Goal: Task Accomplishment & Management: Complete application form

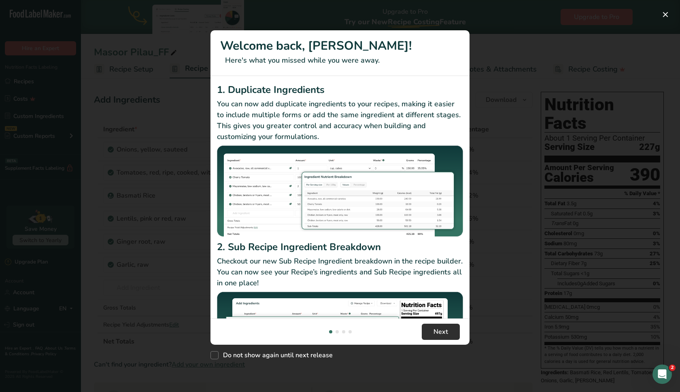
click at [436, 331] on span "Next" at bounding box center [440, 332] width 15 height 10
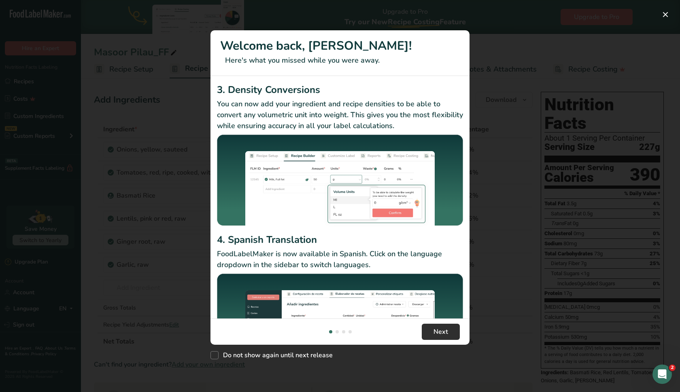
click at [436, 331] on span "Next" at bounding box center [440, 332] width 15 height 10
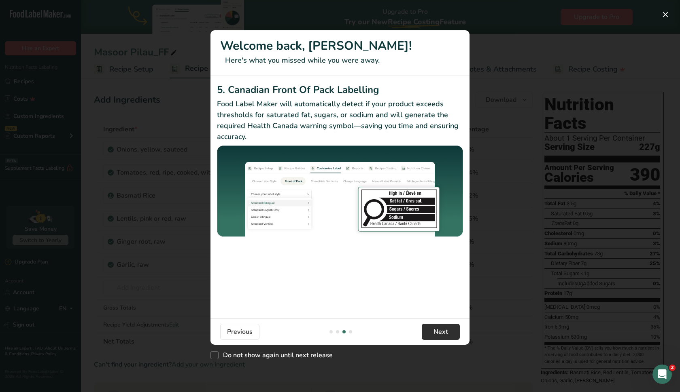
click at [436, 331] on span "Next" at bounding box center [440, 332] width 15 height 10
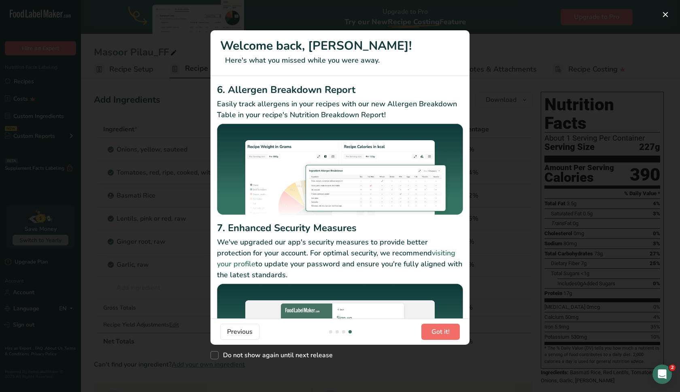
click at [436, 331] on span "Got it!" at bounding box center [440, 332] width 18 height 10
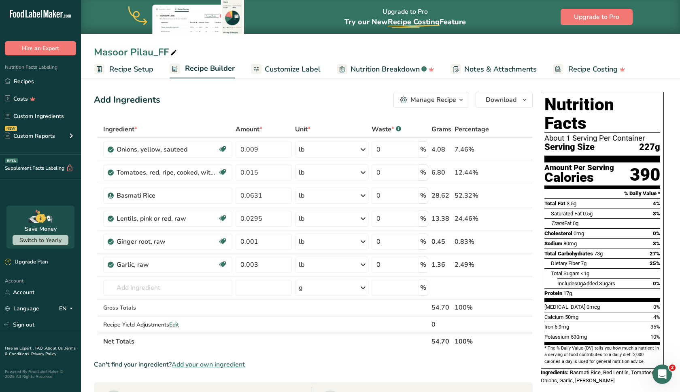
click at [436, 331] on td "0" at bounding box center [441, 325] width 23 height 16
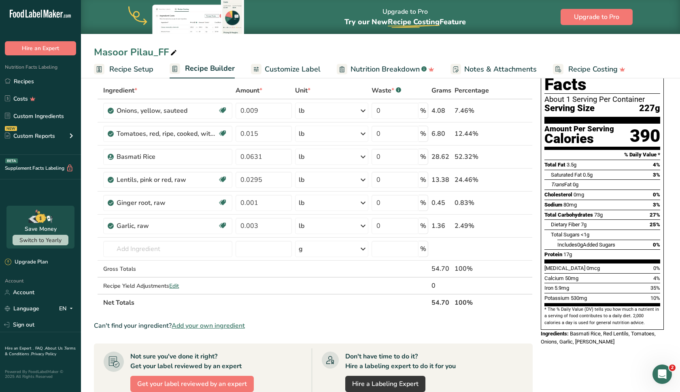
scroll to position [39, 0]
click at [158, 250] on input "text" at bounding box center [167, 249] width 129 height 16
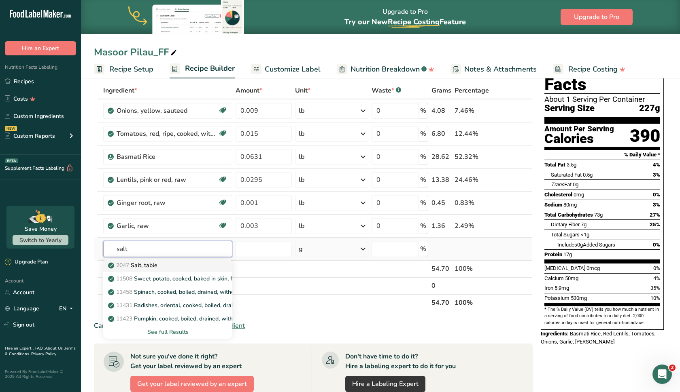
type input "salt"
click at [150, 267] on p "2047 Salt, table" at bounding box center [134, 265] width 48 height 8
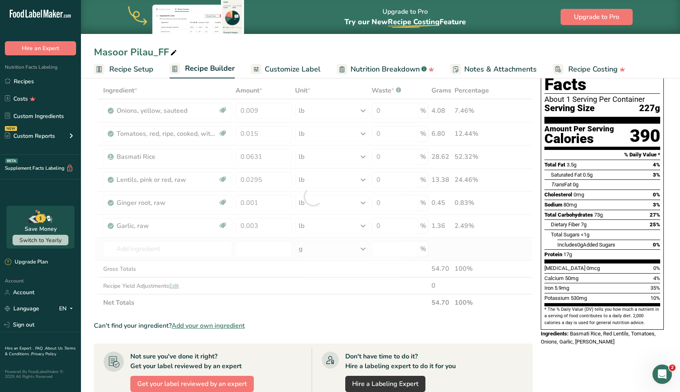
type input "Salt, table"
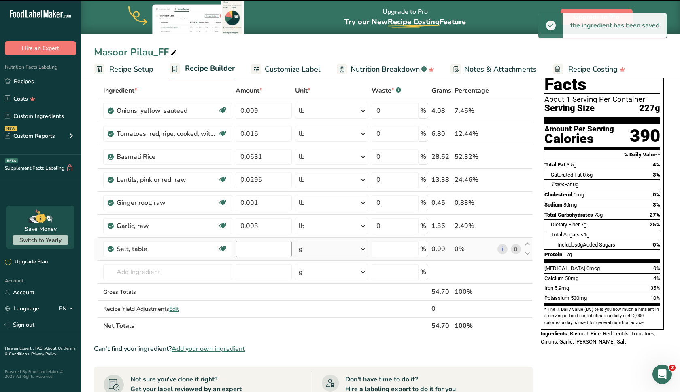
type input "0"
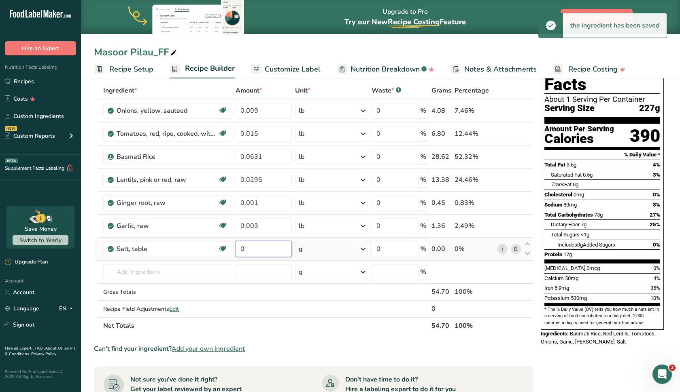
click at [260, 246] on input "0" at bounding box center [263, 249] width 56 height 16
click at [244, 250] on input "000" at bounding box center [263, 249] width 56 height 16
click at [257, 252] on input "0.00" at bounding box center [263, 249] width 56 height 16
type input "0.0014"
click at [316, 247] on div "Ingredient * Amount * Unit * Waste * .a-a{fill:#347362;}.b-a{fill:#fff;} Grams …" at bounding box center [313, 208] width 438 height 252
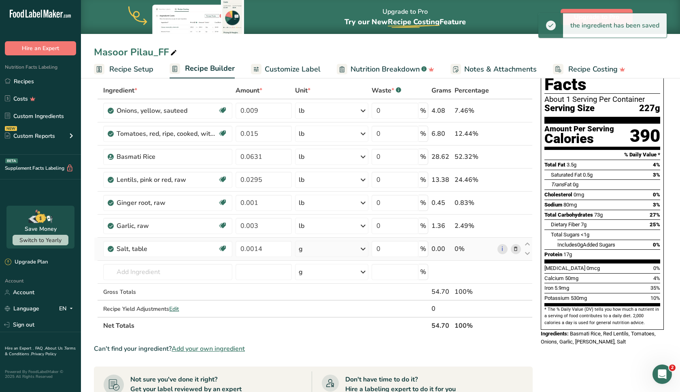
click at [316, 247] on div "g" at bounding box center [331, 249] width 73 height 16
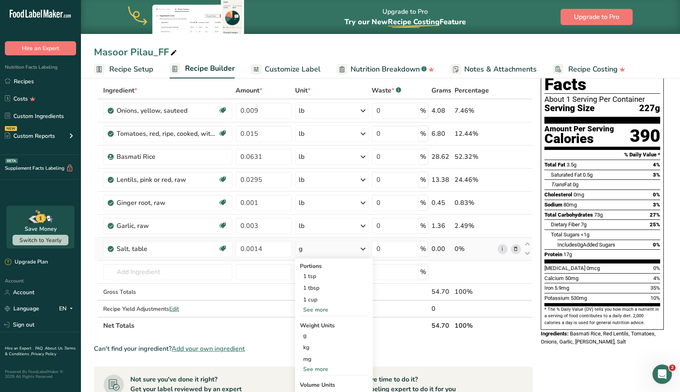
click at [317, 312] on div "See more" at bounding box center [334, 310] width 68 height 8
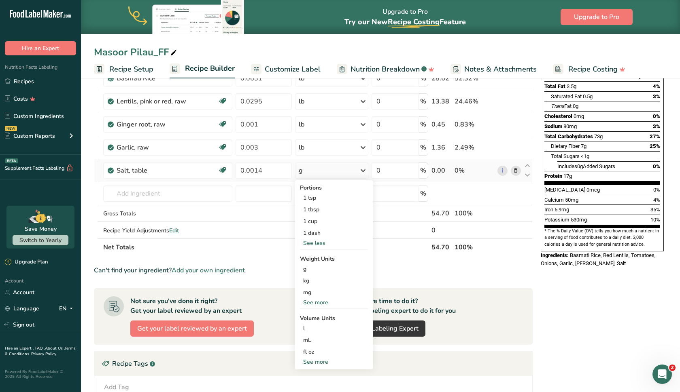
scroll to position [119, 0]
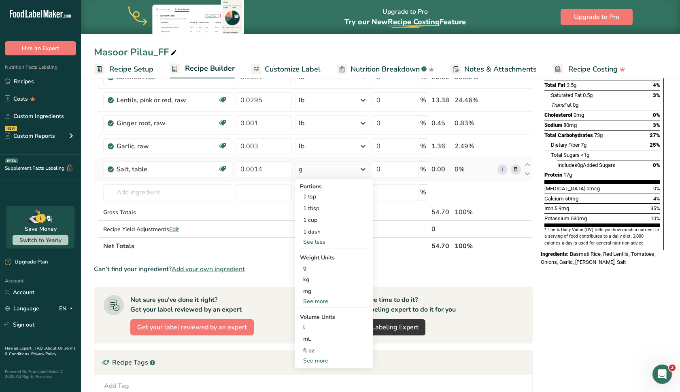
click at [314, 301] on div "See more" at bounding box center [334, 301] width 68 height 8
click at [311, 318] on div "lb" at bounding box center [334, 315] width 68 height 12
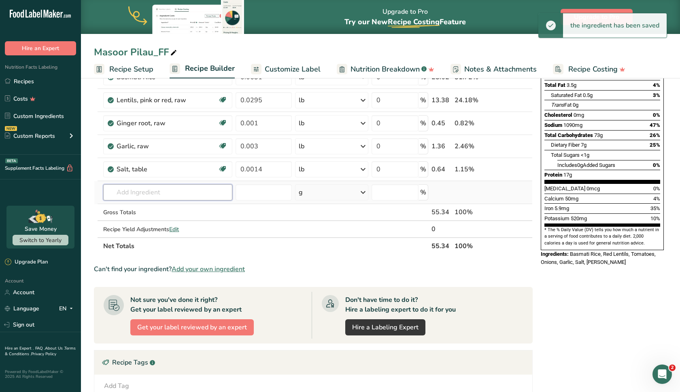
click at [157, 192] on input "text" at bounding box center [167, 192] width 129 height 16
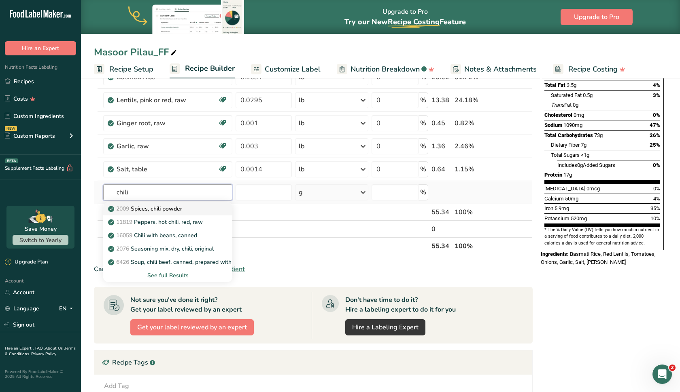
type input "chili"
click at [176, 212] on p "2009 Spices, chili powder" at bounding box center [146, 209] width 72 height 8
type input "Spices, chili powder"
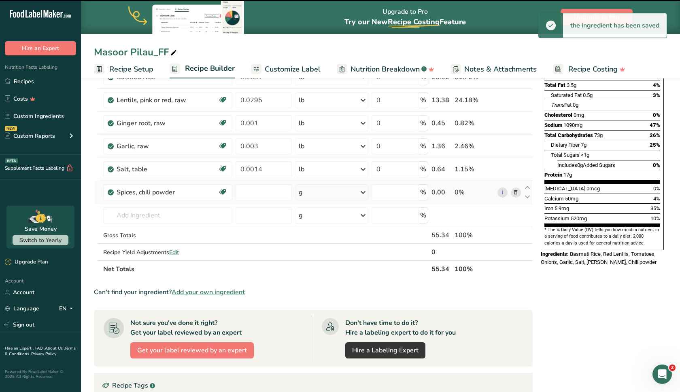
type input "0"
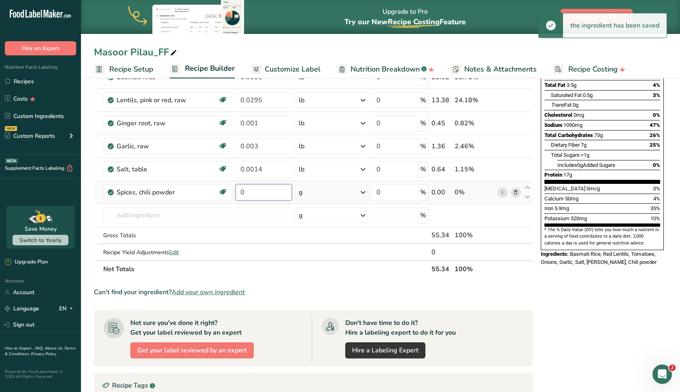
click at [263, 186] on input "0" at bounding box center [263, 192] width 56 height 16
click at [262, 195] on input "0" at bounding box center [263, 192] width 56 height 16
click at [244, 192] on input "0000" at bounding box center [263, 192] width 56 height 16
click at [265, 192] on input "0.000" at bounding box center [263, 192] width 56 height 16
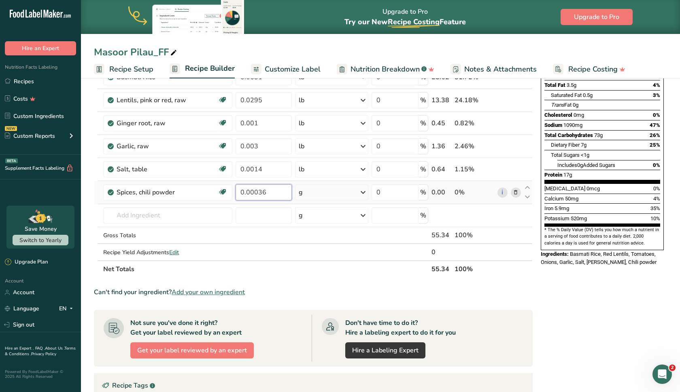
type input "0.00036"
click at [304, 195] on div "Ingredient * Amount * Unit * Waste * .a-a{fill:#347362;}.b-a{fill:#fff;} Grams …" at bounding box center [313, 139] width 438 height 275
click at [304, 195] on div "g" at bounding box center [331, 192] width 73 height 16
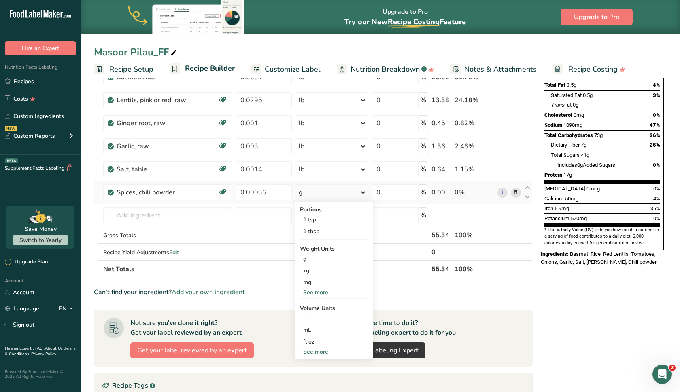
click at [314, 293] on div "See more" at bounding box center [334, 292] width 68 height 8
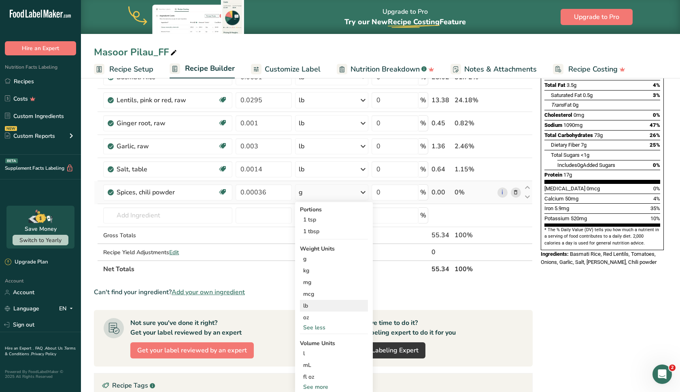
click at [316, 309] on div "lb" at bounding box center [334, 306] width 68 height 12
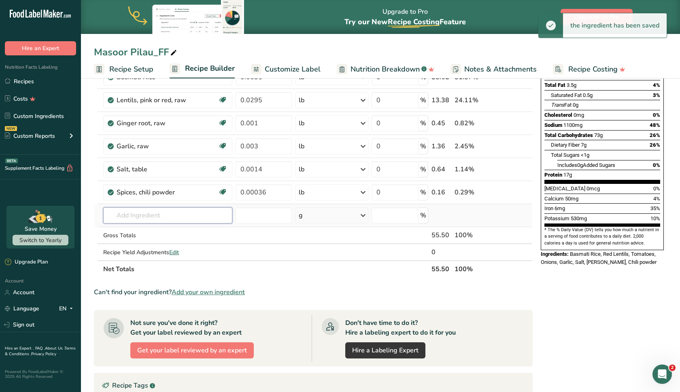
click at [133, 214] on input "text" at bounding box center [167, 216] width 129 height 16
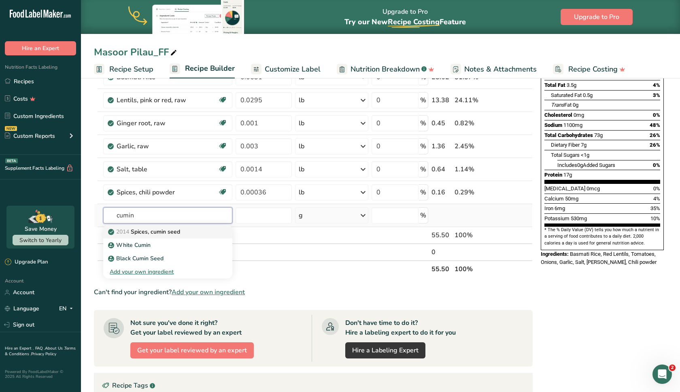
type input "cumin"
click at [148, 231] on p "2014 Spices, cumin seed" at bounding box center [145, 232] width 70 height 8
type input "Spices, cumin seed"
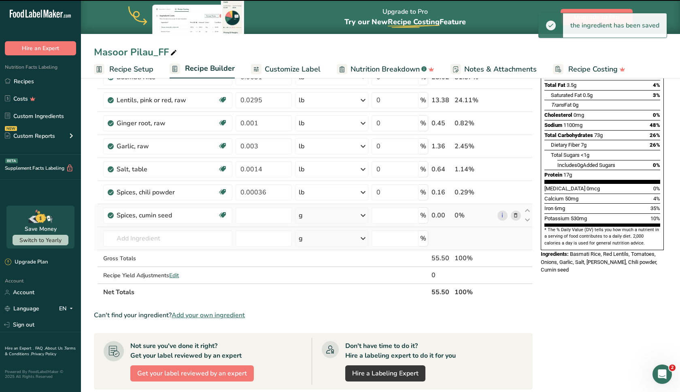
type input "0"
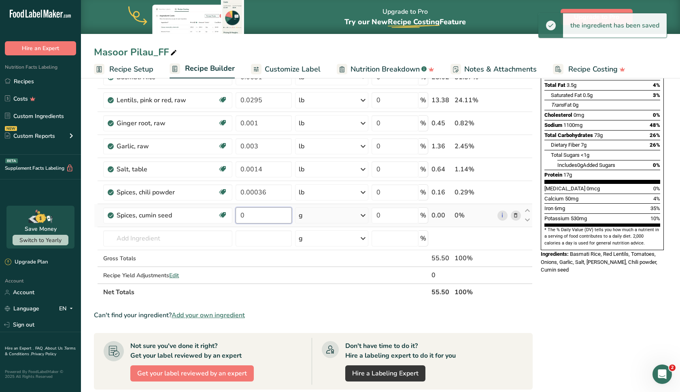
click at [248, 220] on input "0" at bounding box center [263, 216] width 56 height 16
click at [245, 217] on input "0000" at bounding box center [263, 216] width 56 height 16
click at [265, 219] on input "0.000" at bounding box center [263, 216] width 56 height 16
type input "0.00085"
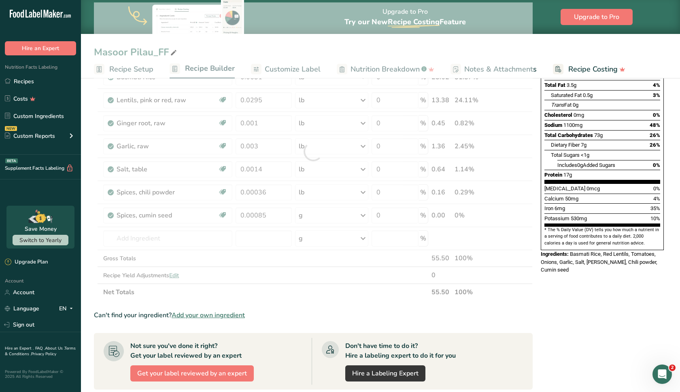
click at [299, 218] on div "Ingredient * Amount * Unit * Waste * .a-a{fill:#347362;}.b-a{fill:#fff;} Grams …" at bounding box center [313, 151] width 438 height 299
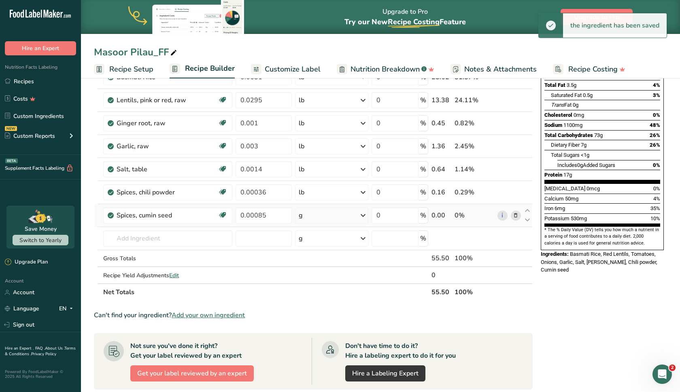
click at [299, 218] on div "g" at bounding box center [301, 216] width 4 height 10
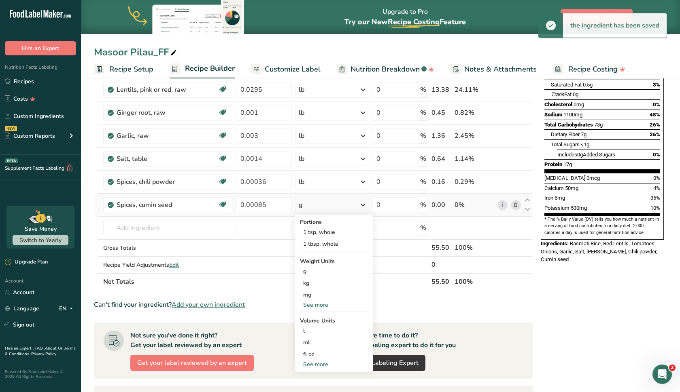
scroll to position [132, 0]
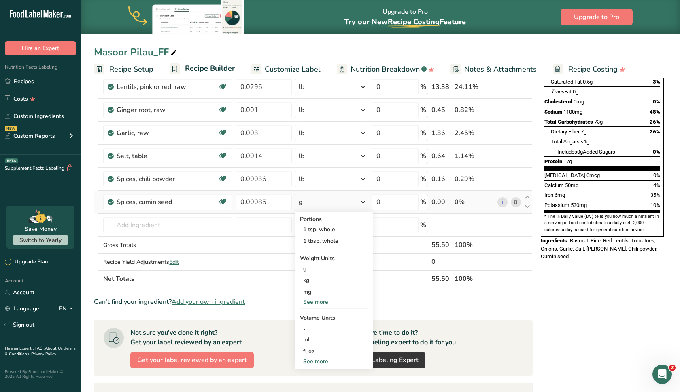
click at [318, 301] on div "See more" at bounding box center [334, 302] width 68 height 8
click at [318, 315] on div "lb" at bounding box center [334, 316] width 68 height 12
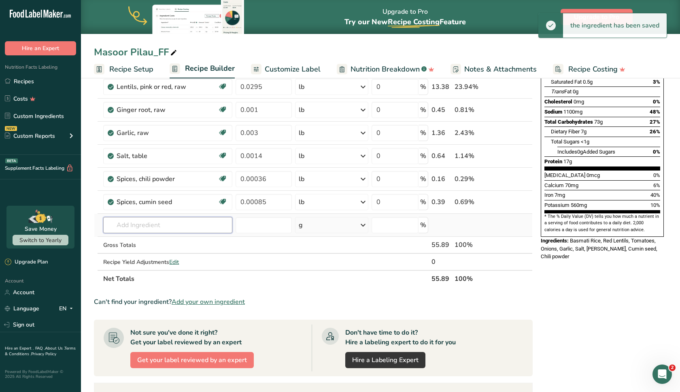
click at [145, 226] on input "text" at bounding box center [167, 225] width 129 height 16
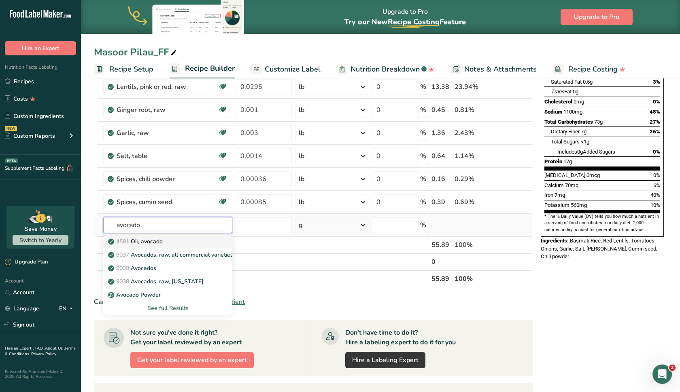
type input "avocado"
click at [142, 246] on link "4581 Oil, avocado" at bounding box center [167, 241] width 129 height 13
type input "Oil, avocado"
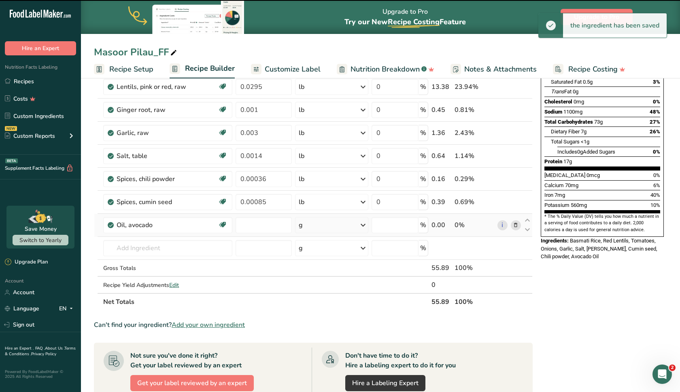
type input "0"
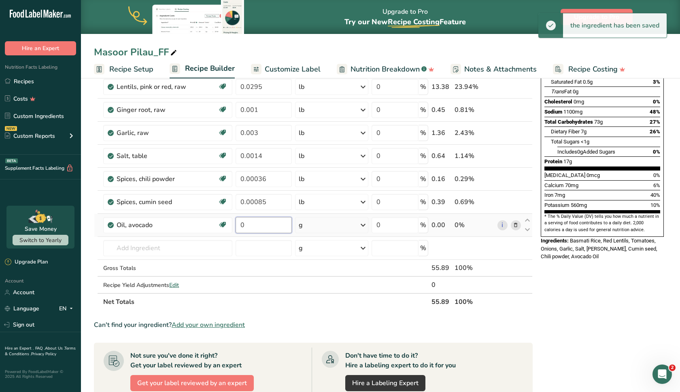
click at [250, 224] on input "0" at bounding box center [263, 225] width 56 height 16
type input "00"
click at [244, 227] on input "00" at bounding box center [263, 225] width 56 height 16
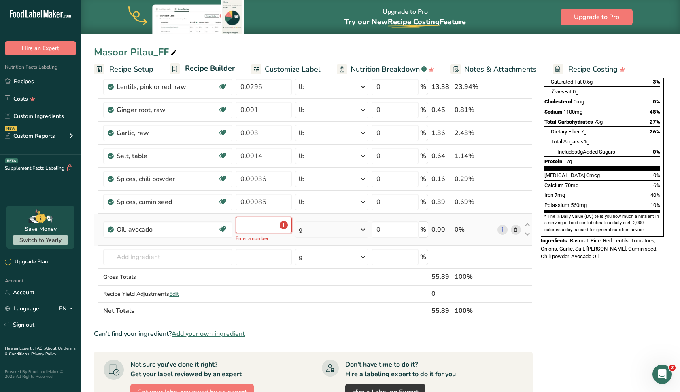
type input "0"
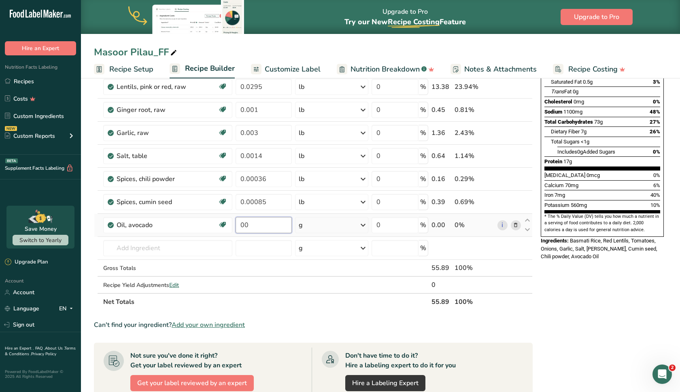
click at [244, 226] on input "00" at bounding box center [263, 225] width 56 height 16
click at [253, 227] on input "0.0" at bounding box center [263, 225] width 56 height 16
type input "0.0106"
click at [317, 225] on div "Ingredient * Amount * Unit * Waste * .a-a{fill:#347362;}.b-a{fill:#fff;} Grams …" at bounding box center [313, 150] width 438 height 322
click at [318, 225] on div "g" at bounding box center [331, 225] width 73 height 16
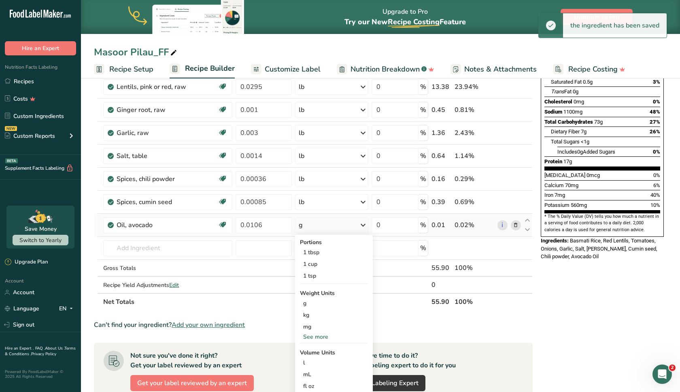
click at [314, 334] on div "See more" at bounding box center [334, 337] width 68 height 8
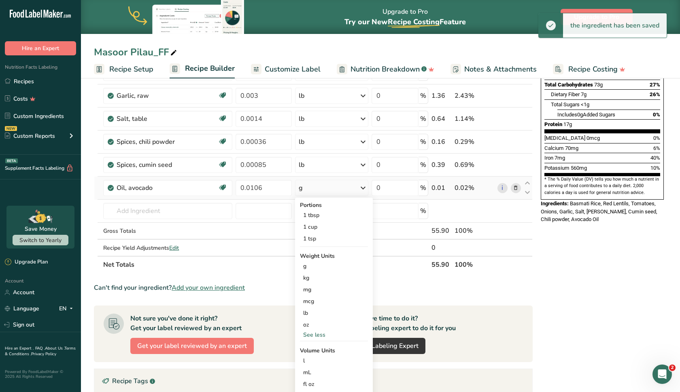
scroll to position [178, 0]
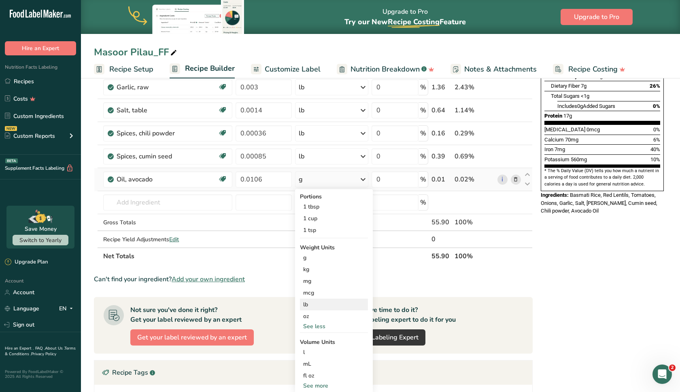
click at [311, 308] on div "lb" at bounding box center [334, 305] width 68 height 12
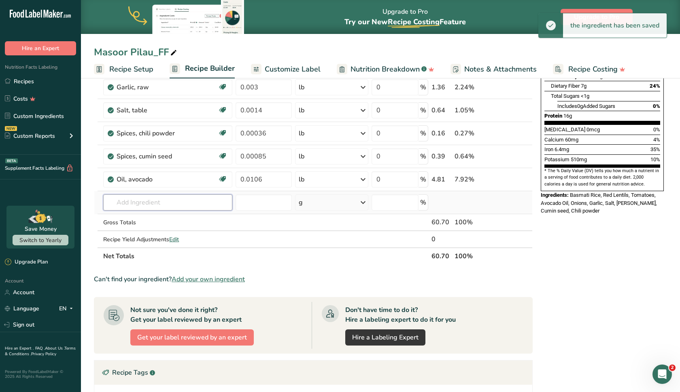
click at [136, 201] on input "text" at bounding box center [167, 203] width 129 height 16
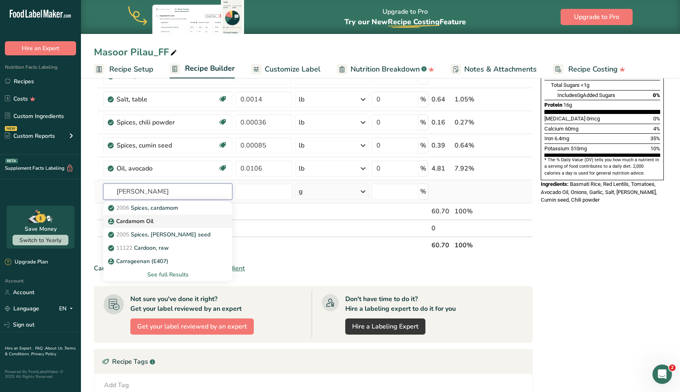
scroll to position [189, 0]
type input "[PERSON_NAME]"
click at [164, 207] on p "2006 Spices, cardamom" at bounding box center [144, 207] width 68 height 8
type input "Spices, cardamom"
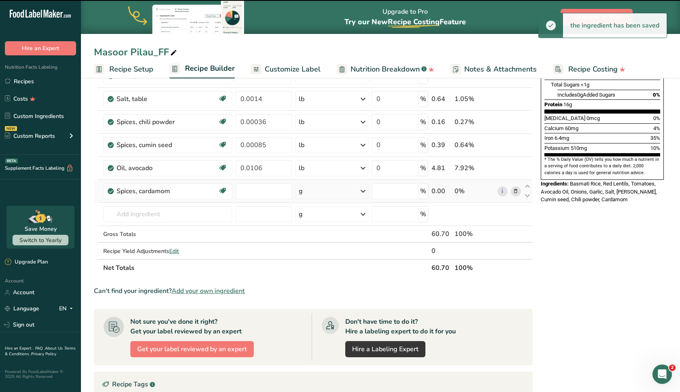
type input "0"
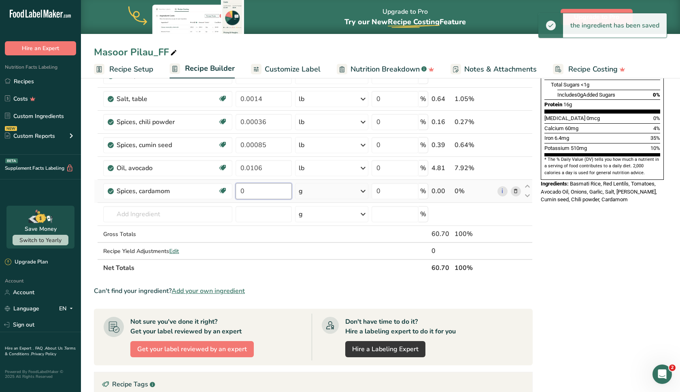
click at [248, 193] on input "0" at bounding box center [263, 191] width 56 height 16
click at [246, 191] on input "00000" at bounding box center [263, 191] width 56 height 16
click at [267, 192] on input "0.0000" at bounding box center [263, 191] width 56 height 16
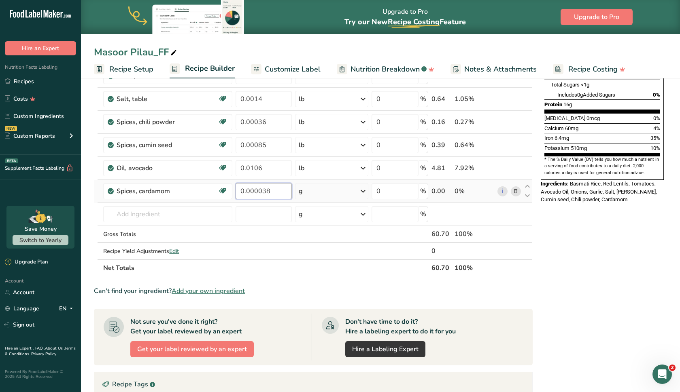
type input "0.000038"
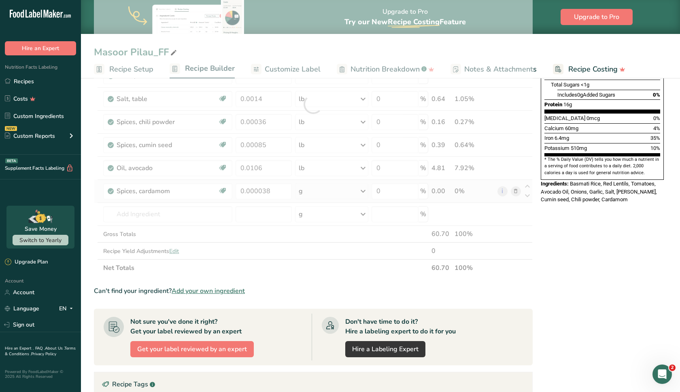
click at [306, 195] on div "Ingredient * Amount * Unit * Waste * .a-a{fill:#347362;}.b-a{fill:#fff;} Grams …" at bounding box center [313, 104] width 438 height 345
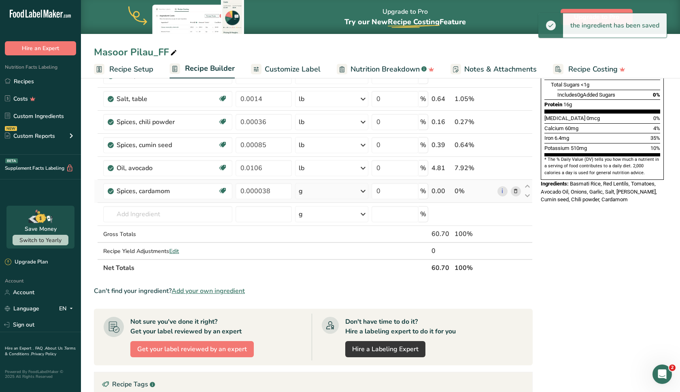
click at [306, 195] on div "g" at bounding box center [331, 191] width 73 height 16
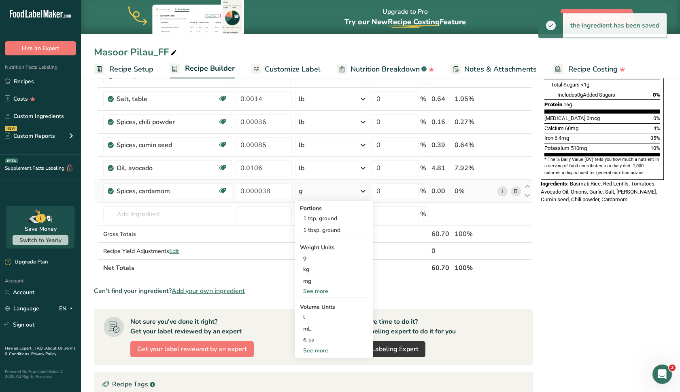
click at [318, 292] on div "See more" at bounding box center [334, 291] width 68 height 8
click at [320, 304] on div "lb" at bounding box center [334, 305] width 68 height 12
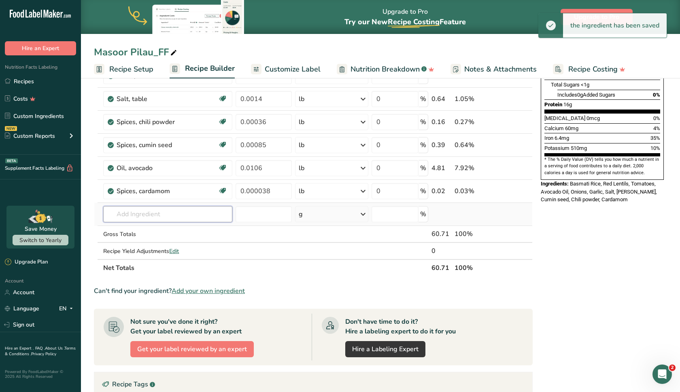
click at [143, 218] on input "text" at bounding box center [167, 214] width 129 height 16
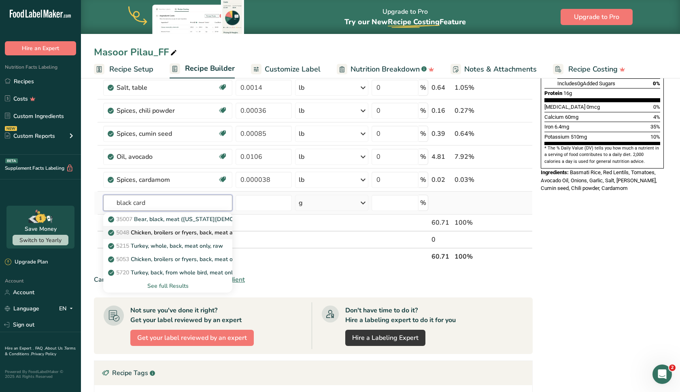
scroll to position [203, 0]
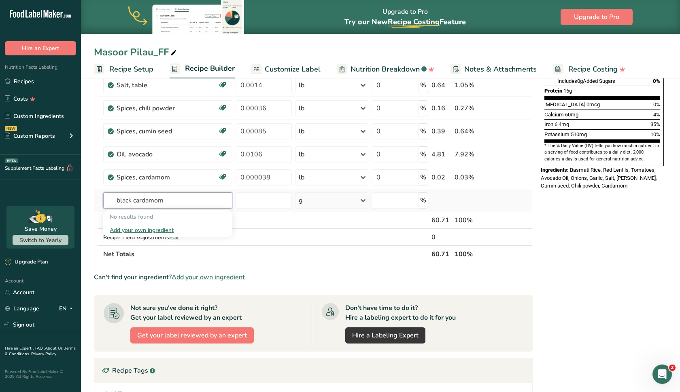
type input "black cardamom"
click at [158, 229] on div "Add your own ingredient" at bounding box center [168, 230] width 116 height 8
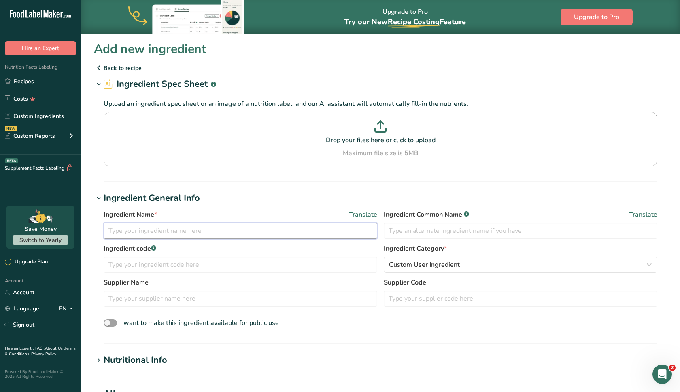
click at [182, 231] on input "text" at bounding box center [240, 231] width 273 height 16
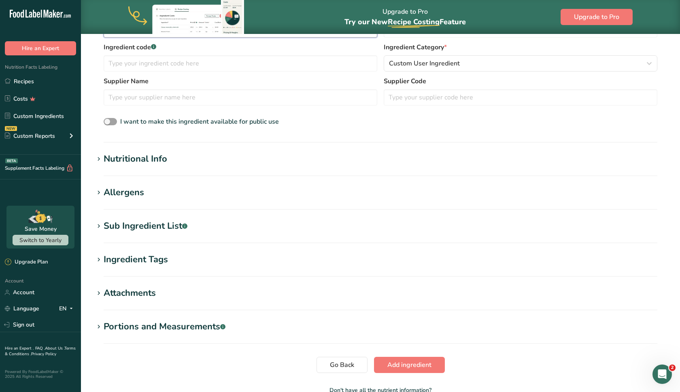
scroll to position [215, 0]
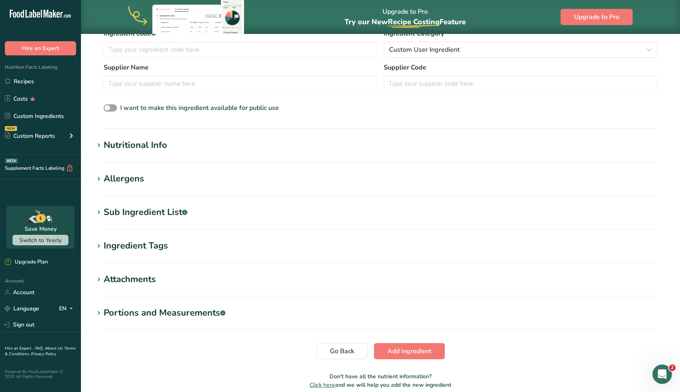
type input "black cardamom"
click at [124, 148] on div "Nutritional Info" at bounding box center [136, 145] width 64 height 13
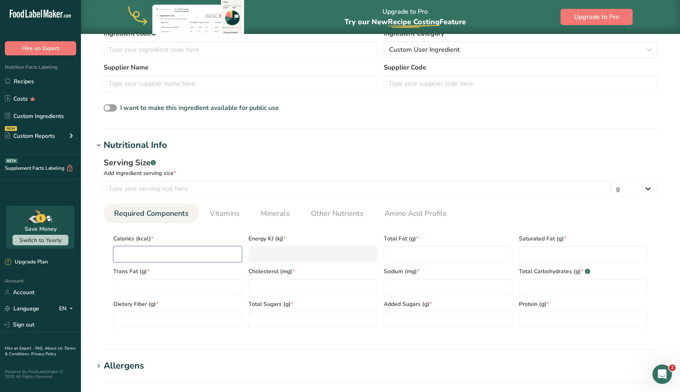
click at [139, 254] on input "number" at bounding box center [177, 254] width 129 height 16
type input "3"
type KJ "12.6"
type input "31"
type KJ "129.7"
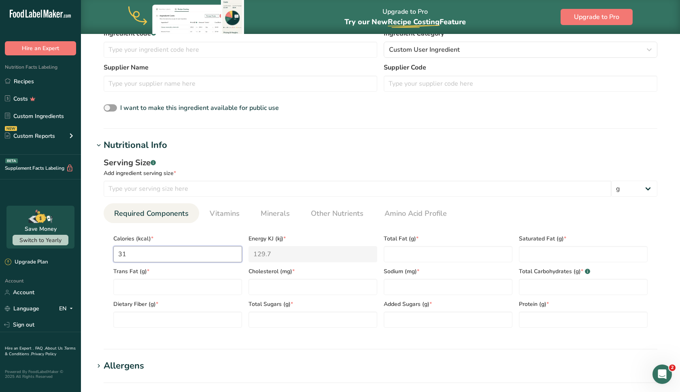
type input "311"
type KJ "1301.2"
type input "311"
click at [404, 250] on Fat "number" at bounding box center [447, 254] width 129 height 16
type Fat "7"
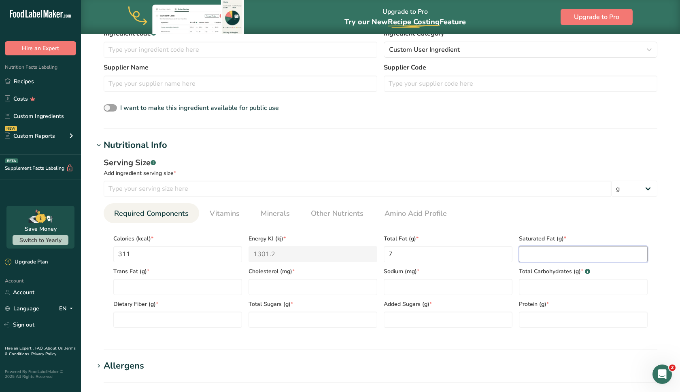
click at [585, 250] on Fat "number" at bounding box center [583, 254] width 129 height 16
type Fat "0"
type Fat "0.7"
click at [276, 292] on input "number" at bounding box center [312, 287] width 129 height 16
type input "0"
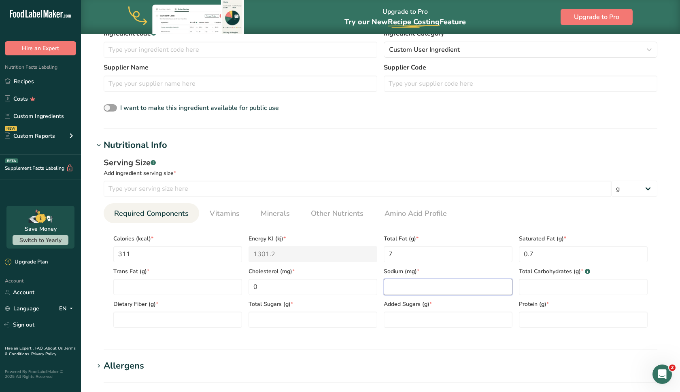
click at [399, 284] on input "number" at bounding box center [447, 287] width 129 height 16
type input "18"
click at [576, 286] on Carbohydrates "number" at bounding box center [583, 287] width 129 height 16
type Carbohydrates "68"
click at [210, 316] on Fiber "number" at bounding box center [177, 320] width 129 height 16
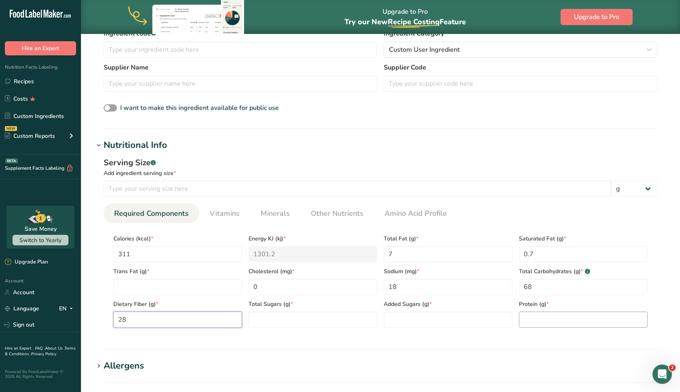
type Fiber "28"
click at [533, 318] on input "number" at bounding box center [583, 320] width 129 height 16
type input "11"
click at [438, 322] on Sugars "number" at bounding box center [447, 320] width 129 height 16
type Sugars "0"
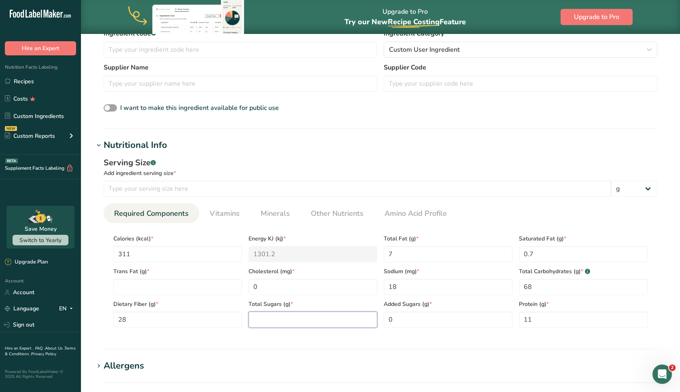
click at [316, 323] on Sugars "number" at bounding box center [312, 320] width 129 height 16
type Sugars "0"
click at [128, 286] on Fat "number" at bounding box center [177, 287] width 129 height 16
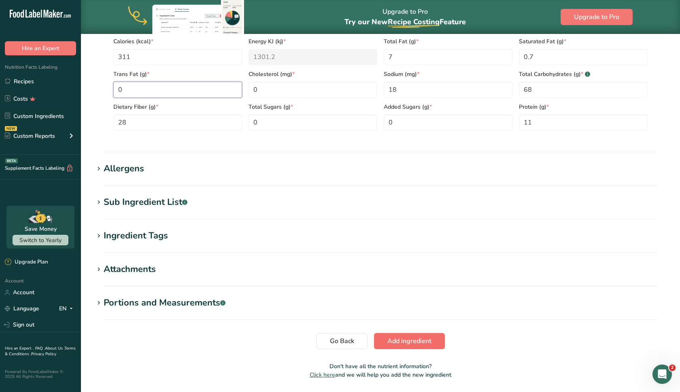
type Fat "0"
click at [405, 344] on span "Add ingredient" at bounding box center [409, 342] width 44 height 10
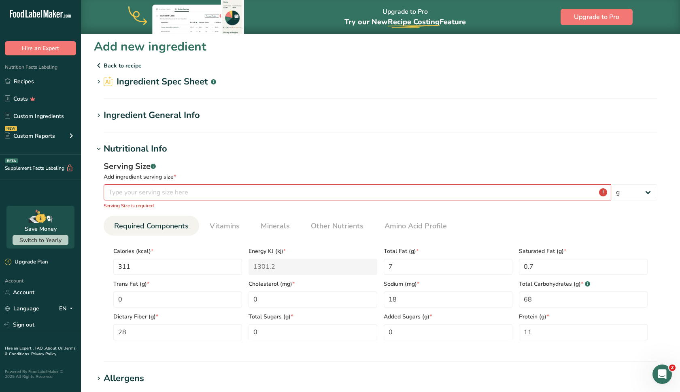
scroll to position [11, 0]
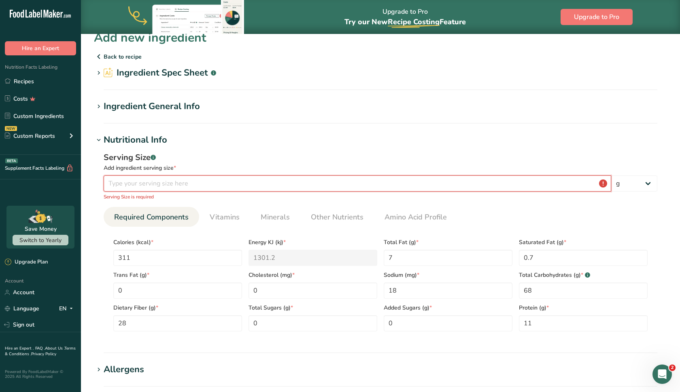
click at [254, 179] on input "number" at bounding box center [357, 184] width 507 height 16
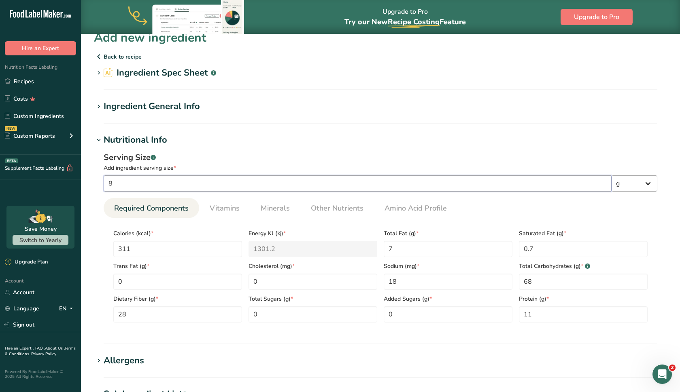
type input "8"
select select "5"
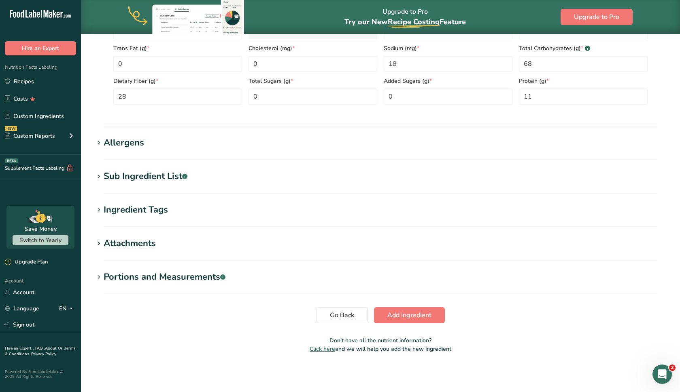
scroll to position [229, 0]
click at [441, 313] on button "Add ingredient" at bounding box center [409, 315] width 71 height 16
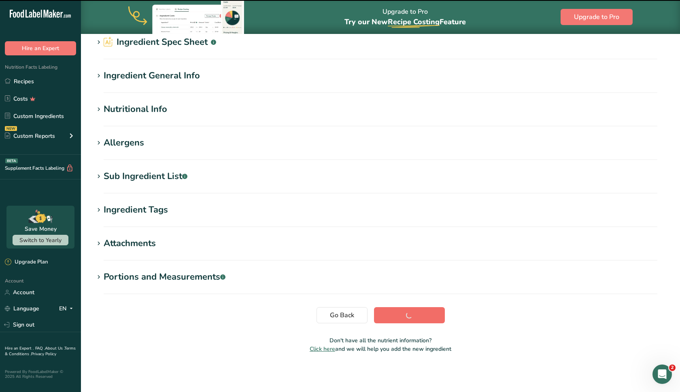
scroll to position [42, 0]
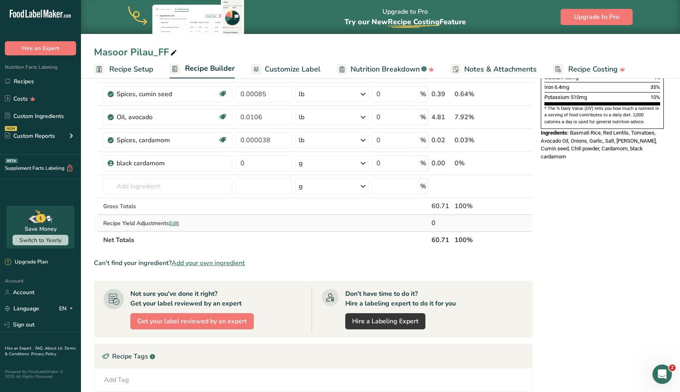
scroll to position [239, 0]
click at [207, 183] on input "text" at bounding box center [167, 187] width 129 height 16
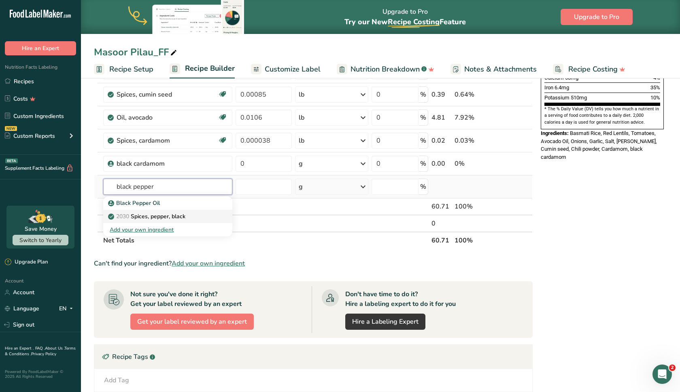
type input "black pepper"
click at [195, 214] on div "2030 Spices, pepper, black" at bounding box center [161, 216] width 103 height 8
type input "Spices, pepper, black"
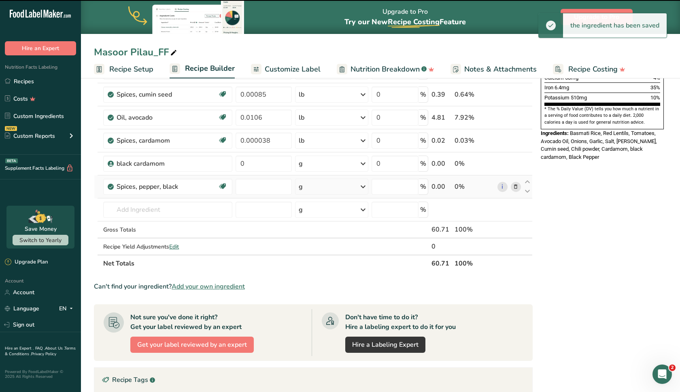
type input "0"
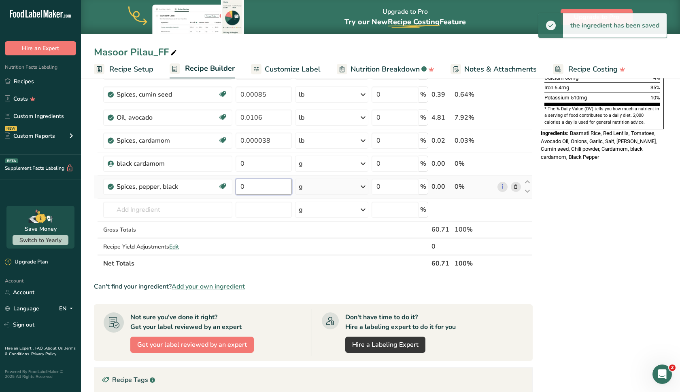
click at [253, 191] on input "0" at bounding box center [263, 187] width 56 height 16
click at [245, 188] on input "0000" at bounding box center [263, 187] width 56 height 16
click at [265, 191] on input "0.000" at bounding box center [263, 187] width 56 height 16
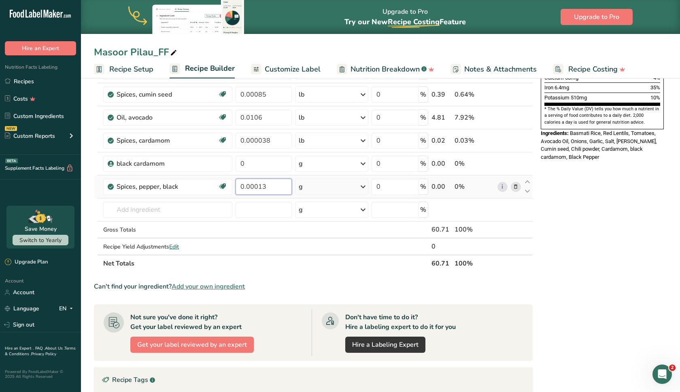
type input "0.00013"
click at [303, 190] on div "Ingredient * Amount * Unit * Waste * .a-a{fill:#347362;}.b-a{fill:#fff;} Grams …" at bounding box center [313, 76] width 438 height 391
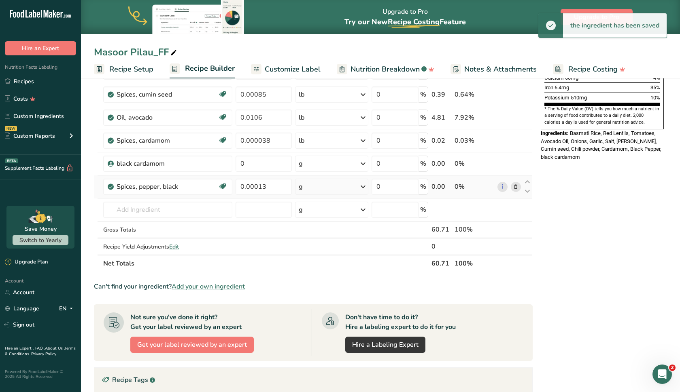
click at [303, 190] on div "g" at bounding box center [331, 187] width 73 height 16
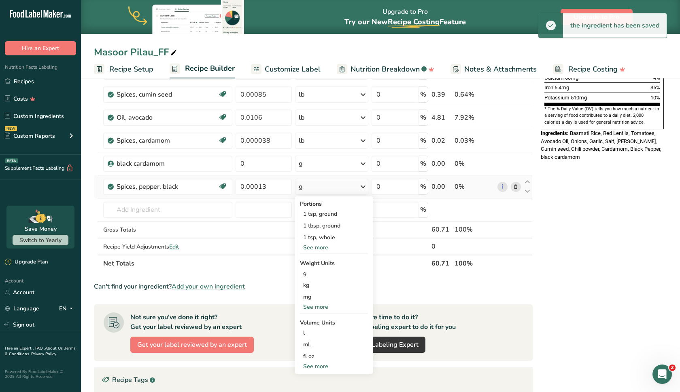
click at [312, 309] on div "See more" at bounding box center [334, 307] width 68 height 8
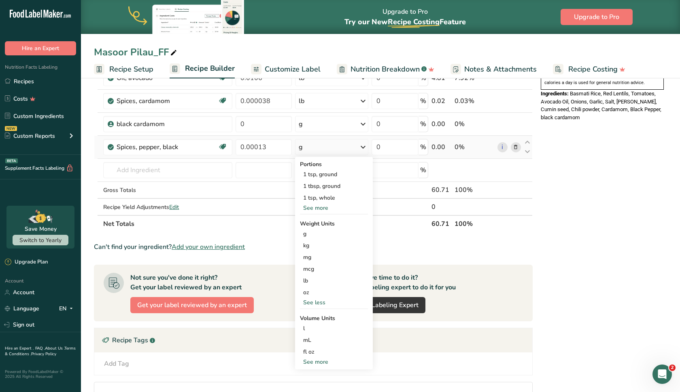
scroll to position [280, 0]
click at [311, 285] on div "lb" at bounding box center [334, 281] width 68 height 12
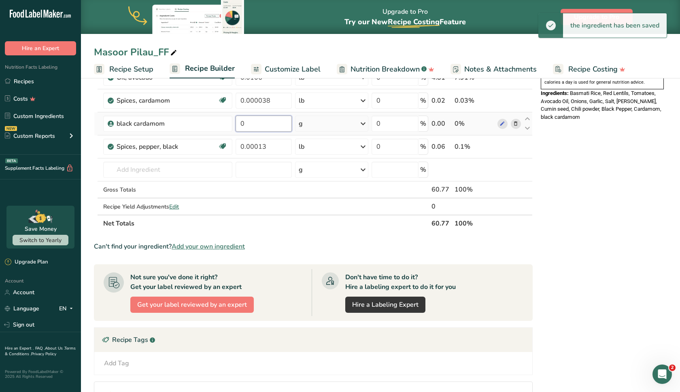
click at [266, 125] on input "0" at bounding box center [263, 124] width 56 height 16
click at [244, 126] on input "000000" at bounding box center [263, 124] width 56 height 16
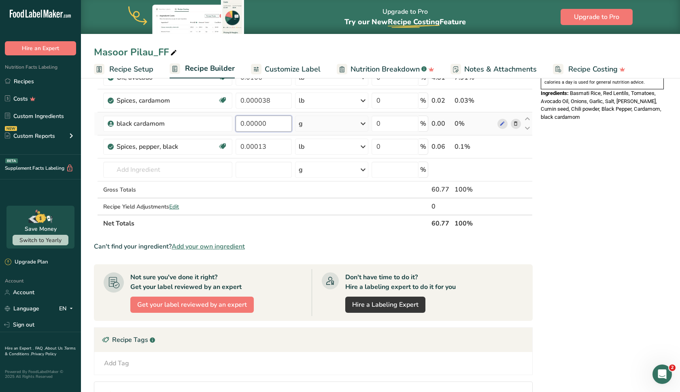
click at [267, 124] on input "0.00000" at bounding box center [263, 124] width 56 height 16
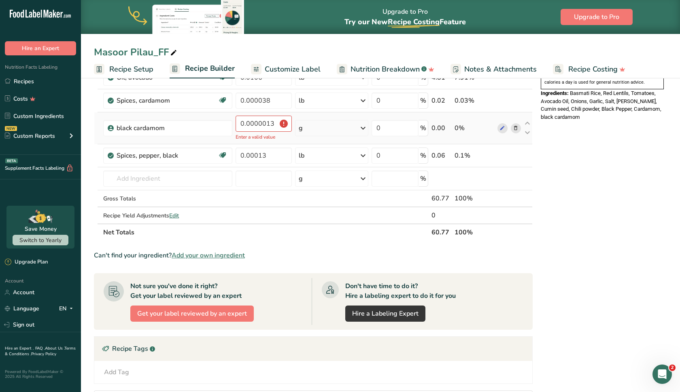
click at [322, 129] on div "Ingredient * Amount * Unit * Waste * .a-a{fill:#347362;}.b-a{fill:#fff;} Grams …" at bounding box center [313, 41] width 438 height 400
click at [322, 129] on div "g" at bounding box center [331, 128] width 73 height 16
click at [317, 194] on div "See more" at bounding box center [334, 192] width 68 height 8
click at [320, 203] on div "lb" at bounding box center [334, 206] width 68 height 12
click at [250, 125] on input "0.000001" at bounding box center [263, 124] width 56 height 16
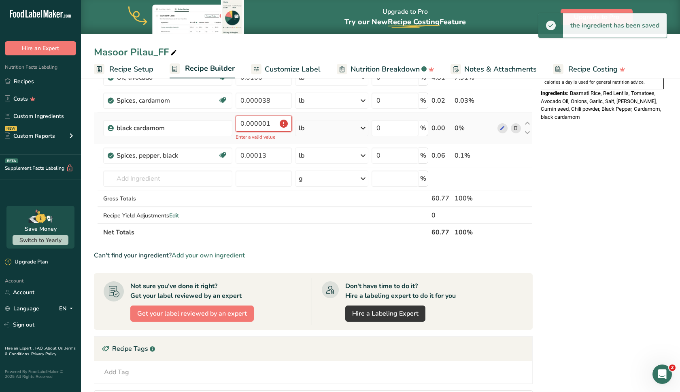
click at [265, 125] on input "0.000001" at bounding box center [263, 124] width 56 height 16
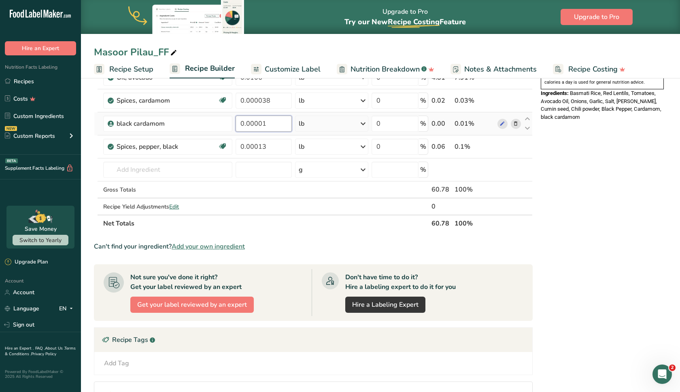
type input "0.000001"
click at [225, 170] on div "Ingredient * Amount * Unit * Waste * .a-a{fill:#347362;}.b-a{fill:#fff;} Grams …" at bounding box center [313, 36] width 438 height 391
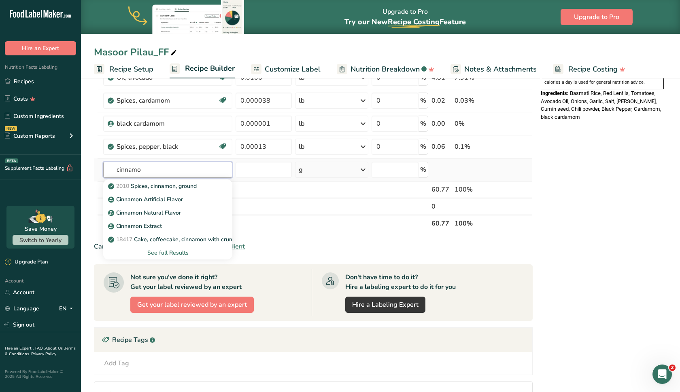
type input "cinnamon"
drag, startPoint x: 225, startPoint y: 170, endPoint x: 192, endPoint y: 184, distance: 35.7
click at [192, 184] on p "2010 Spices, cinnamon, ground" at bounding box center [153, 186] width 87 height 8
type input "Spices, cinnamon, ground"
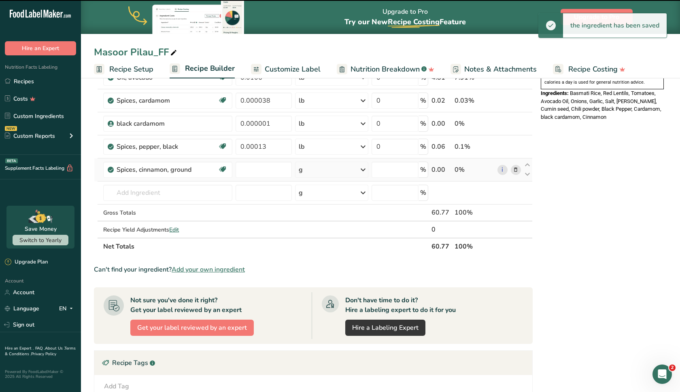
type input "0"
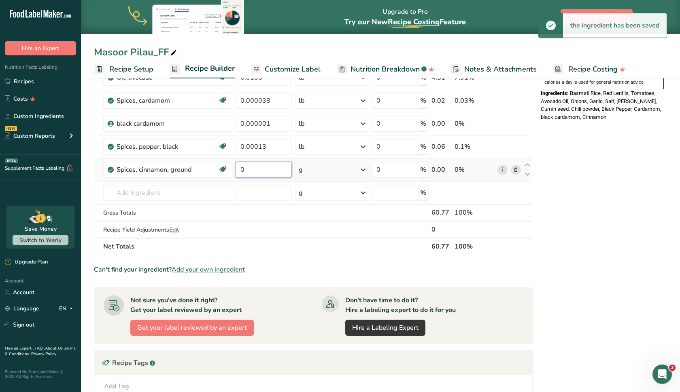
click at [252, 169] on input "0" at bounding box center [263, 170] width 56 height 16
click at [244, 171] on input "00000" at bounding box center [263, 170] width 56 height 16
click at [265, 169] on input "0.0000" at bounding box center [263, 170] width 56 height 16
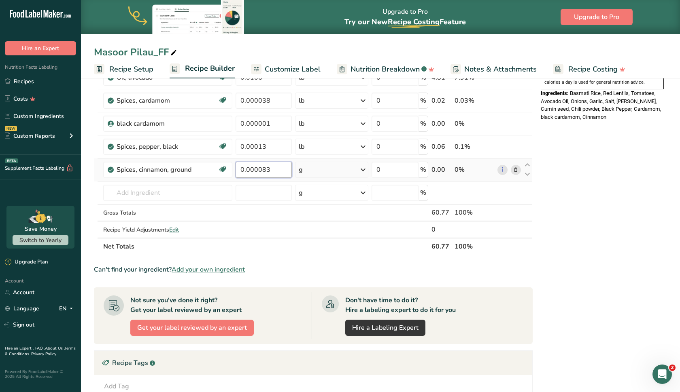
type input "0.000083"
click at [308, 165] on div "Ingredient * Amount * Unit * Waste * .a-a{fill:#347362;}.b-a{fill:#fff;} Grams …" at bounding box center [313, 48] width 438 height 414
click at [309, 165] on div "g" at bounding box center [331, 170] width 73 height 16
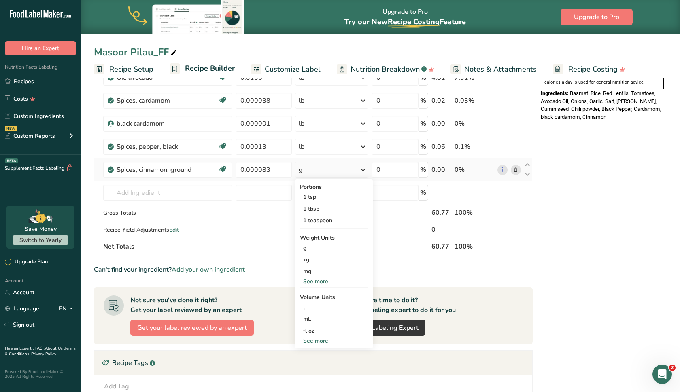
click at [313, 279] on div "See more" at bounding box center [334, 281] width 68 height 8
click at [316, 297] on div "lb" at bounding box center [334, 295] width 68 height 12
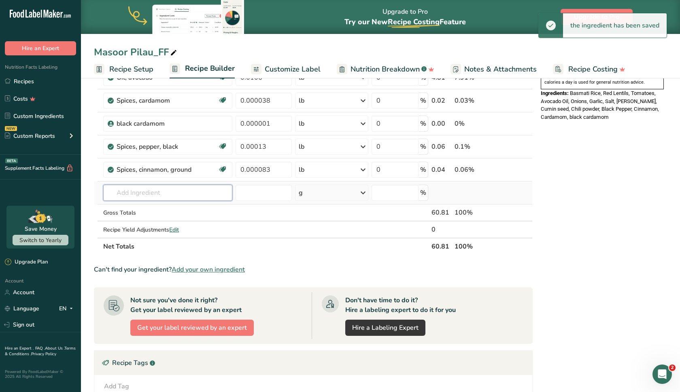
click at [170, 197] on input "text" at bounding box center [167, 193] width 129 height 16
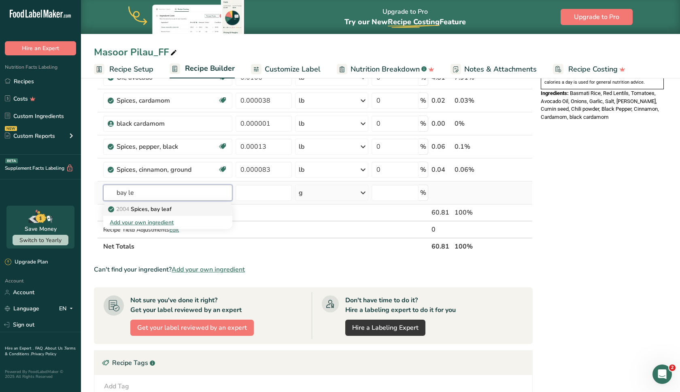
type input "bay le"
click at [189, 211] on div "2004 Spices, bay leaf" at bounding box center [161, 209] width 103 height 8
type input "Spices, bay leaf"
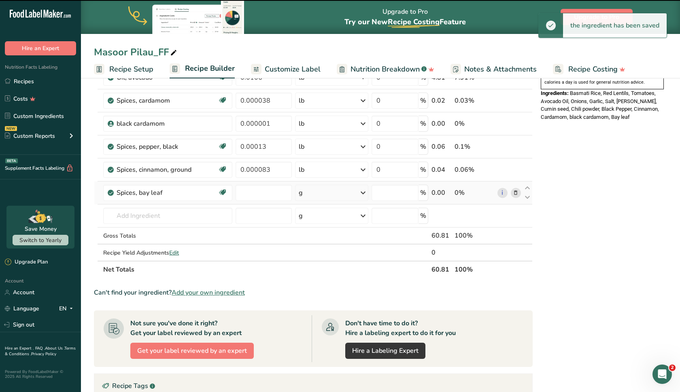
type input "0"
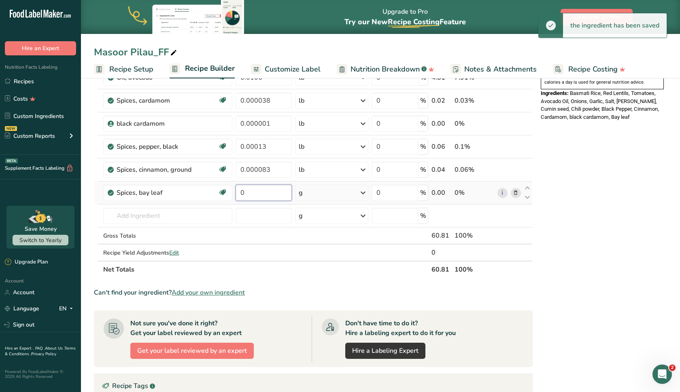
click at [260, 195] on input "0" at bounding box center [263, 193] width 56 height 16
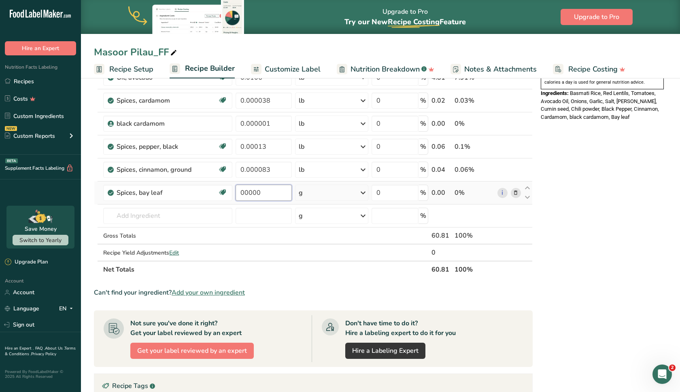
click at [243, 195] on input "00000" at bounding box center [263, 193] width 56 height 16
click at [264, 195] on input "0.0000" at bounding box center [263, 193] width 56 height 16
type input "0.000010"
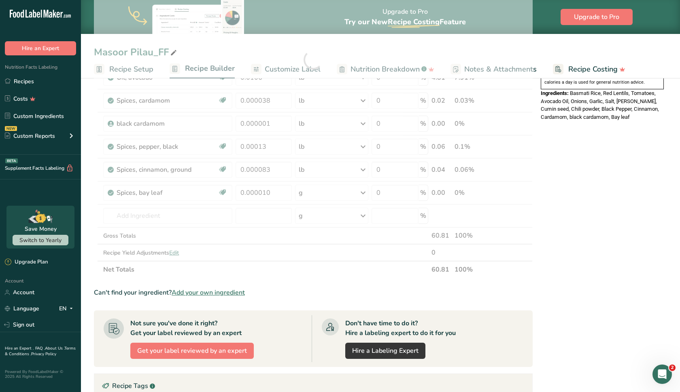
click at [319, 189] on div "Ingredient * Amount * Unit * Waste * .a-a{fill:#347362;}.b-a{fill:#fff;} Grams …" at bounding box center [313, 59] width 438 height 437
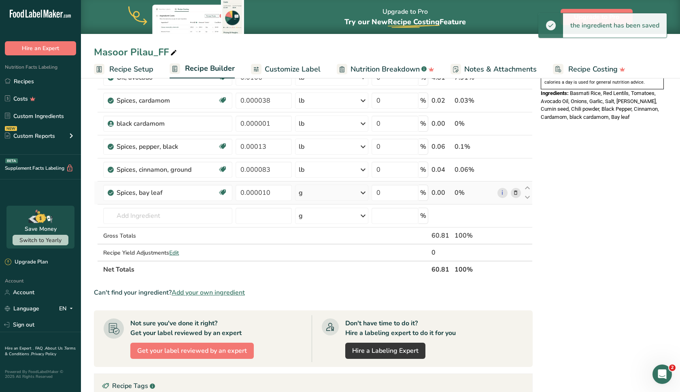
click at [320, 191] on div "g" at bounding box center [331, 193] width 73 height 16
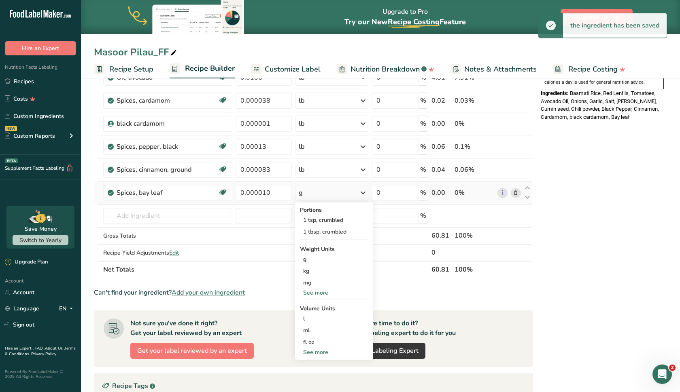
click at [312, 292] on div "See more" at bounding box center [334, 293] width 68 height 8
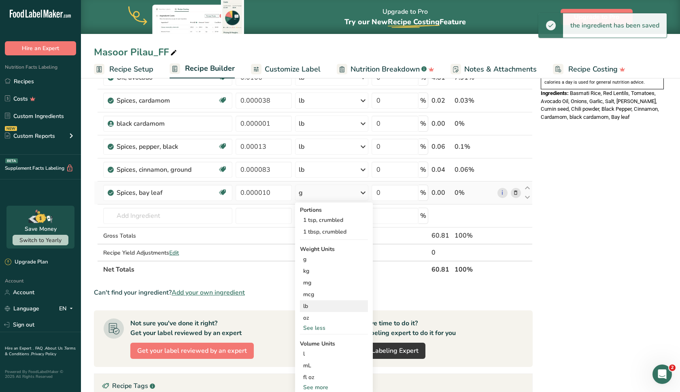
click at [317, 306] on div "lb" at bounding box center [334, 307] width 68 height 12
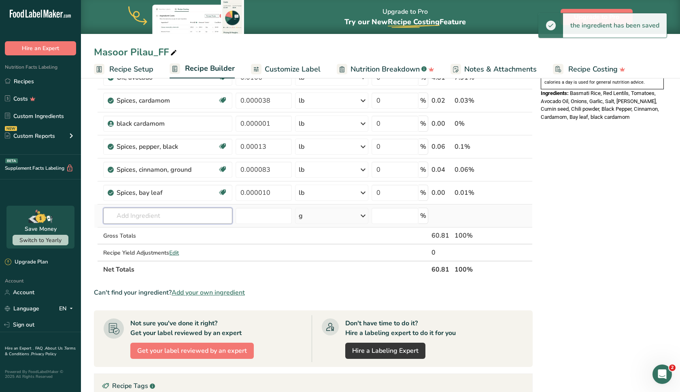
click at [162, 217] on input "text" at bounding box center [167, 216] width 129 height 16
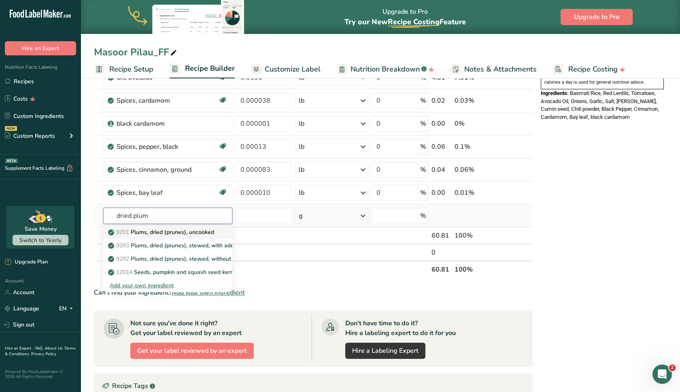
type input "dried plum"
click at [184, 233] on p "9291 Plums, dried (prunes), uncooked" at bounding box center [162, 232] width 104 height 8
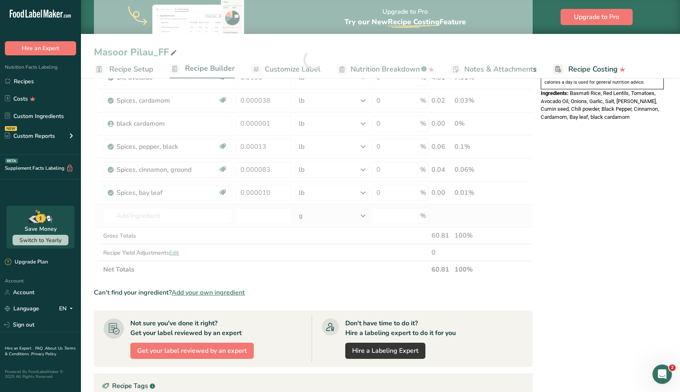
type input "Plums, dried (prunes), uncooked"
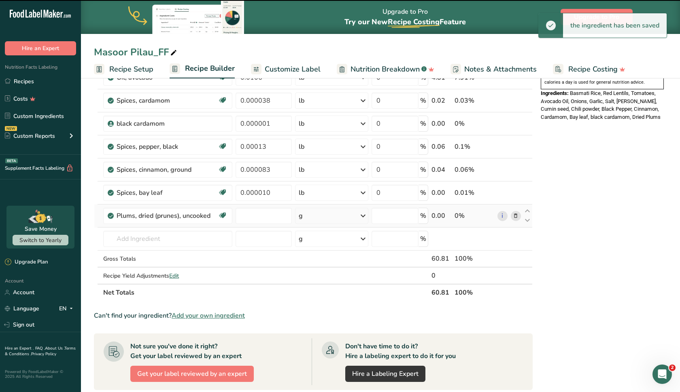
type input "0"
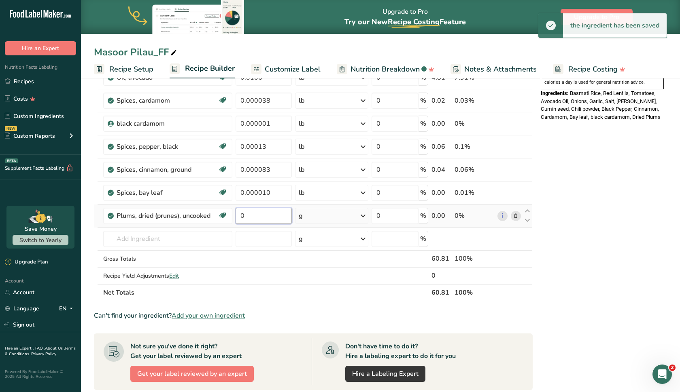
click at [268, 218] on input "0" at bounding box center [263, 216] width 56 height 16
click at [244, 216] on input "0000" at bounding box center [263, 216] width 56 height 16
click at [262, 215] on input "0.000" at bounding box center [263, 216] width 56 height 16
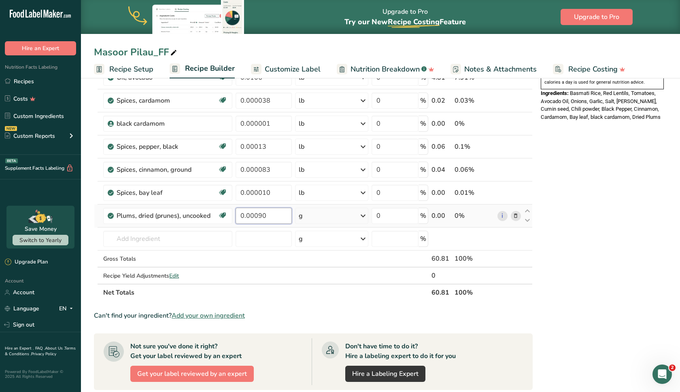
type input "0.00090"
click at [313, 219] on div "Ingredient * Amount * Unit * Waste * .a-a{fill:#347362;}.b-a{fill:#fff;} Grams …" at bounding box center [313, 71] width 438 height 460
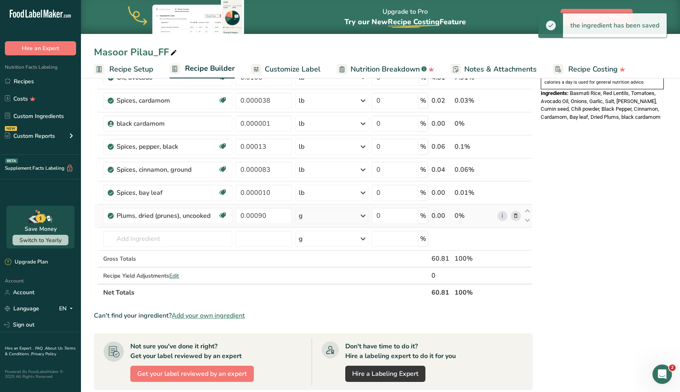
click at [313, 219] on div "g" at bounding box center [331, 216] width 73 height 16
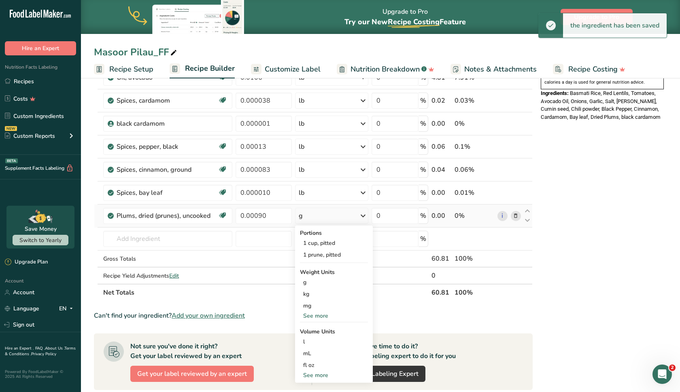
click at [319, 316] on div "See more" at bounding box center [334, 316] width 68 height 8
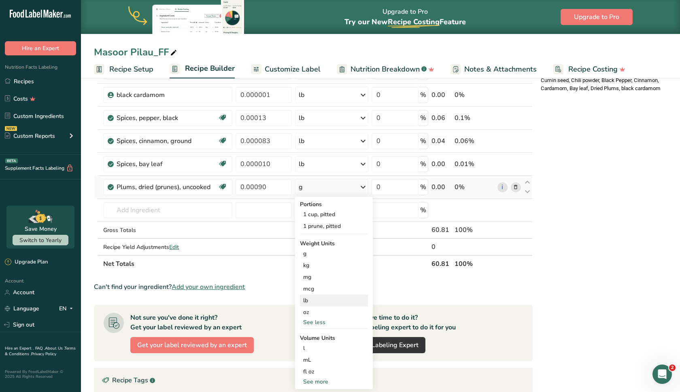
click at [314, 303] on div "lb" at bounding box center [334, 301] width 68 height 12
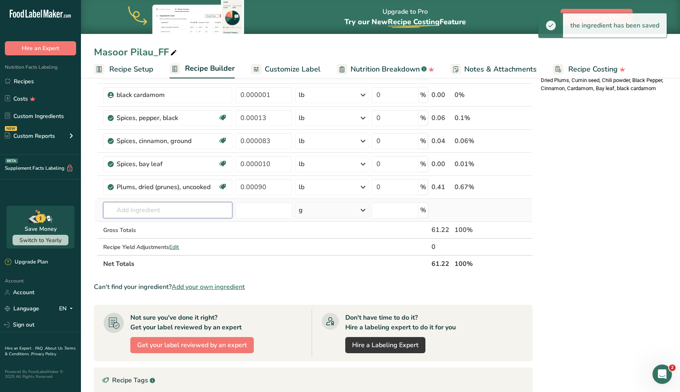
click at [182, 207] on input "text" at bounding box center [167, 210] width 129 height 16
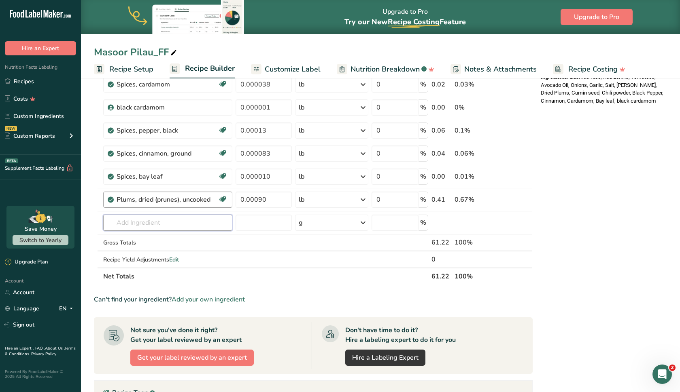
scroll to position [296, 0]
type input "h"
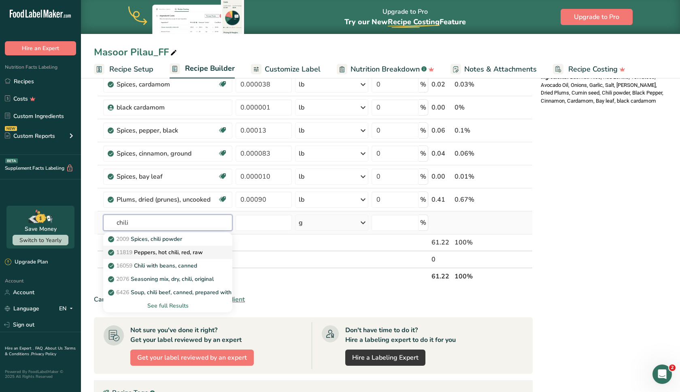
type input "chili"
click at [190, 251] on p "11819 Peppers, hot chili, red, raw" at bounding box center [156, 252] width 93 height 8
type input "Peppers, hot chili, red, raw"
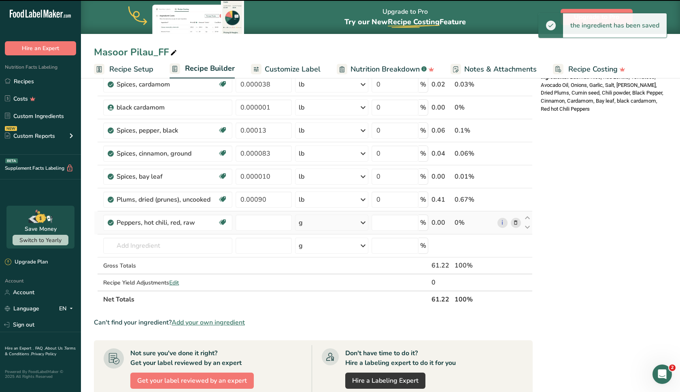
type input "0"
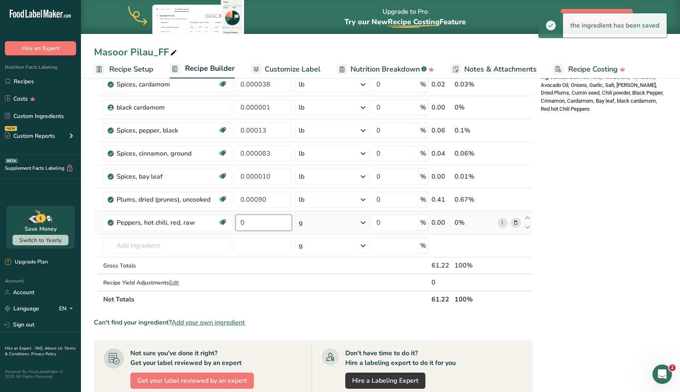
click at [262, 225] on input "0" at bounding box center [263, 223] width 56 height 16
click at [246, 225] on input "00000" at bounding box center [263, 223] width 56 height 16
click at [265, 222] on input "0.0000" at bounding box center [263, 223] width 56 height 16
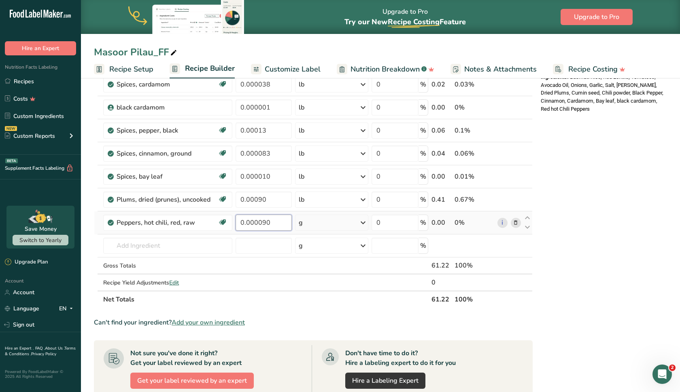
type input "0.000090"
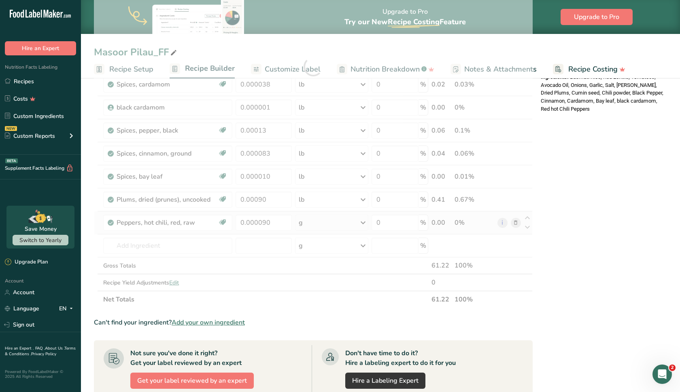
click at [323, 223] on div "Ingredient * Amount * Unit * Waste * .a-a{fill:#347362;}.b-a{fill:#fff;} Grams …" at bounding box center [313, 66] width 438 height 483
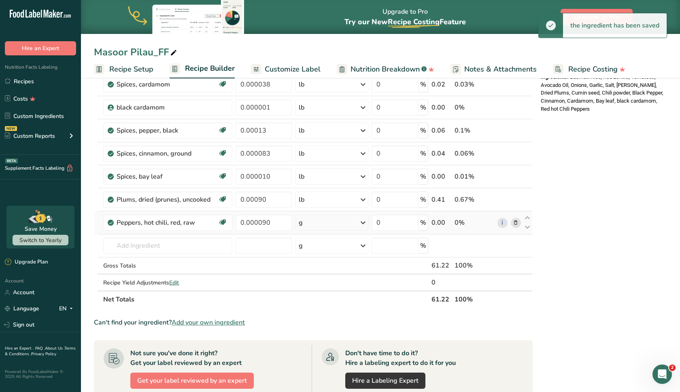
click at [323, 223] on div "g" at bounding box center [331, 223] width 73 height 16
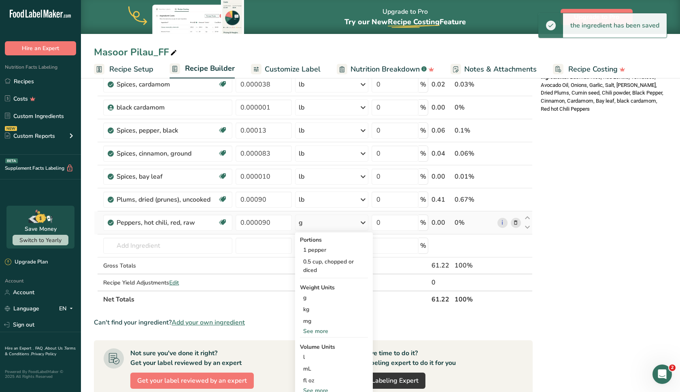
click at [313, 328] on div "See more" at bounding box center [334, 331] width 68 height 8
click at [311, 348] on div "lb" at bounding box center [334, 345] width 68 height 12
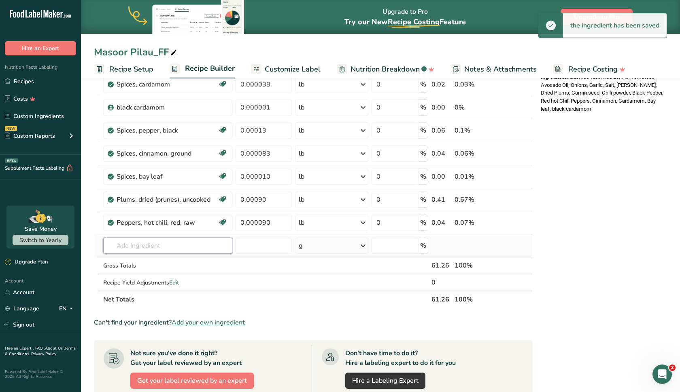
click at [177, 251] on input "text" at bounding box center [167, 246] width 129 height 16
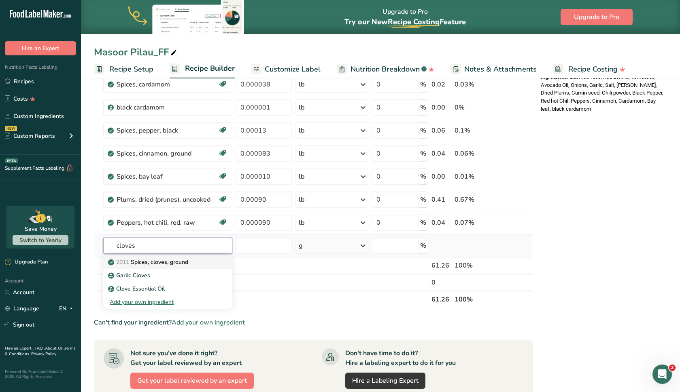
type input "cloves"
click at [169, 266] on p "2011 Spices, cloves, ground" at bounding box center [149, 262] width 78 height 8
type input "Spices, cloves, ground"
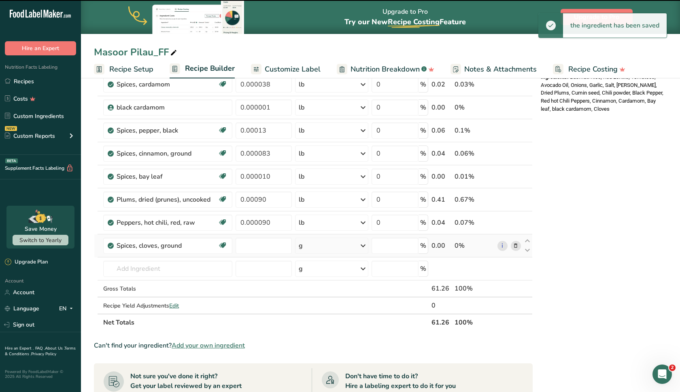
type input "0"
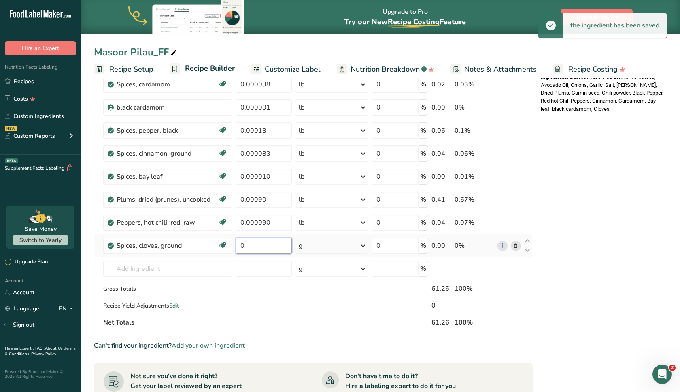
click at [250, 248] on input "0" at bounding box center [263, 246] width 56 height 16
click at [243, 246] on input "00000" at bounding box center [263, 246] width 56 height 16
click at [266, 246] on input "0.0000" at bounding box center [263, 246] width 56 height 16
type input "0.000010"
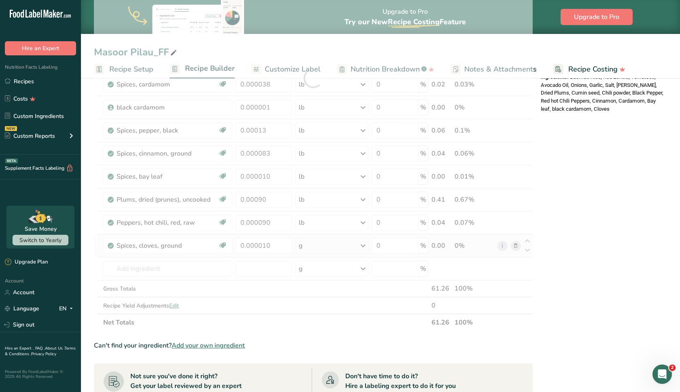
click at [327, 241] on div "Ingredient * Amount * Unit * Waste * .a-a{fill:#347362;}.b-a{fill:#fff;} Grams …" at bounding box center [313, 78] width 438 height 506
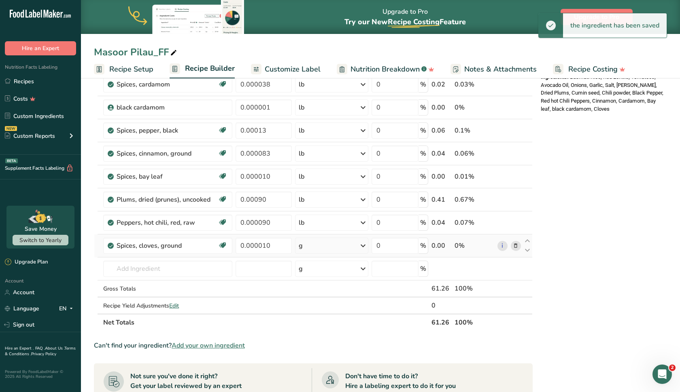
click at [327, 241] on div "g" at bounding box center [331, 246] width 73 height 16
click at [312, 343] on div "See more" at bounding box center [334, 346] width 68 height 8
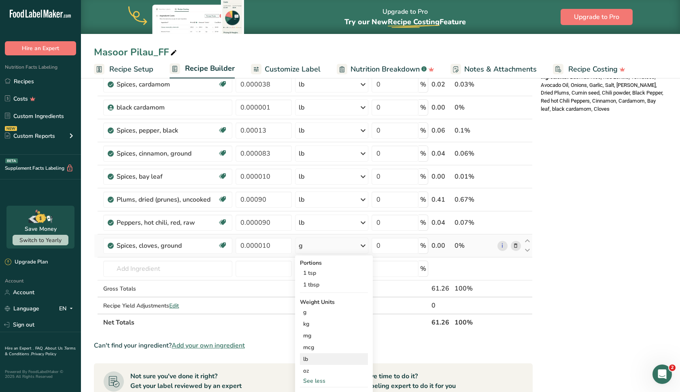
click at [313, 362] on div "lb" at bounding box center [334, 360] width 68 height 12
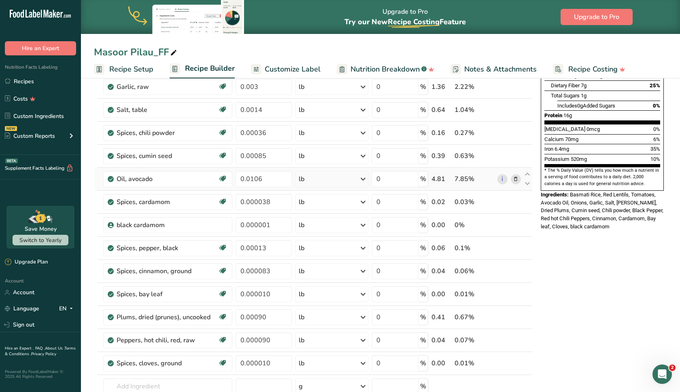
scroll to position [179, 0]
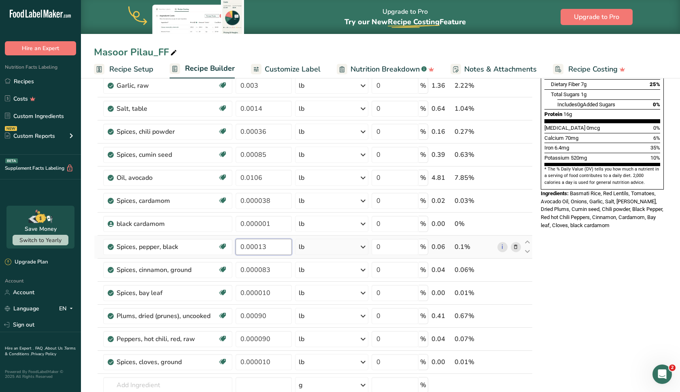
click at [266, 248] on input "0.00013" at bounding box center [263, 247] width 56 height 16
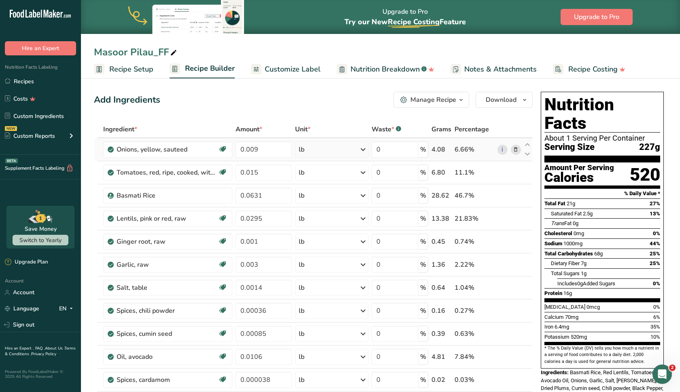
scroll to position [0, 0]
type input "0.00019"
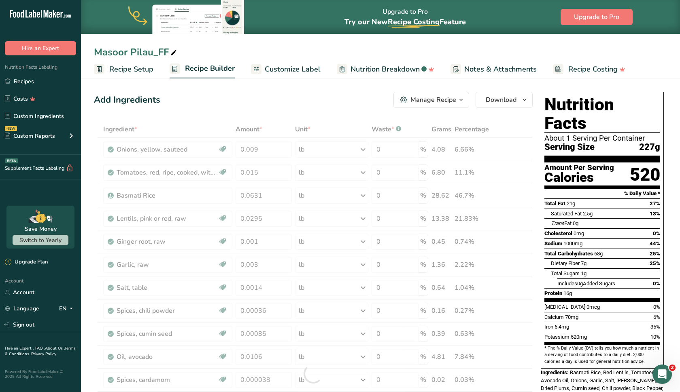
click at [290, 64] on span "Customize Label" at bounding box center [293, 69] width 56 height 11
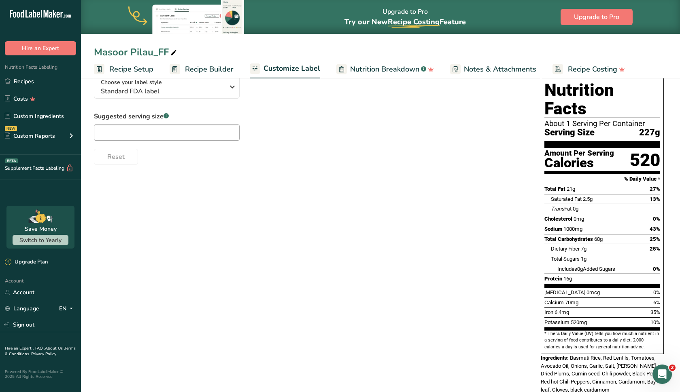
scroll to position [64, 0]
click at [37, 83] on link "Recipes" at bounding box center [40, 81] width 81 height 15
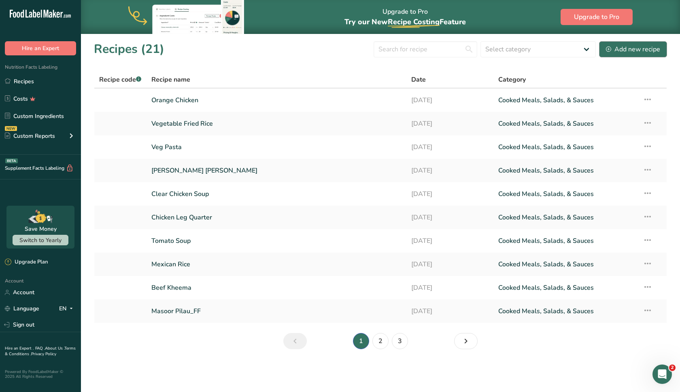
click at [639, 49] on div "Add new recipe" at bounding box center [633, 49] width 54 height 10
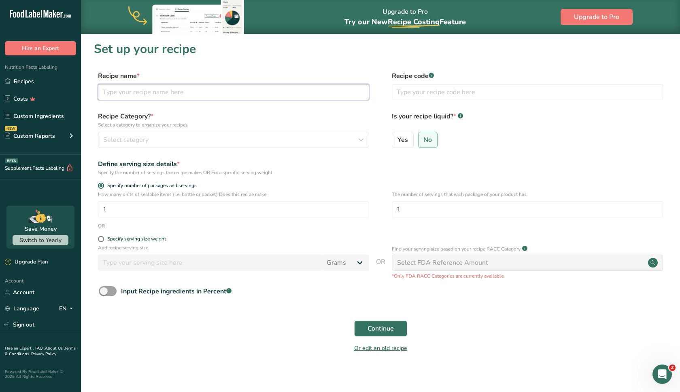
click at [322, 91] on input "text" at bounding box center [233, 92] width 271 height 16
type input "FF_Red Mutton Tarkari"
click at [210, 138] on div "Select category" at bounding box center [231, 140] width 256 height 10
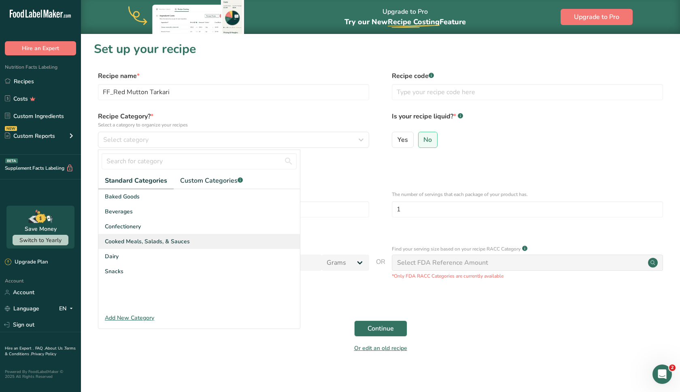
click at [181, 237] on div "Cooked Meals, Salads, & Sauces" at bounding box center [198, 241] width 201 height 15
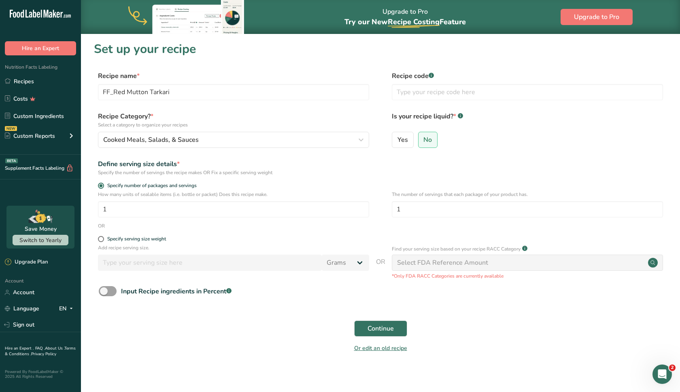
click at [97, 238] on div "Specify serving size weight" at bounding box center [380, 240] width 573 height 8
click at [100, 239] on span at bounding box center [101, 239] width 6 height 6
click at [100, 239] on input "Specify serving size weight" at bounding box center [100, 239] width 5 height 5
radio input "true"
radio input "false"
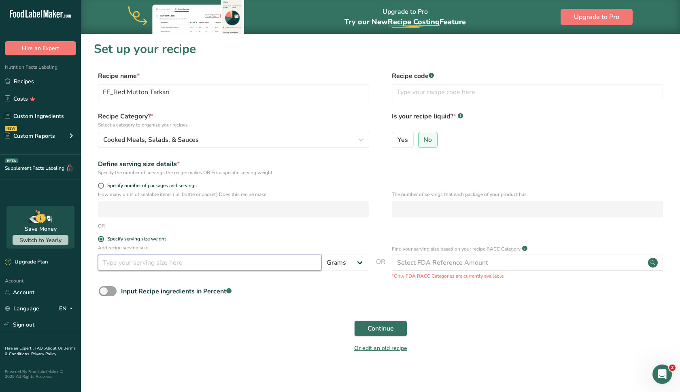
click at [121, 261] on input "number" at bounding box center [210, 263] width 224 height 16
type input "9"
type input "8"
select select "5"
click at [373, 328] on span "Continue" at bounding box center [380, 329] width 26 height 10
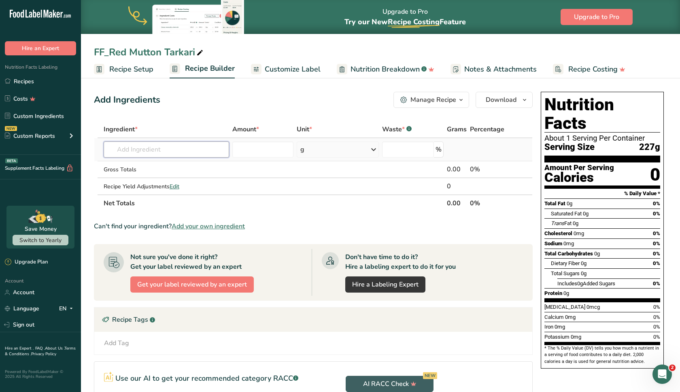
click at [143, 153] on input "text" at bounding box center [166, 150] width 125 height 16
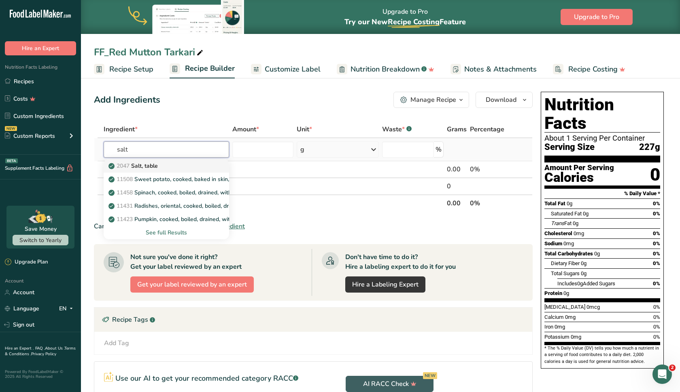
type input "salt"
click at [133, 165] on p "2047 Salt, table" at bounding box center [134, 166] width 48 height 8
type input "Salt, table"
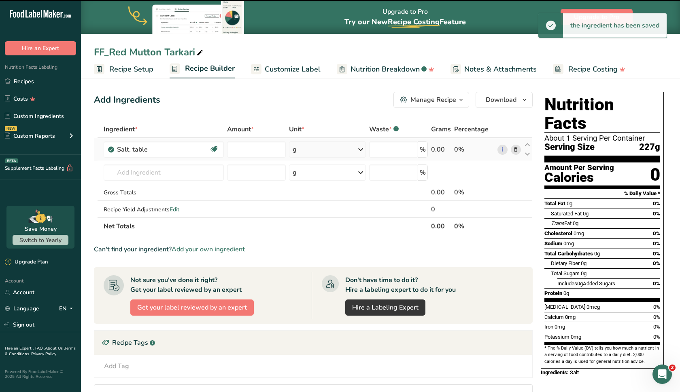
type input "0"
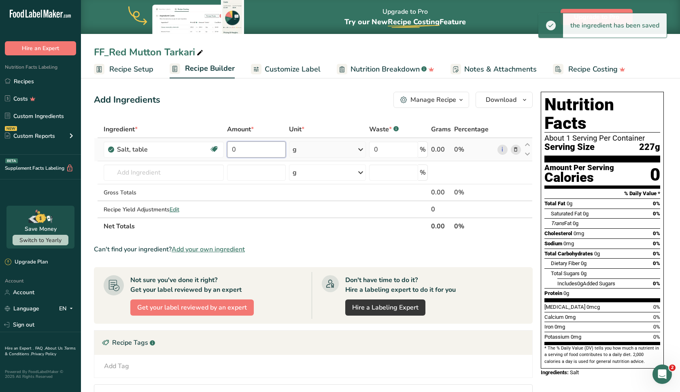
click at [251, 152] on input "0" at bounding box center [256, 150] width 59 height 16
click at [235, 148] on input "000" at bounding box center [256, 150] width 59 height 16
click at [271, 145] on input "0.00" at bounding box center [256, 150] width 59 height 16
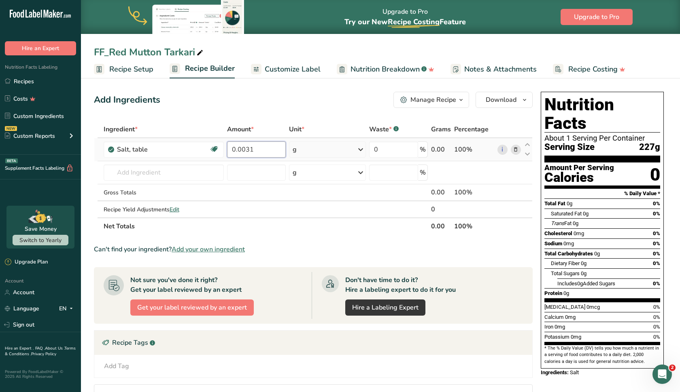
type input "0.0031"
click at [328, 150] on div "Ingredient * Amount * Unit * Waste * .a-a{fill:#347362;}.b-a{fill:#fff;} Grams …" at bounding box center [313, 178] width 438 height 114
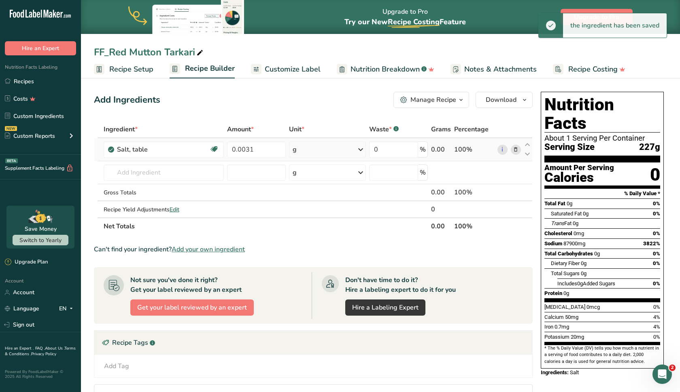
click at [328, 150] on div "g" at bounding box center [327, 150] width 77 height 16
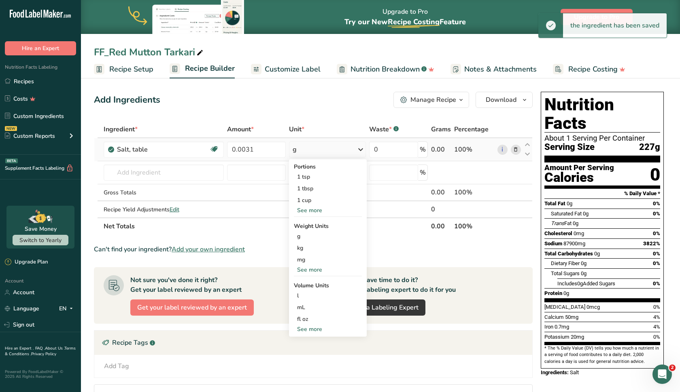
click at [313, 269] on div "See more" at bounding box center [328, 270] width 68 height 8
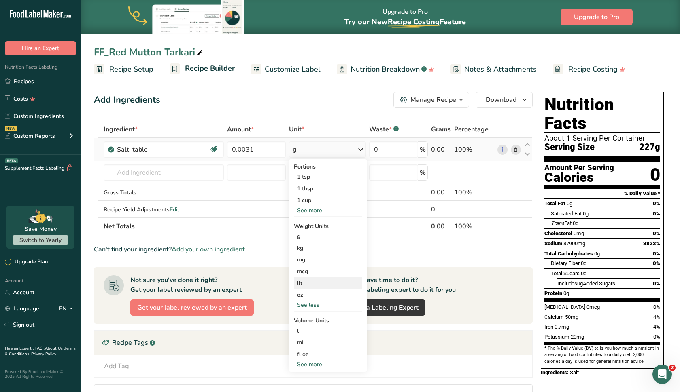
click at [313, 285] on div "lb" at bounding box center [328, 283] width 68 height 12
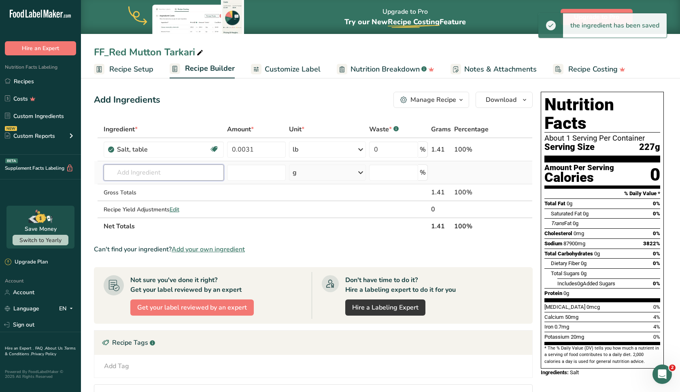
click at [136, 177] on input "text" at bounding box center [164, 173] width 121 height 16
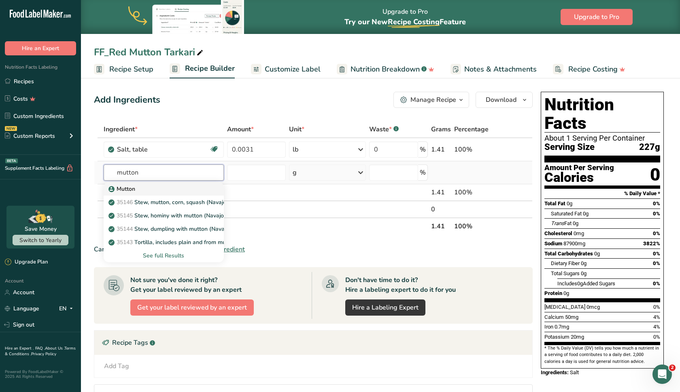
type input "mutton"
click at [135, 191] on p "Mutton" at bounding box center [122, 189] width 25 height 8
type input "Mutton"
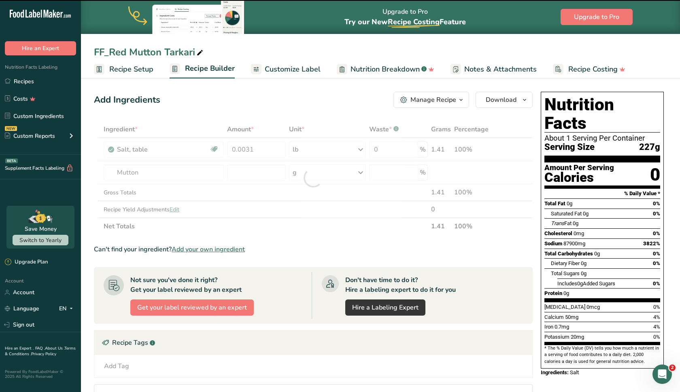
type input "0"
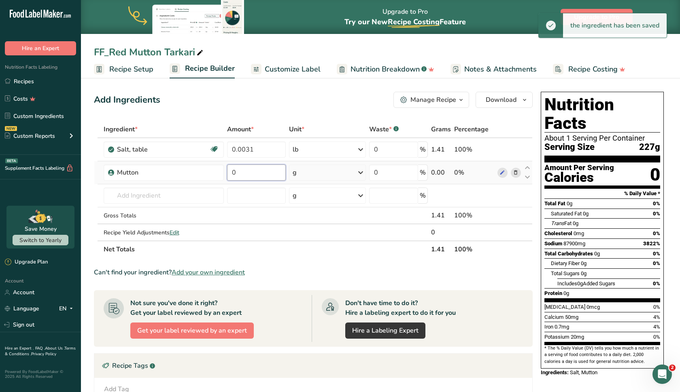
click at [246, 175] on input "0" at bounding box center [256, 173] width 59 height 16
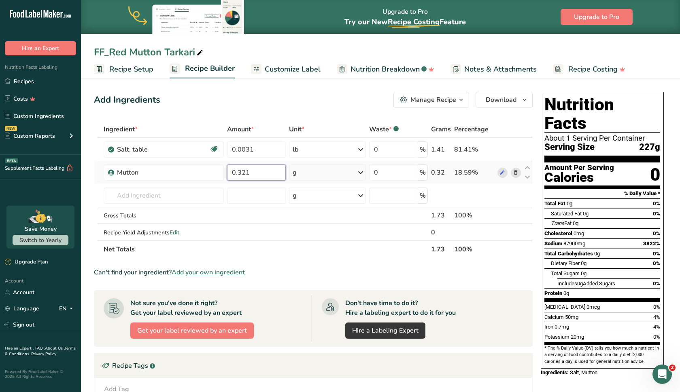
type input "0.321"
click at [318, 172] on div "Ingredient * Amount * Unit * Waste * .a-a{fill:#347362;}.b-a{fill:#fff;} Grams …" at bounding box center [313, 189] width 438 height 137
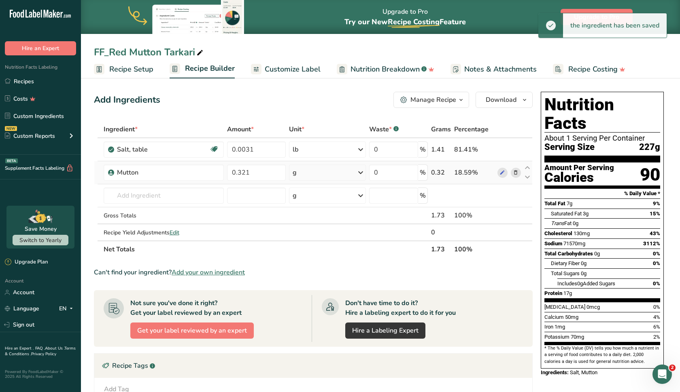
click at [318, 172] on div "g" at bounding box center [327, 173] width 77 height 16
click at [313, 233] on div "See more" at bounding box center [328, 237] width 68 height 8
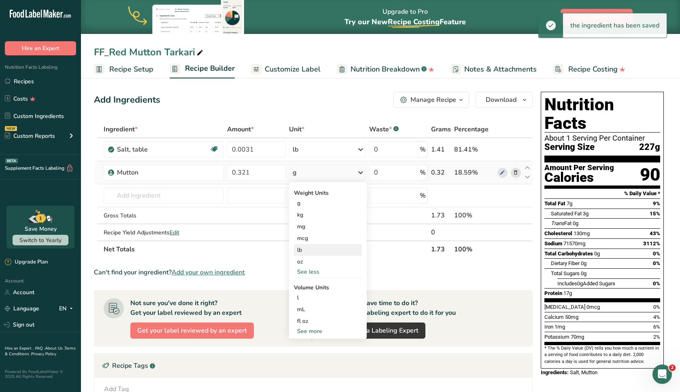
click at [305, 252] on div "lb" at bounding box center [328, 250] width 68 height 12
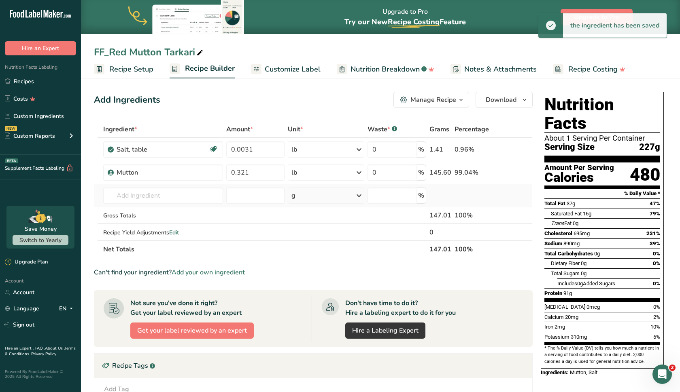
click at [185, 187] on td "Mutton 35146 Stew, mutton, corn, squash (Navajo) 35145 Stew, hominy with mutton…" at bounding box center [163, 195] width 123 height 23
click at [186, 195] on input "text" at bounding box center [163, 196] width 120 height 16
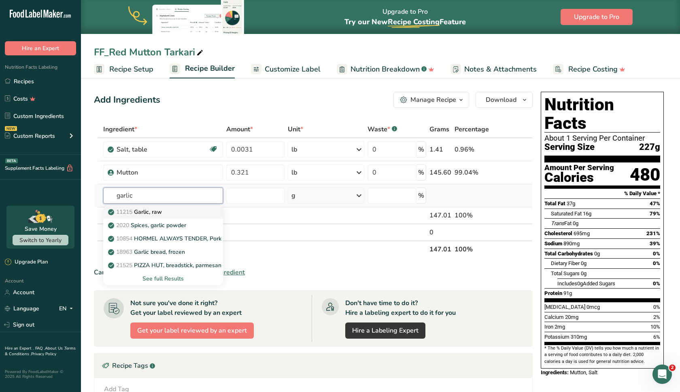
type input "garlic"
click at [191, 214] on div "11215 Garlic, raw" at bounding box center [157, 212] width 94 height 8
type input "Garlic, raw"
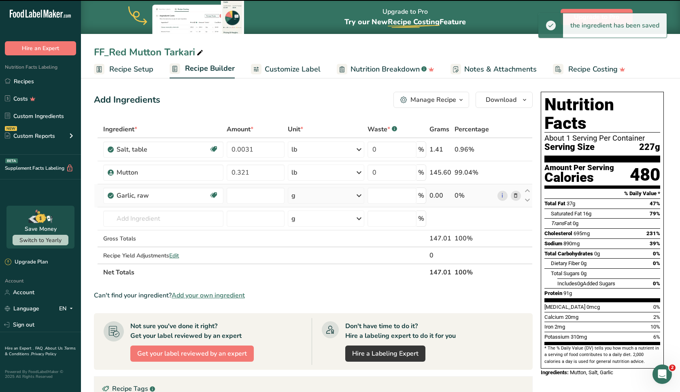
type input "0"
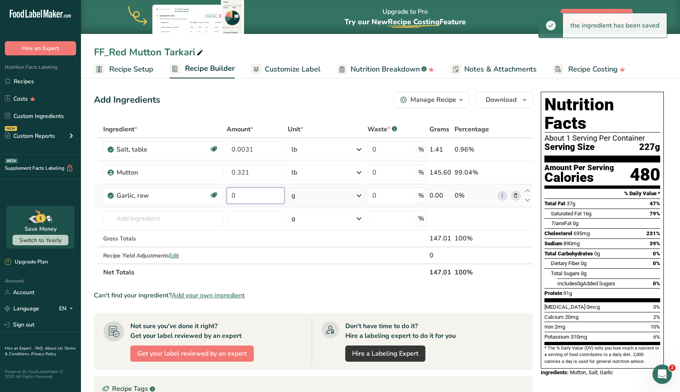
click at [257, 196] on input "0" at bounding box center [256, 196] width 58 height 16
click at [235, 198] on input "000" at bounding box center [256, 196] width 58 height 16
click at [248, 200] on input "0.00" at bounding box center [256, 196] width 58 height 16
type input "0.0055"
click at [301, 201] on div "Ingredient * Amount * Unit * Waste * .a-a{fill:#347362;}.b-a{fill:#fff;} Grams …" at bounding box center [313, 201] width 438 height 160
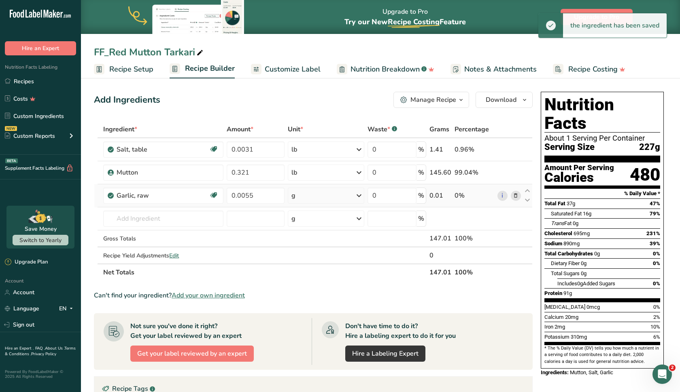
click at [301, 201] on div "g" at bounding box center [326, 196] width 76 height 16
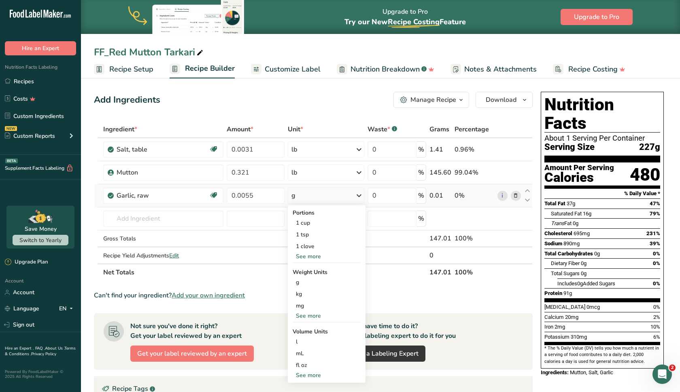
click at [305, 316] on div "See more" at bounding box center [326, 316] width 68 height 8
click at [306, 330] on div "lb" at bounding box center [326, 330] width 68 height 12
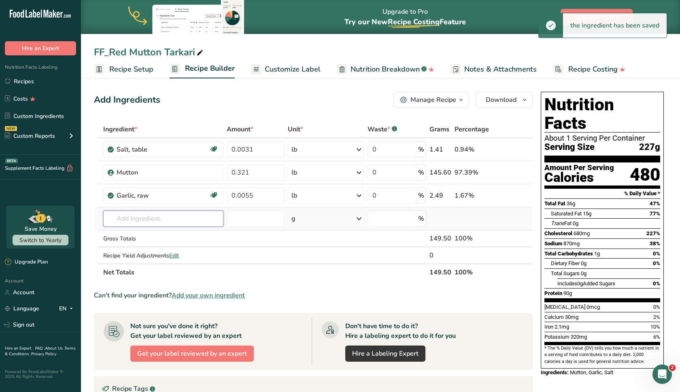
click at [184, 222] on input "text" at bounding box center [163, 219] width 120 height 16
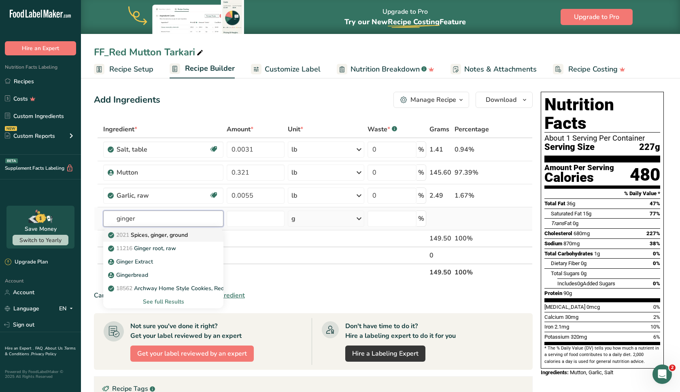
type input "ginger"
click at [186, 237] on p "2021 Spices, ginger, ground" at bounding box center [149, 235] width 78 height 8
type input "Spices, ginger, ground"
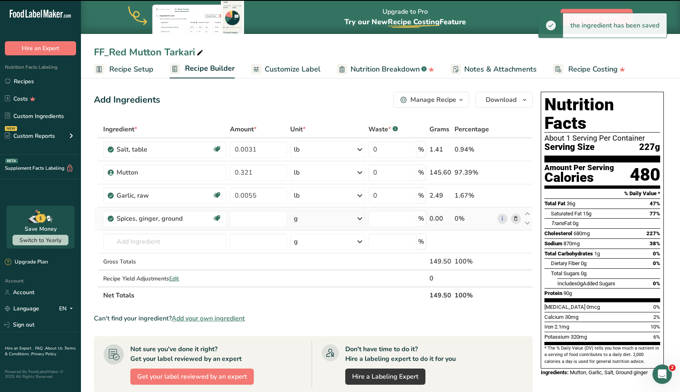
type input "0"
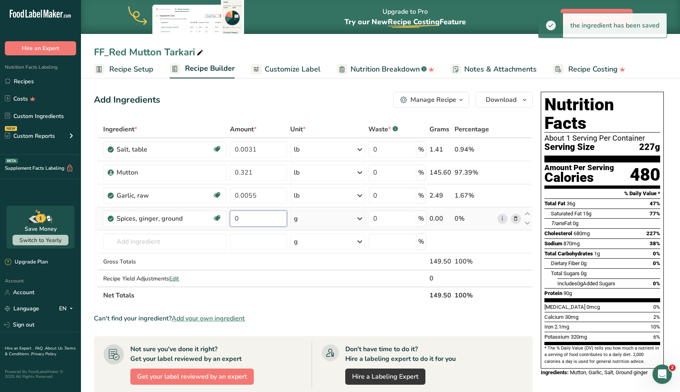
click at [251, 220] on input "0" at bounding box center [258, 219] width 57 height 16
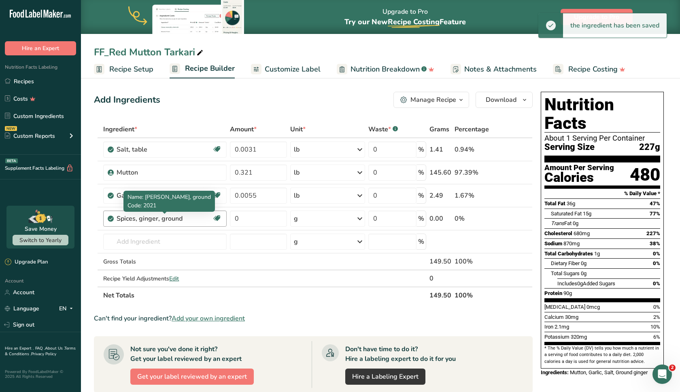
click at [151, 223] on div "Ingredient * Amount * Unit * Waste * .a-a{fill:#347362;}.b-a{fill:#fff;} Grams …" at bounding box center [313, 212] width 438 height 183
click at [153, 223] on div "Spices, ginger, ground" at bounding box center [163, 219] width 95 height 10
click at [161, 222] on div "Spices, ginger, ground" at bounding box center [163, 219] width 95 height 10
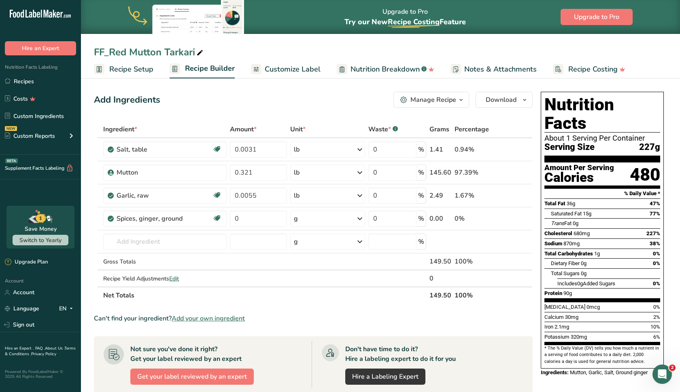
click at [516, 218] on icon at bounding box center [516, 219] width 6 height 8
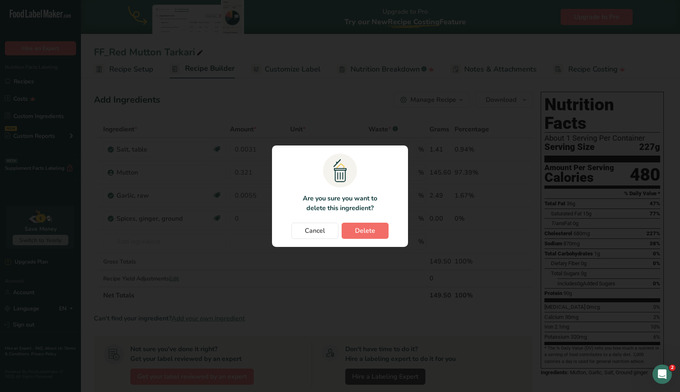
click at [369, 231] on span "Delete" at bounding box center [365, 231] width 20 height 10
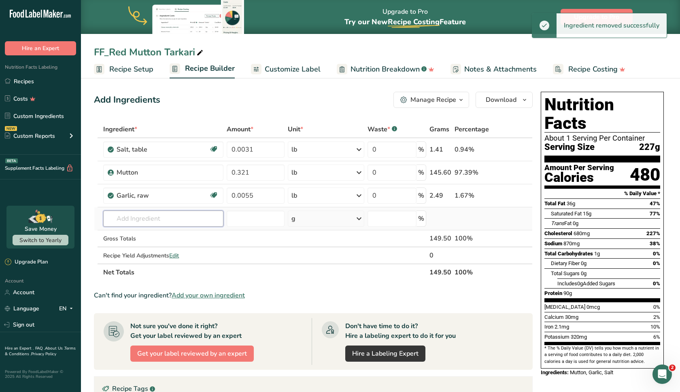
click at [214, 214] on input "text" at bounding box center [163, 219] width 120 height 16
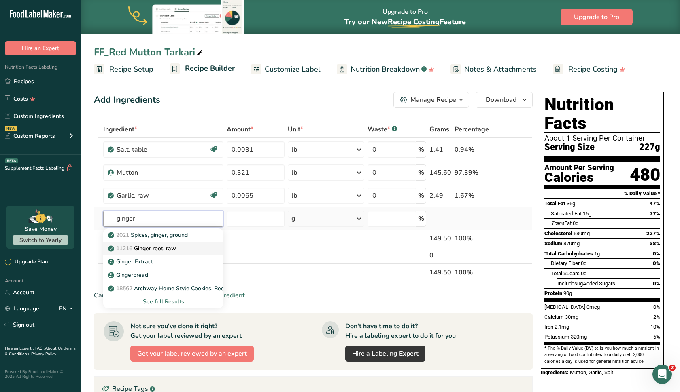
type input "ginger"
click at [205, 249] on link "11216 [PERSON_NAME], raw" at bounding box center [163, 248] width 120 height 13
type input "Ginger root, raw"
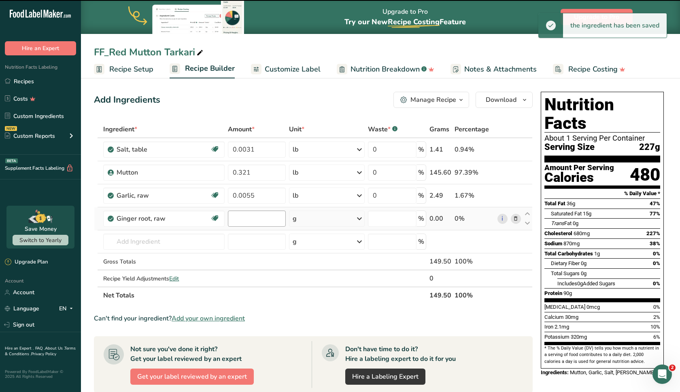
type input "0"
click at [264, 219] on input "0" at bounding box center [257, 219] width 58 height 16
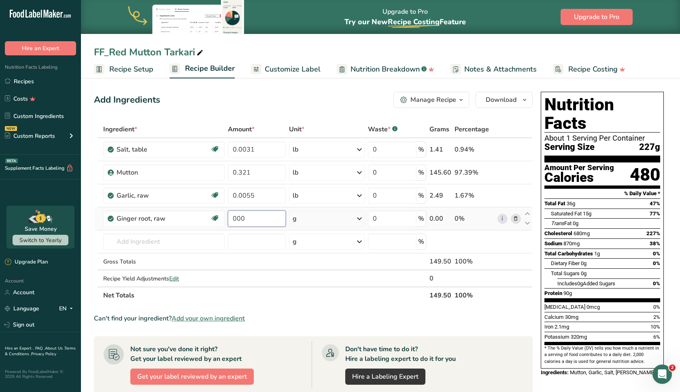
click at [237, 222] on input "000" at bounding box center [257, 219] width 58 height 16
click at [255, 223] on input "0.00" at bounding box center [257, 219] width 58 height 16
type input "0.0094"
click at [298, 222] on div "Ingredient * Amount * Unit * Waste * .a-a{fill:#347362;}.b-a{fill:#fff;} Grams …" at bounding box center [313, 212] width 438 height 183
click at [299, 222] on div "g" at bounding box center [327, 219] width 76 height 16
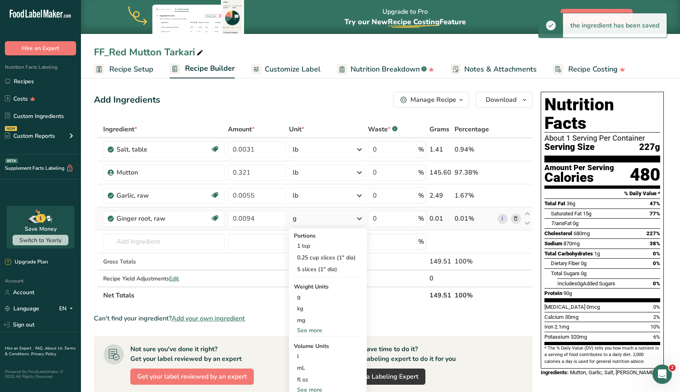
click at [306, 330] on div "See more" at bounding box center [328, 330] width 68 height 8
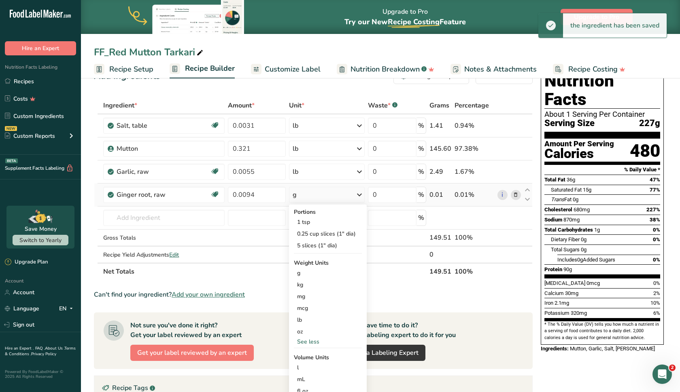
scroll to position [25, 0]
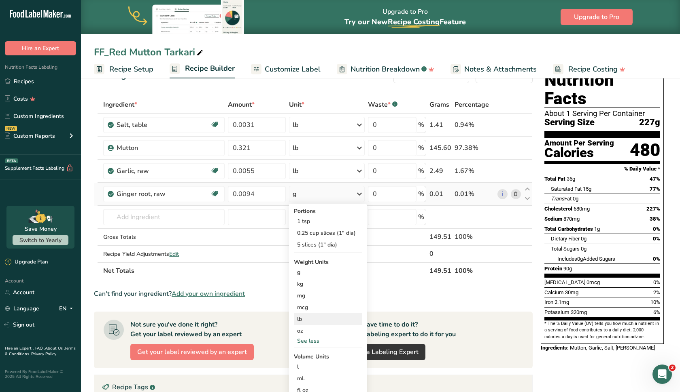
click at [305, 319] on div "lb" at bounding box center [328, 319] width 68 height 12
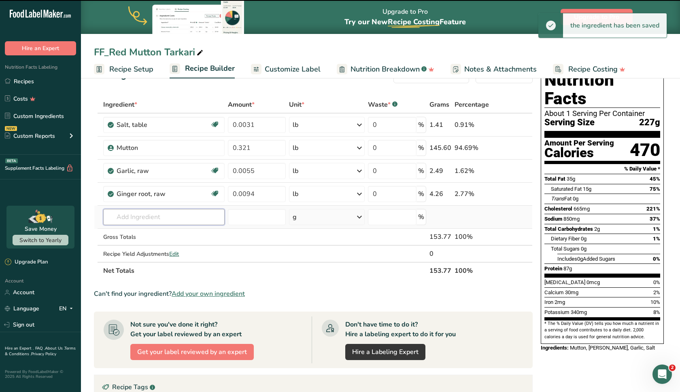
click at [182, 216] on input "text" at bounding box center [163, 217] width 121 height 16
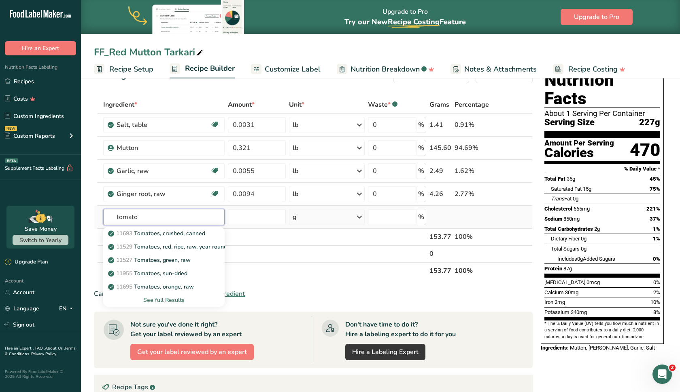
type input "tomato"
drag, startPoint x: 182, startPoint y: 216, endPoint x: 183, endPoint y: 250, distance: 34.4
click at [183, 250] on p "11529 Tomatoes, red, ripe, raw, year round average" at bounding box center [180, 247] width 140 height 8
type input "Tomatoes, red, ripe, raw, year round average"
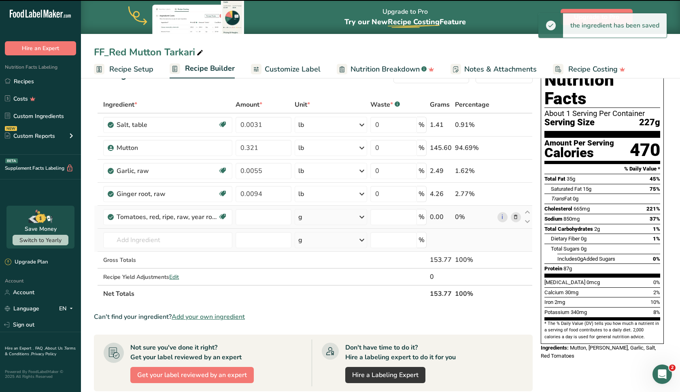
type input "0"
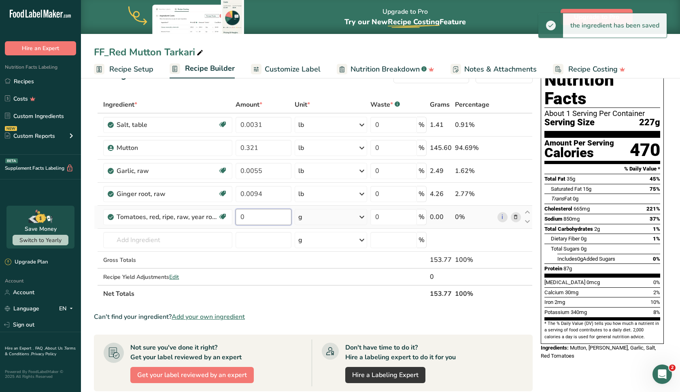
click at [251, 215] on input "0" at bounding box center [263, 217] width 56 height 16
type input "0.138"
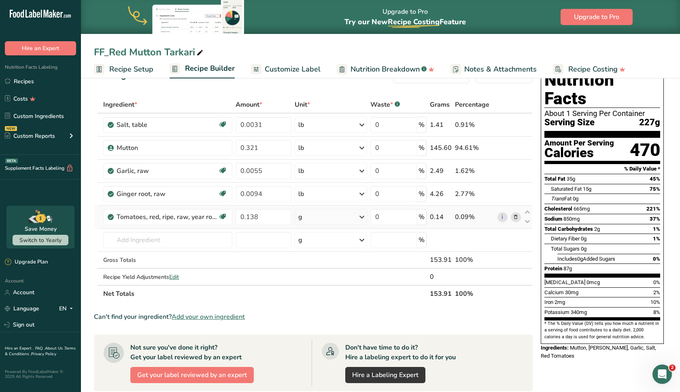
click at [308, 219] on div "Ingredient * Amount * Unit * Waste * .a-a{fill:#347362;}.b-a{fill:#fff;} Grams …" at bounding box center [313, 199] width 438 height 206
click at [308, 219] on div "g" at bounding box center [330, 217] width 72 height 16
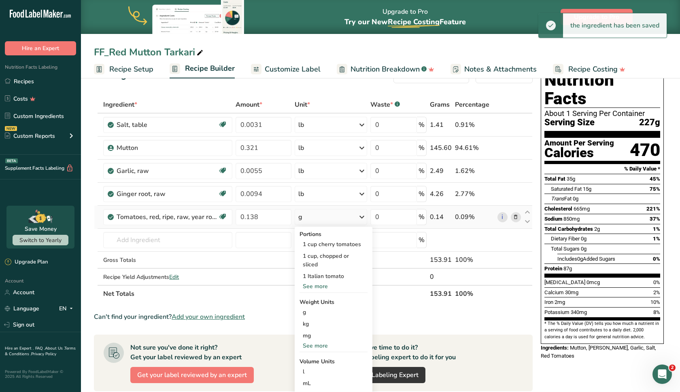
click at [312, 345] on div "See more" at bounding box center [333, 346] width 68 height 8
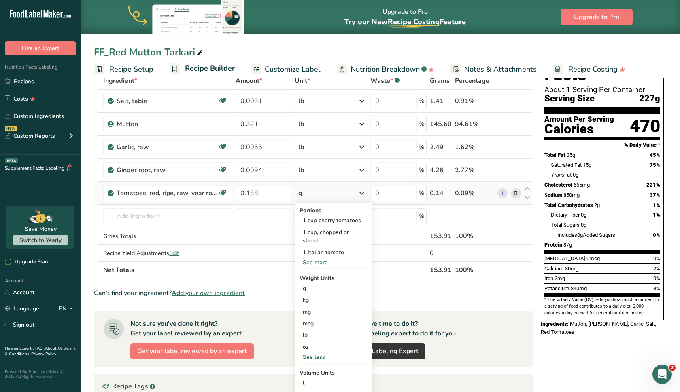
scroll to position [50, 0]
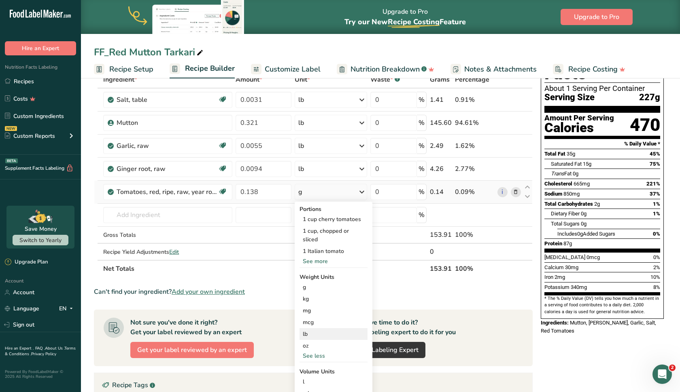
click at [313, 335] on div "lb" at bounding box center [333, 334] width 68 height 12
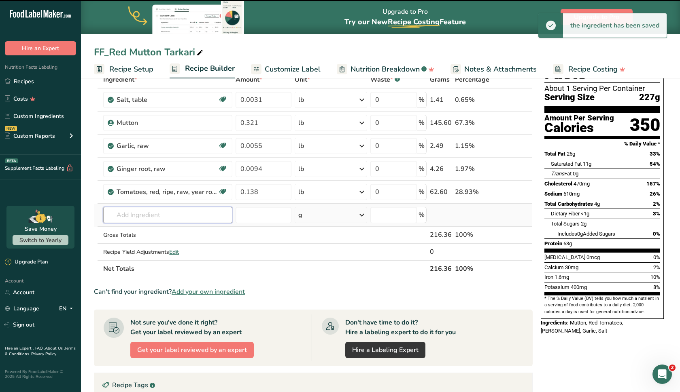
click at [184, 212] on input "text" at bounding box center [167, 215] width 129 height 16
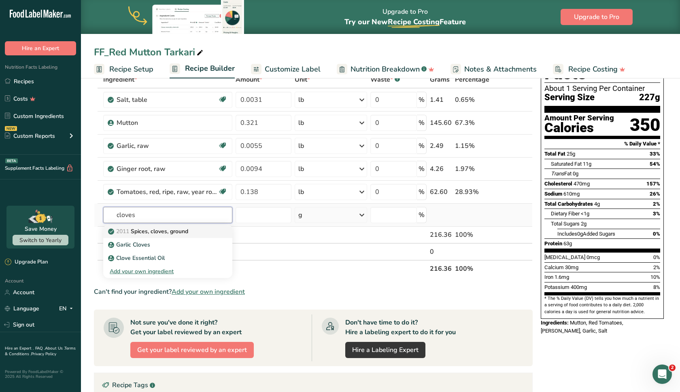
type input "cloves"
click at [199, 237] on link "2011 Spices, cloves, ground" at bounding box center [167, 231] width 129 height 13
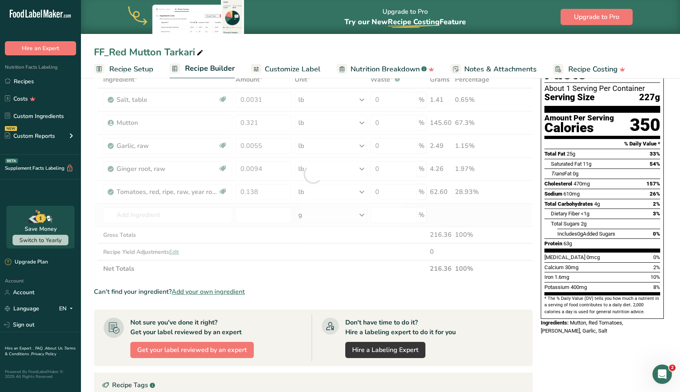
type input "Spices, cloves, ground"
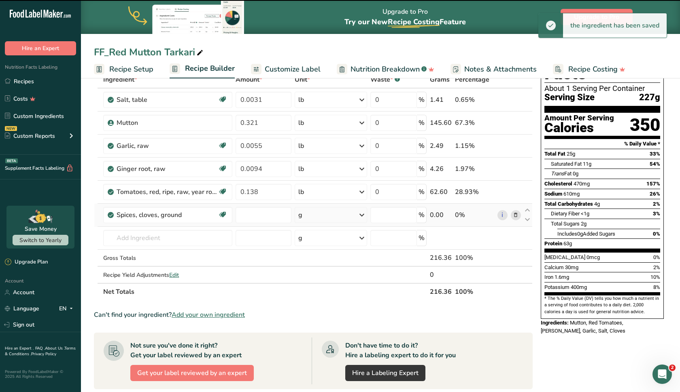
type input "0"
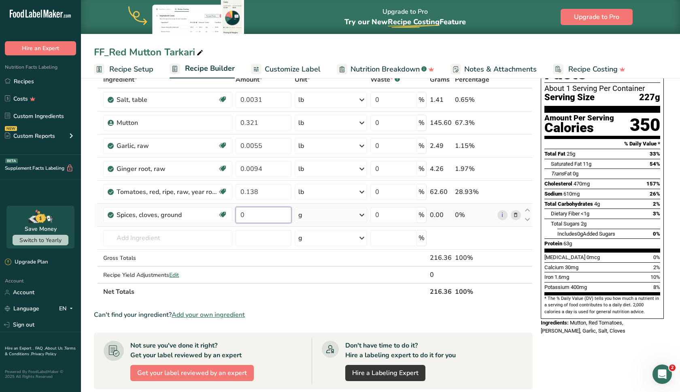
click at [261, 214] on input "0" at bounding box center [263, 215] width 56 height 16
click at [241, 214] on input "0000" at bounding box center [263, 215] width 56 height 16
click at [244, 214] on input "0000" at bounding box center [263, 215] width 56 height 16
click at [266, 217] on input "0.000" at bounding box center [263, 215] width 56 height 16
type input "0.00012"
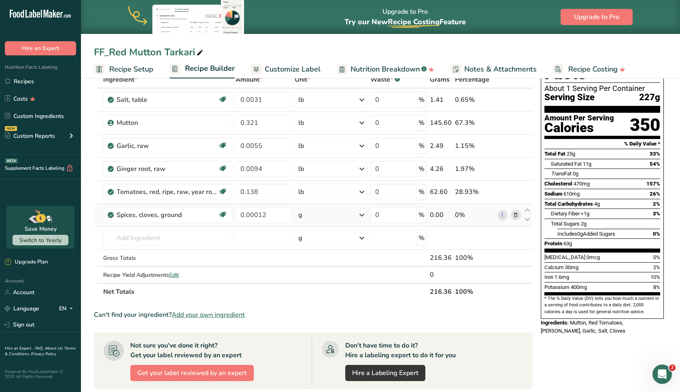
click at [325, 213] on div "Ingredient * Amount * Unit * Waste * .a-a{fill:#347362;}.b-a{fill:#fff;} Grams …" at bounding box center [313, 185] width 438 height 229
click at [324, 213] on div "g" at bounding box center [330, 215] width 72 height 16
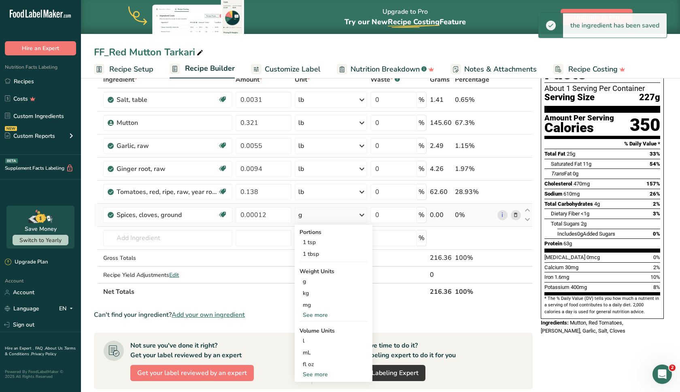
click at [319, 314] on div "See more" at bounding box center [333, 315] width 68 height 8
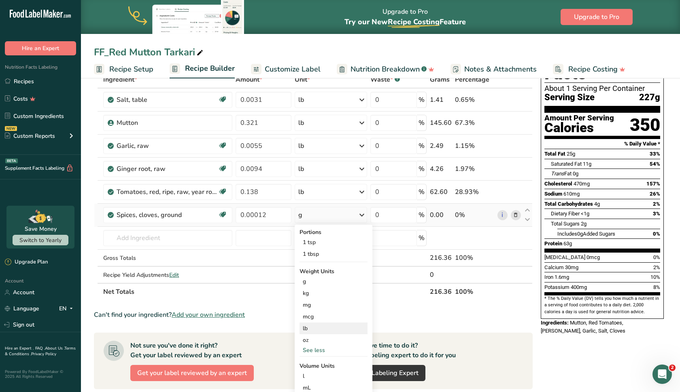
click at [320, 328] on div "lb" at bounding box center [333, 329] width 68 height 12
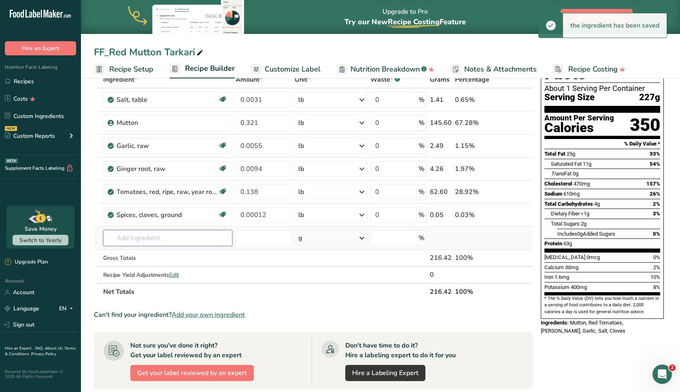
click at [202, 239] on input "text" at bounding box center [167, 238] width 129 height 16
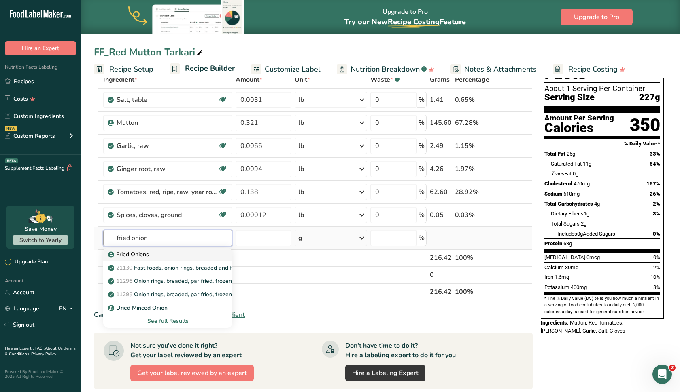
type input "fried onion"
click at [183, 257] on div "Fried Onions" at bounding box center [161, 254] width 103 height 8
type input "Fried Onions"
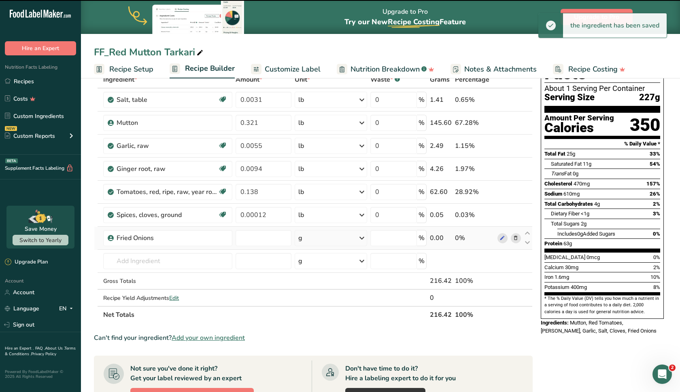
type input "0"
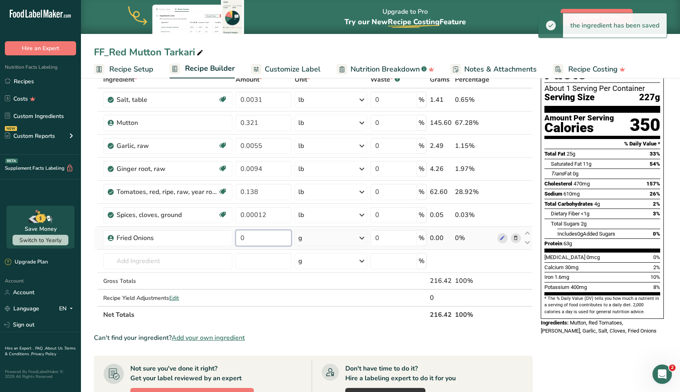
click at [246, 243] on input "0" at bounding box center [263, 238] width 56 height 16
click at [244, 243] on input "000" at bounding box center [263, 238] width 56 height 16
click at [246, 239] on input "000" at bounding box center [263, 238] width 56 height 16
click at [263, 238] on input "0.00" at bounding box center [263, 238] width 56 height 16
type input "0.0046"
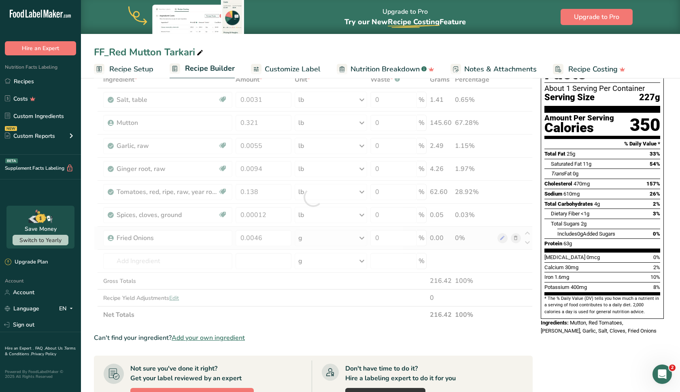
click at [299, 239] on div "Ingredient * Amount * Unit * Waste * .a-a{fill:#347362;}.b-a{fill:#fff;} Grams …" at bounding box center [313, 197] width 438 height 252
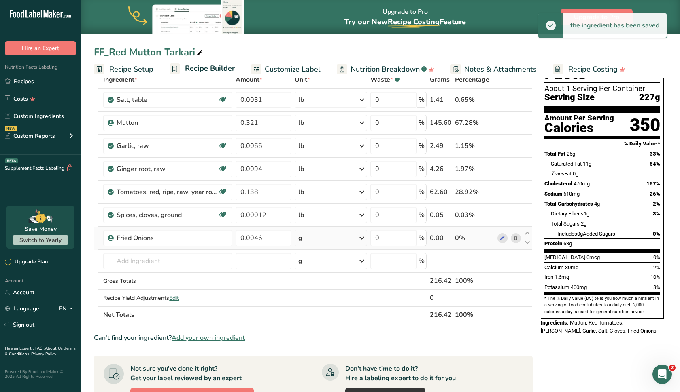
click at [304, 240] on div "g" at bounding box center [330, 238] width 72 height 16
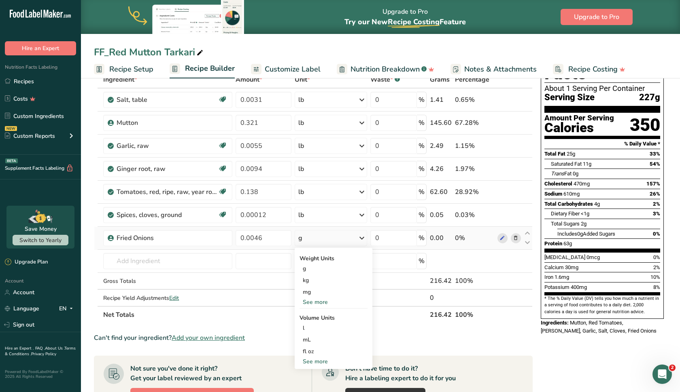
click at [316, 300] on div "See more" at bounding box center [333, 302] width 68 height 8
click at [316, 312] on div "lb" at bounding box center [333, 316] width 68 height 12
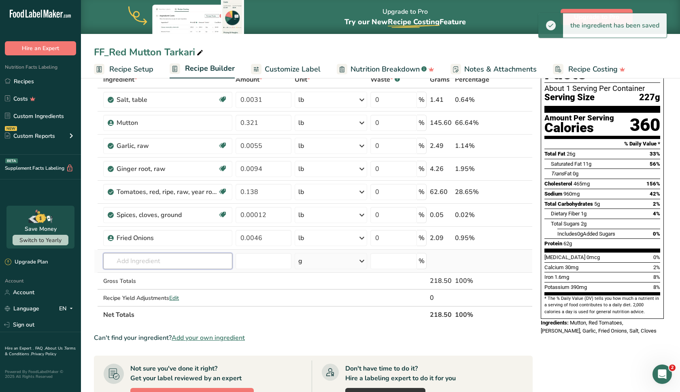
click at [174, 259] on input "text" at bounding box center [167, 261] width 129 height 16
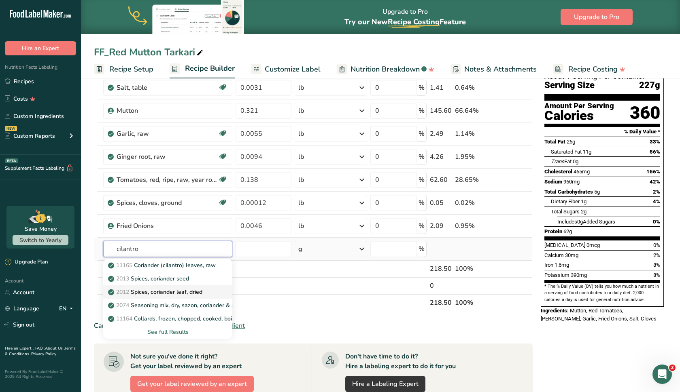
scroll to position [61, 0]
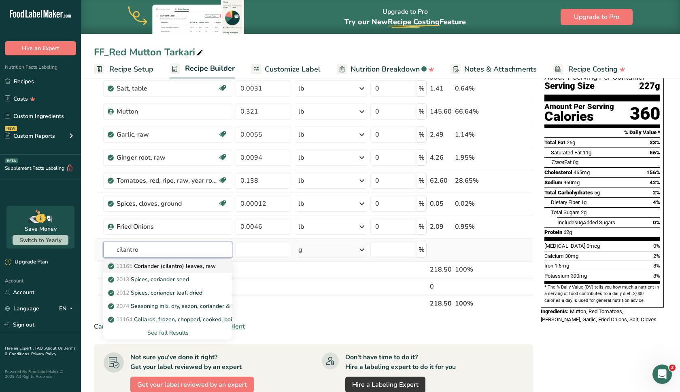
type input "cilantro"
click at [167, 265] on p "11165 Coriander (cilantro) leaves, raw" at bounding box center [163, 266] width 106 height 8
type input "Coriander (cilantro) leaves, raw"
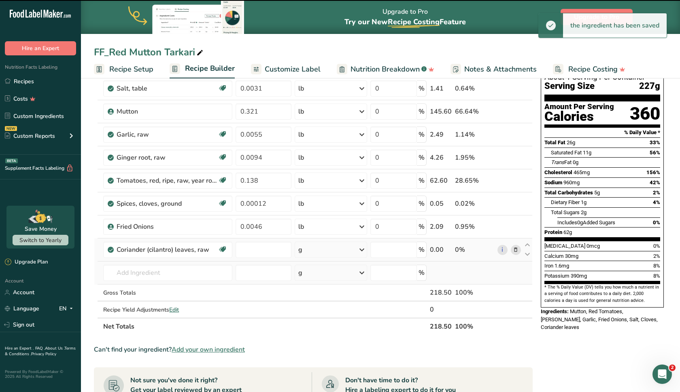
type input "0"
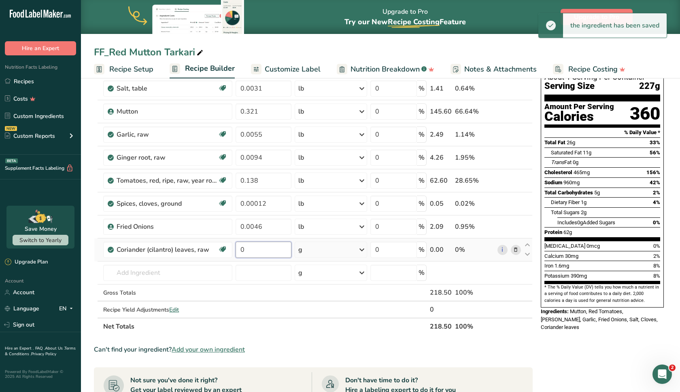
click at [267, 252] on input "0" at bounding box center [263, 250] width 56 height 16
click at [246, 252] on input "000" at bounding box center [263, 250] width 56 height 16
click at [265, 249] on input "0.00" at bounding box center [263, 250] width 56 height 16
type input "0.0023"
click at [307, 254] on div "Ingredient * Amount * Unit * Waste * .a-a{fill:#347362;}.b-a{fill:#fff;} Grams …" at bounding box center [313, 197] width 438 height 275
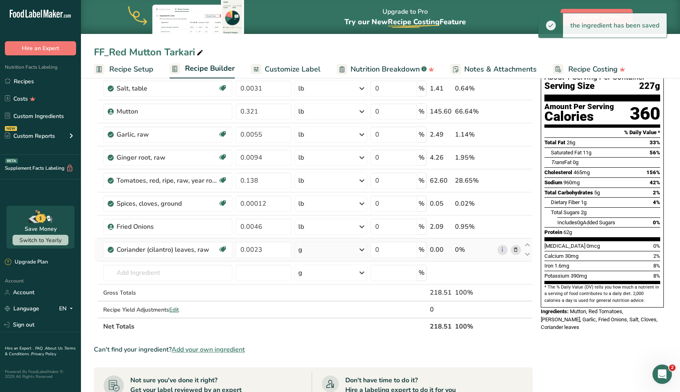
click at [307, 254] on div "g" at bounding box center [330, 250] width 72 height 16
click at [312, 350] on div "See more" at bounding box center [333, 350] width 68 height 8
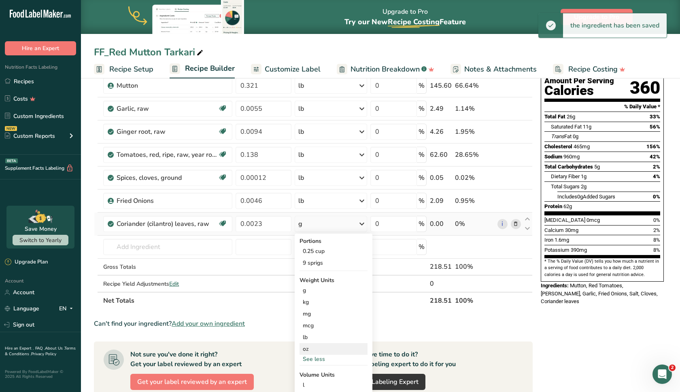
scroll to position [87, 0]
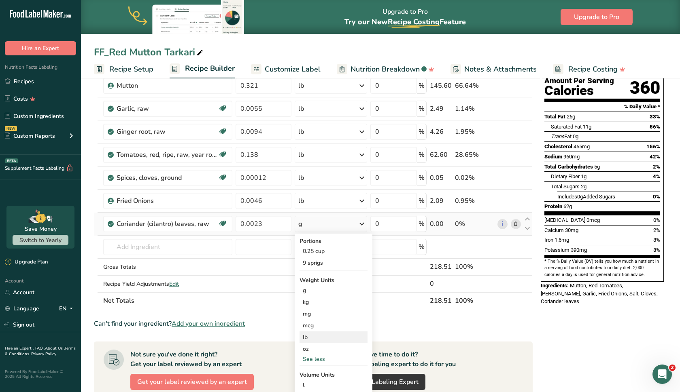
click at [314, 341] on div "lb" at bounding box center [333, 338] width 68 height 12
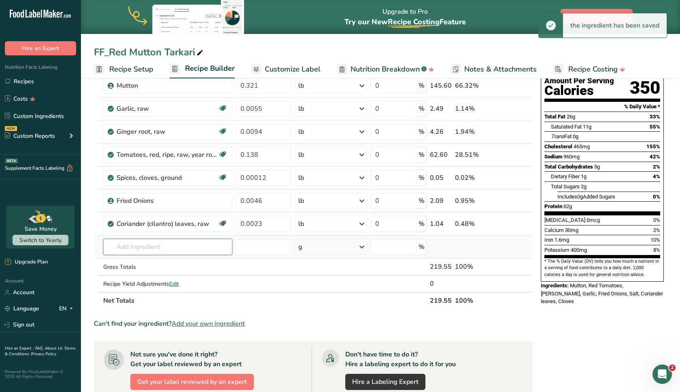
click at [155, 248] on input "text" at bounding box center [167, 247] width 129 height 16
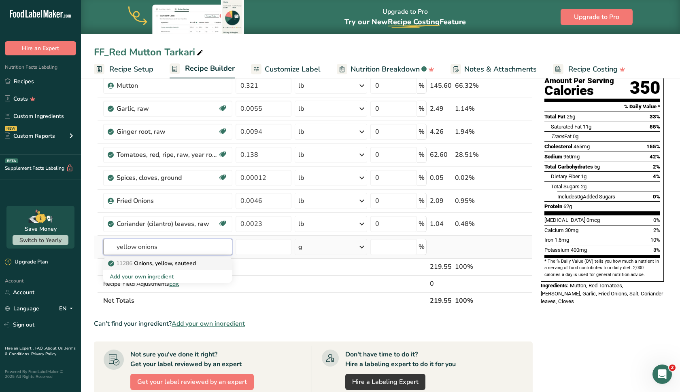
type input "yellow onions"
click at [154, 263] on p "11286 Onions, yellow, sauteed" at bounding box center [153, 263] width 86 height 8
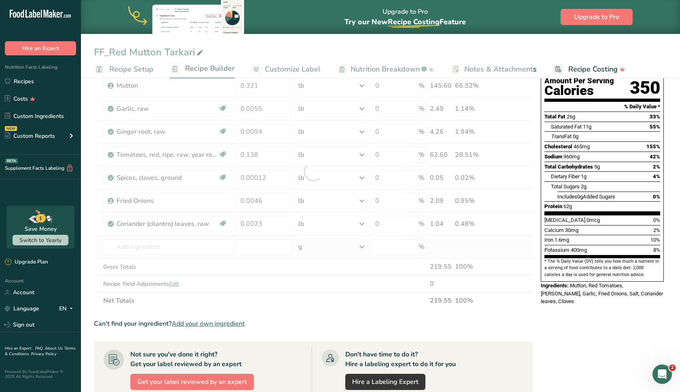
type input "Onions, yellow, sauteed"
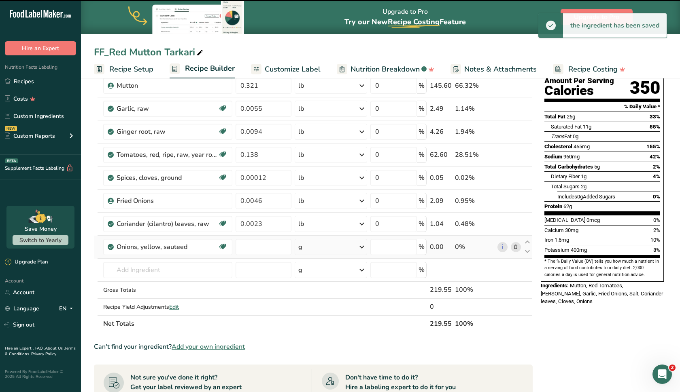
type input "0"
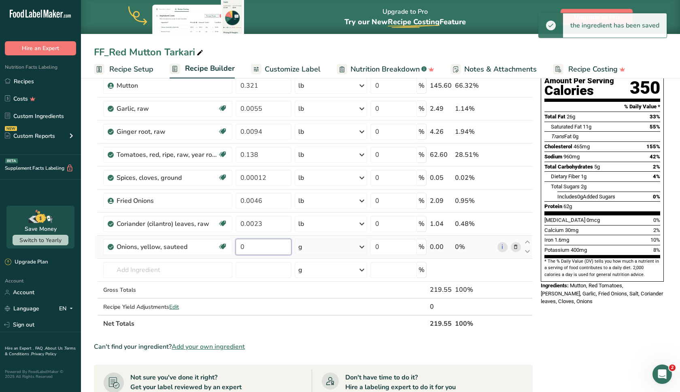
click at [253, 249] on input "0" at bounding box center [263, 247] width 56 height 16
click at [244, 249] on input "00" at bounding box center [263, 247] width 56 height 16
click at [263, 248] on input "0.0" at bounding box center [263, 247] width 56 height 16
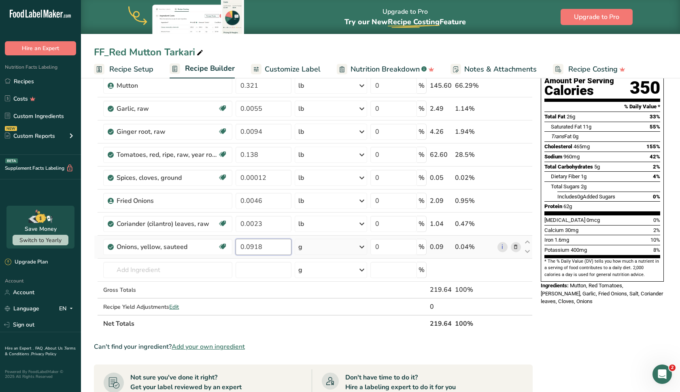
type input "0.0918"
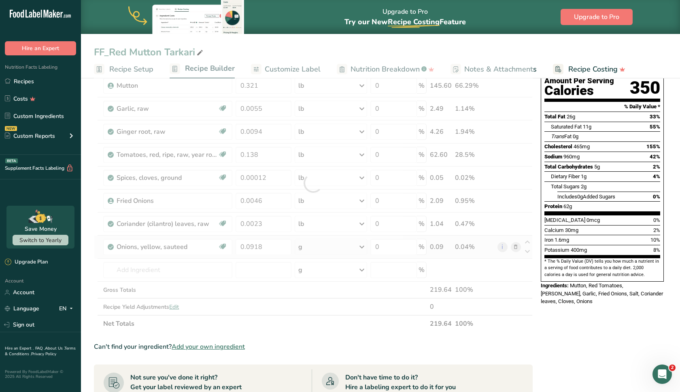
click at [299, 249] on div "Ingredient * Amount * Unit * Waste * .a-a{fill:#347362;}.b-a{fill:#fff;} Grams …" at bounding box center [313, 183] width 438 height 299
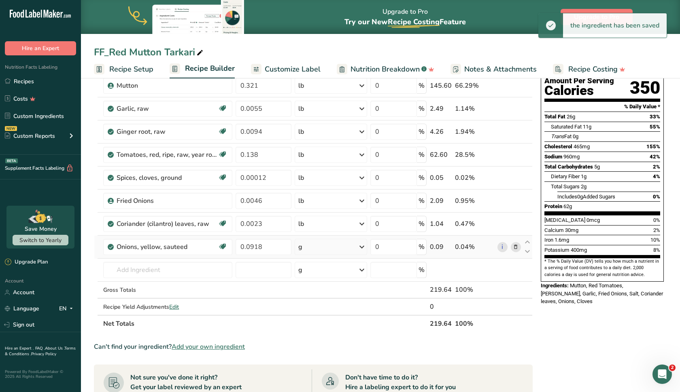
click at [300, 249] on div "g" at bounding box center [300, 247] width 4 height 10
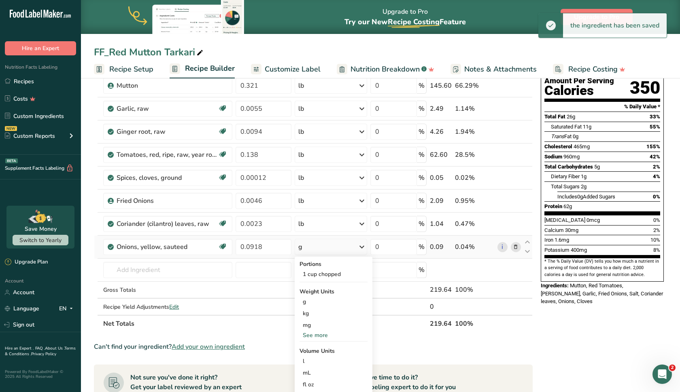
click at [314, 335] on div "See more" at bounding box center [333, 335] width 68 height 8
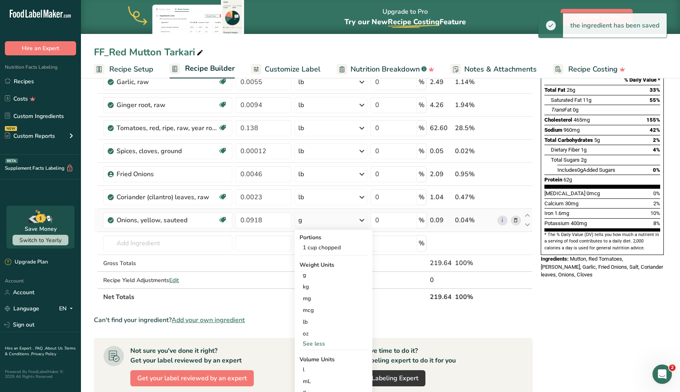
scroll to position [119, 0]
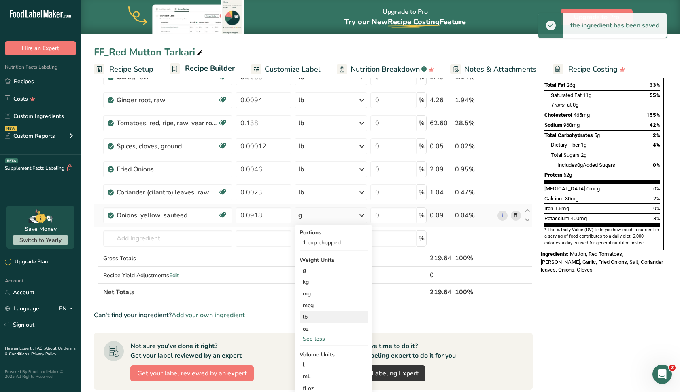
click at [314, 317] on div "lb" at bounding box center [333, 317] width 68 height 12
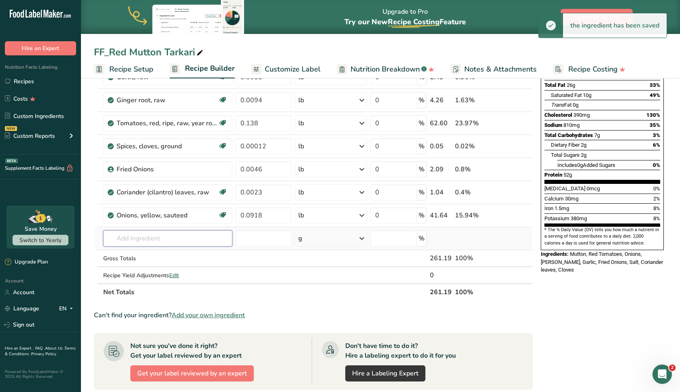
click at [168, 237] on input "text" at bounding box center [167, 239] width 129 height 16
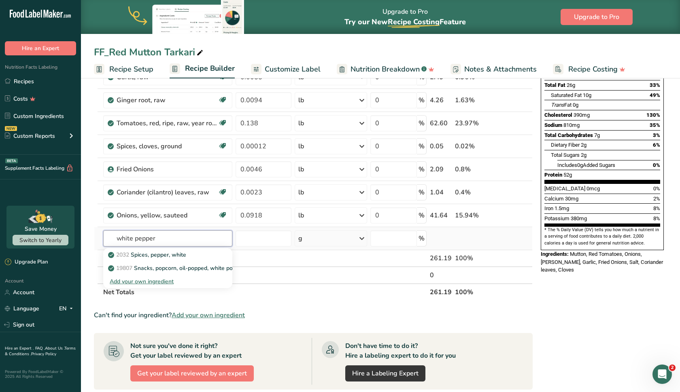
type input "white pepper"
drag, startPoint x: 168, startPoint y: 237, endPoint x: 174, endPoint y: 258, distance: 21.5
click at [174, 258] on p "2032 Spices, pepper, white" at bounding box center [148, 255] width 76 height 8
type input "Spices, pepper, white"
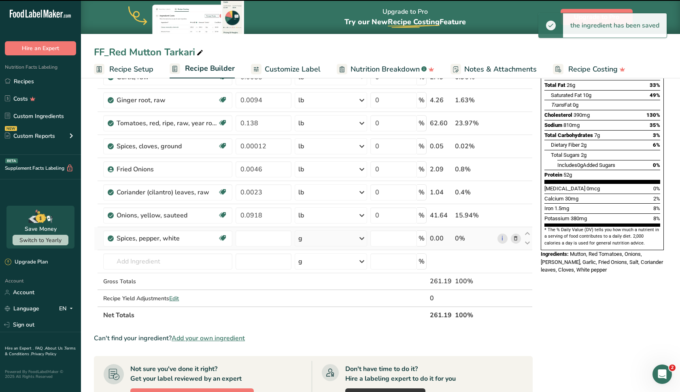
type input "0"
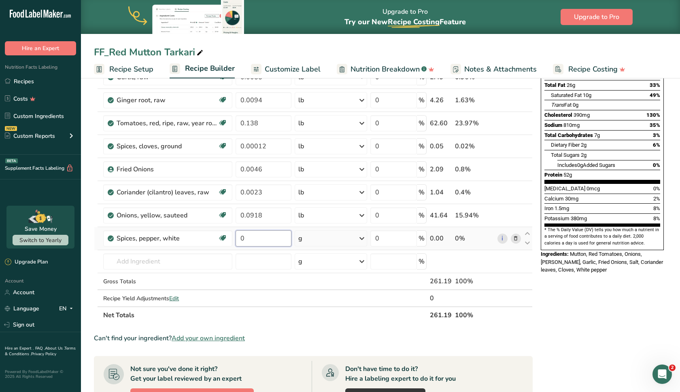
click at [256, 243] on input "0" at bounding box center [263, 239] width 56 height 16
click at [244, 240] on input "0000" at bounding box center [263, 239] width 56 height 16
click at [263, 238] on input "0.000" at bounding box center [263, 239] width 56 height 16
type input "0.00034"
click at [315, 242] on div "Ingredient * Amount * Unit * Waste * .a-a{fill:#347362;}.b-a{fill:#fff;} Grams …" at bounding box center [313, 163] width 438 height 322
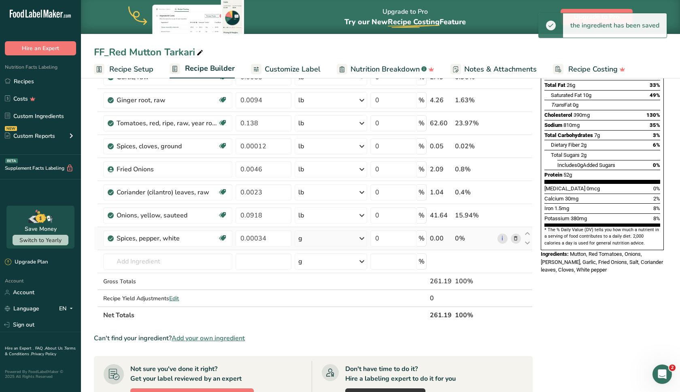
click at [315, 241] on div "g" at bounding box center [330, 239] width 72 height 16
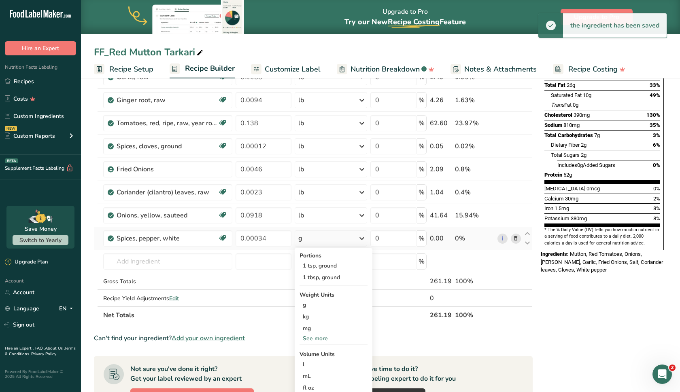
click at [319, 338] on div "See more" at bounding box center [333, 339] width 68 height 8
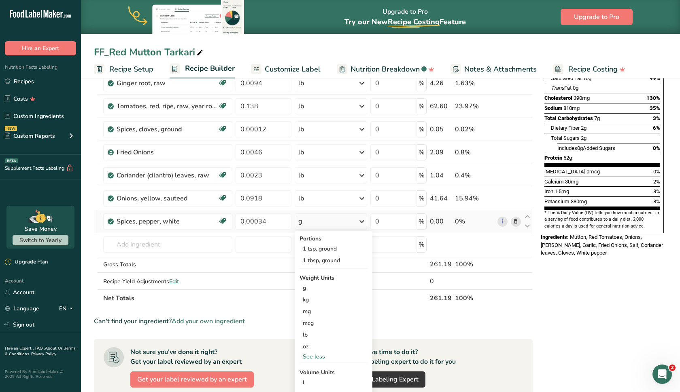
scroll to position [136, 0]
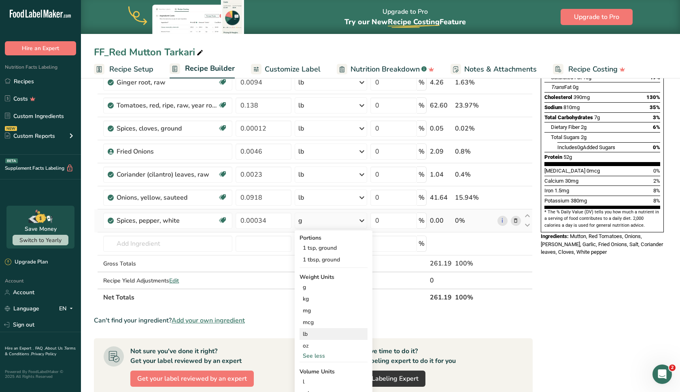
click at [319, 338] on div "lb" at bounding box center [333, 334] width 68 height 12
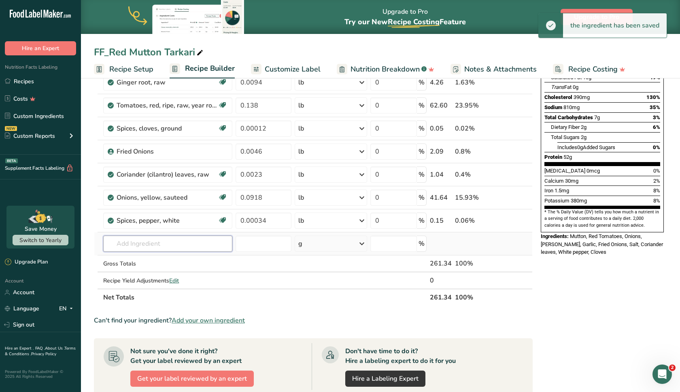
click at [168, 239] on input "text" at bounding box center [167, 244] width 129 height 16
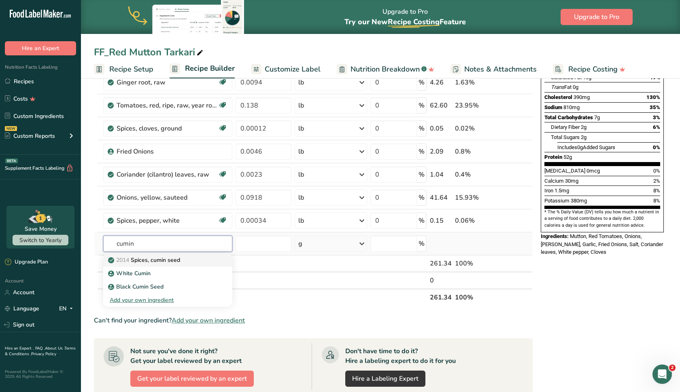
type input "cumin"
click at [178, 261] on p "2014 Spices, cumin seed" at bounding box center [145, 260] width 70 height 8
type input "Spices, cumin seed"
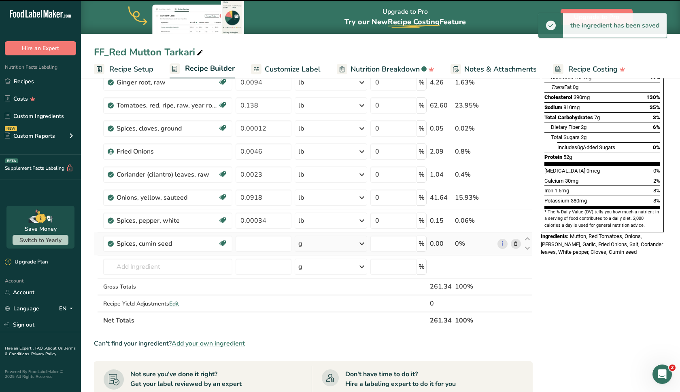
type input "0"
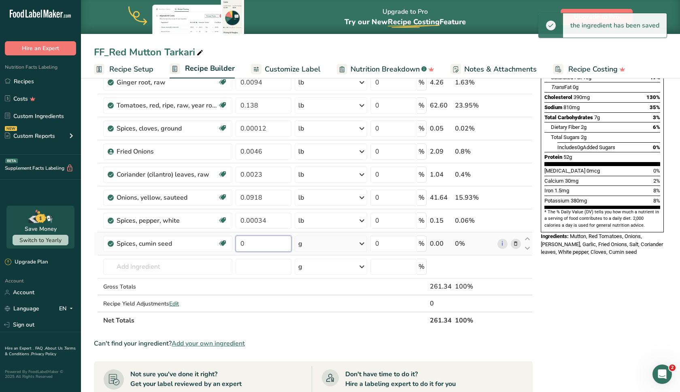
click at [247, 244] on input "0" at bounding box center [263, 244] width 56 height 16
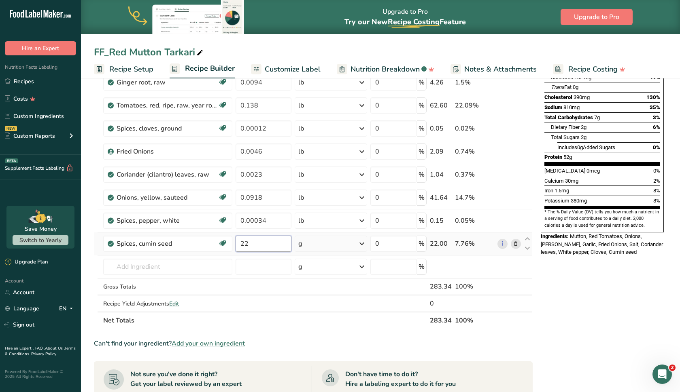
type input "2"
click at [246, 246] on input "000" at bounding box center [263, 244] width 56 height 16
click at [262, 244] on input "0.00" at bounding box center [263, 244] width 56 height 16
type input "0.0022"
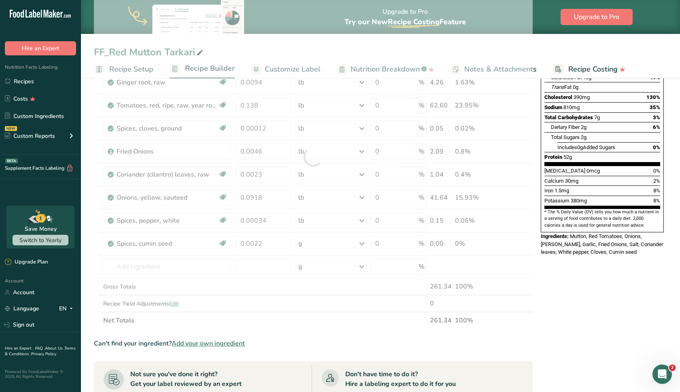
click at [299, 246] on div "Ingredient * Amount * Unit * Waste * .a-a{fill:#347362;}.b-a{fill:#fff;} Grams …" at bounding box center [313, 157] width 438 height 345
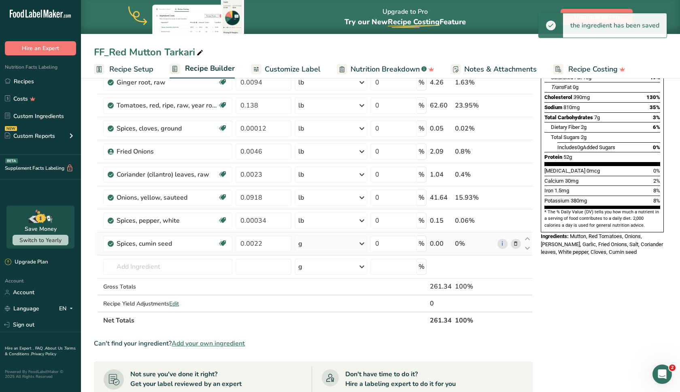
click at [299, 246] on div "g" at bounding box center [300, 244] width 4 height 10
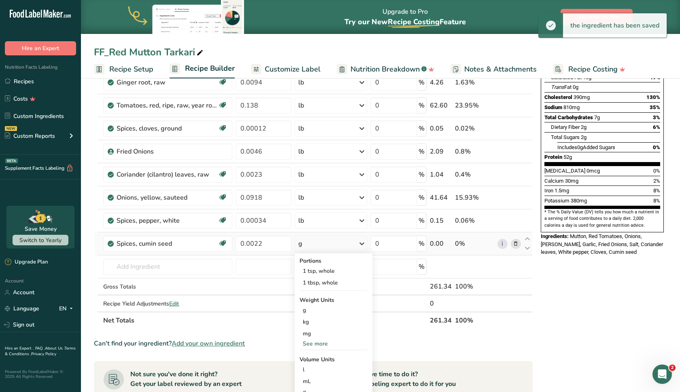
click at [312, 345] on div "See more" at bounding box center [333, 344] width 68 height 8
click at [311, 354] on div "lb" at bounding box center [333, 358] width 68 height 12
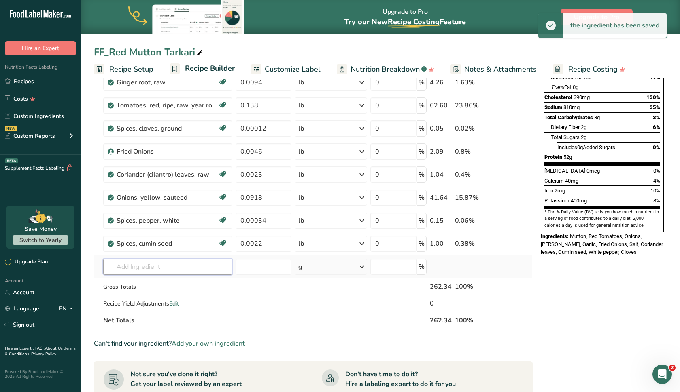
click at [192, 261] on input "text" at bounding box center [167, 267] width 129 height 16
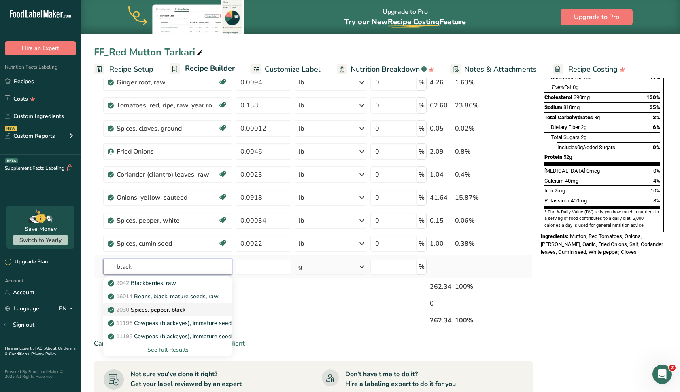
type input "black"
click at [193, 306] on div "2030 Spices, pepper, black" at bounding box center [161, 310] width 103 height 8
type input "Spices, pepper, black"
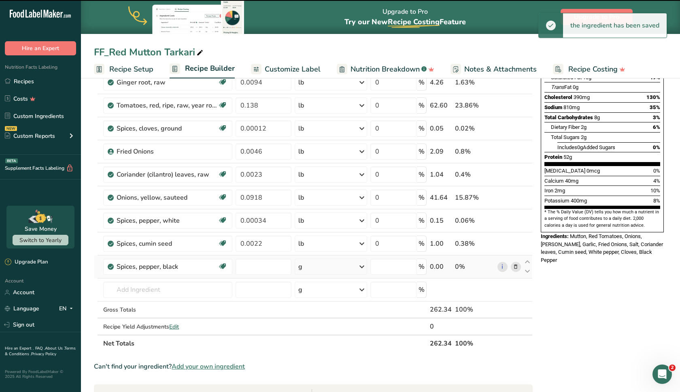
type input "0"
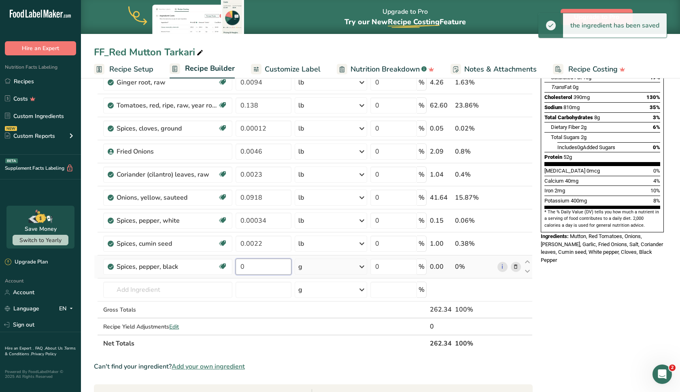
click at [249, 271] on input "0" at bounding box center [263, 267] width 56 height 16
click at [245, 271] on input "0000" at bounding box center [263, 267] width 56 height 16
click at [280, 273] on input "0.000" at bounding box center [263, 267] width 56 height 16
type input "0.00011"
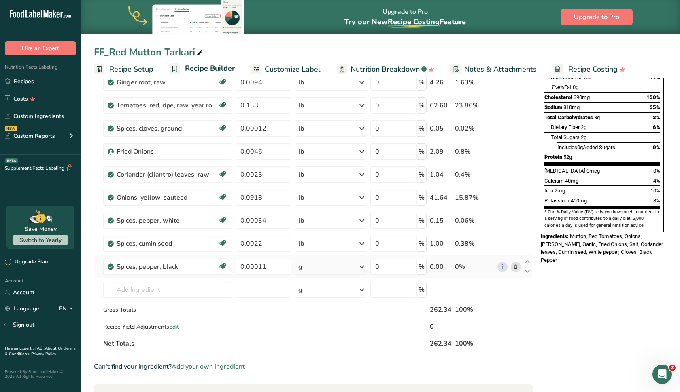
click at [317, 265] on div "Ingredient * Amount * Unit * Waste * .a-a{fill:#347362;}.b-a{fill:#fff;} Grams …" at bounding box center [313, 169] width 438 height 368
click at [317, 266] on div "g" at bounding box center [330, 267] width 72 height 16
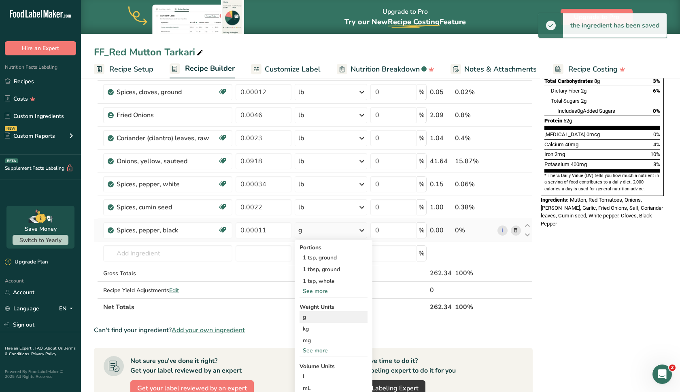
scroll to position [179, 0]
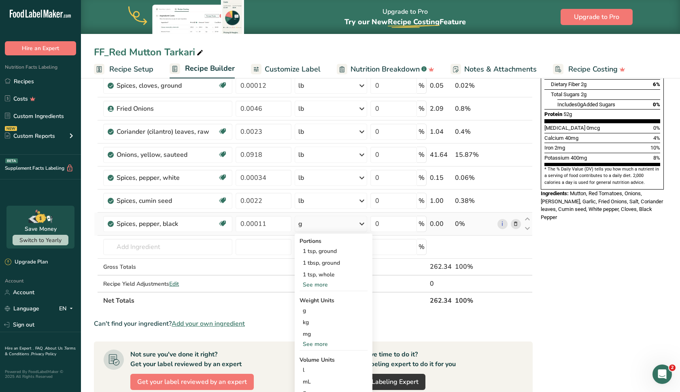
click at [317, 345] on div "See more" at bounding box center [333, 344] width 68 height 8
click at [317, 355] on div "lb" at bounding box center [333, 358] width 68 height 12
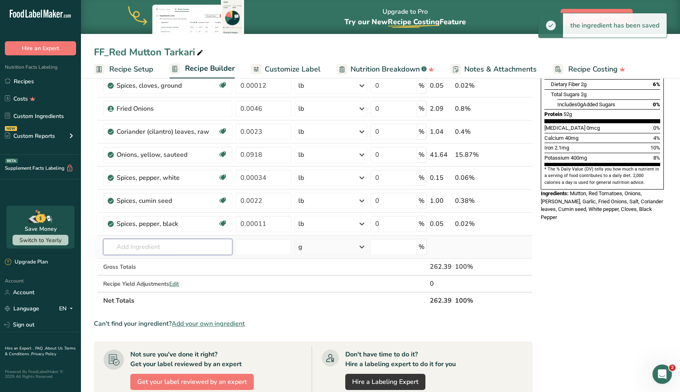
click at [174, 244] on input "text" at bounding box center [167, 247] width 129 height 16
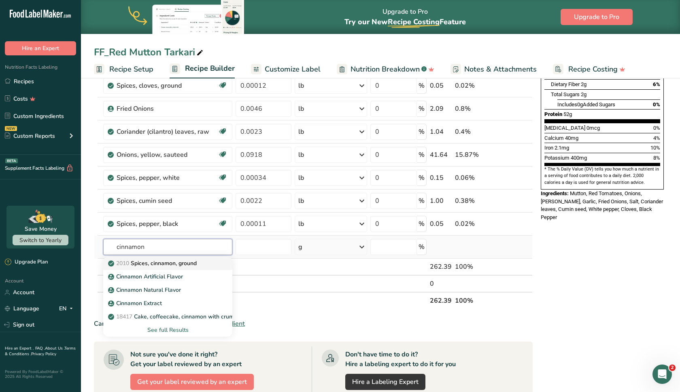
type input "cinnamon"
click at [178, 261] on p "2010 Spices, cinnamon, ground" at bounding box center [153, 263] width 87 height 8
type input "Spices, cinnamon, ground"
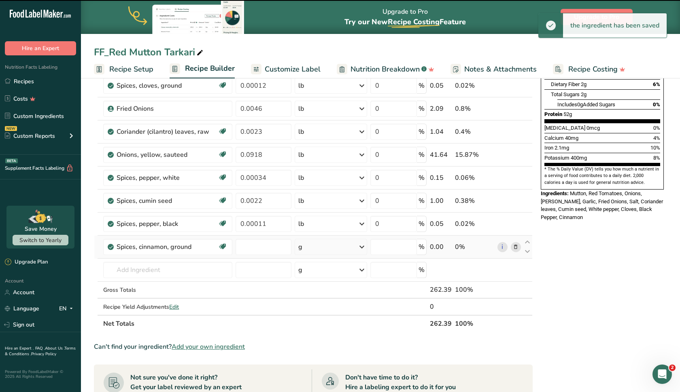
type input "0"
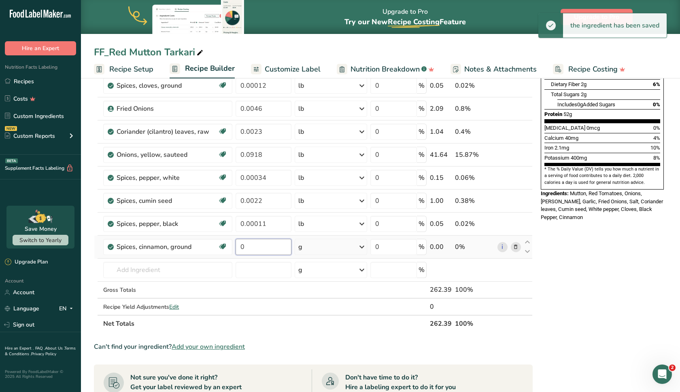
click at [256, 250] on input "0" at bounding box center [263, 247] width 56 height 16
click at [246, 248] on input "0000" at bounding box center [263, 247] width 56 height 16
click at [265, 247] on input "0.000" at bounding box center [263, 247] width 56 height 16
type input "0.00025"
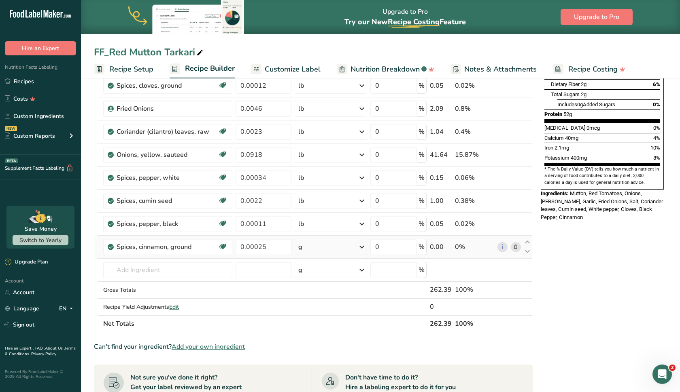
click at [303, 251] on div "Ingredient * Amount * Unit * Waste * .a-a{fill:#347362;}.b-a{fill:#fff;} Grams …" at bounding box center [313, 137] width 438 height 391
click at [303, 251] on div "g" at bounding box center [330, 247] width 72 height 16
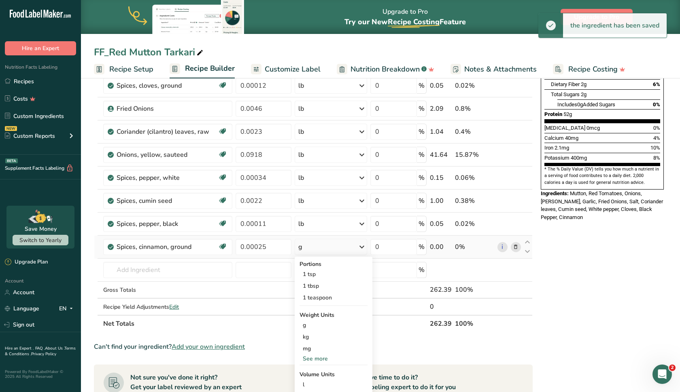
click at [318, 360] on div "See more" at bounding box center [333, 359] width 68 height 8
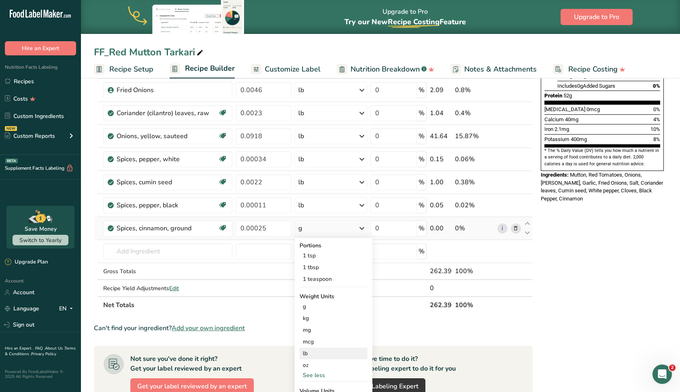
click at [318, 353] on div "lb" at bounding box center [333, 354] width 68 height 12
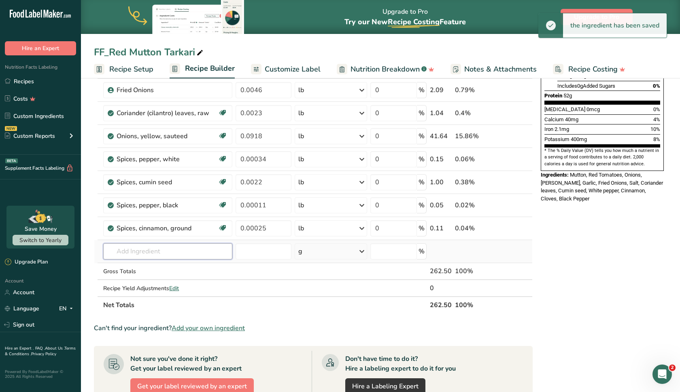
click at [171, 250] on input "text" at bounding box center [167, 252] width 129 height 16
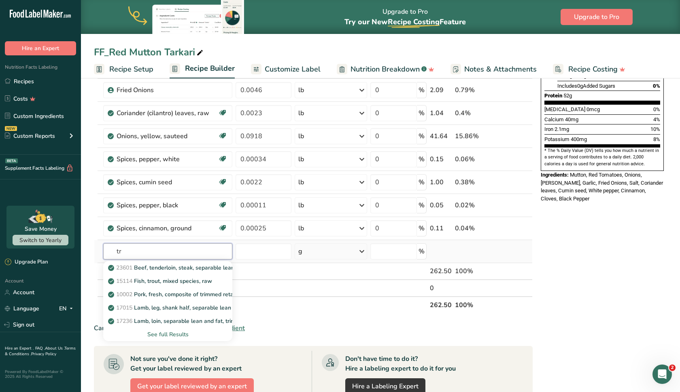
type input "t"
type input "turm"
click at [174, 267] on p "2043 Spices, turmeric, ground" at bounding box center [151, 268] width 83 height 8
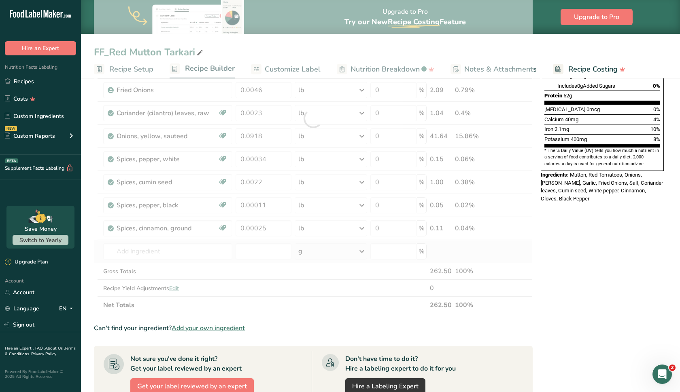
type input "Spices, turmeric, ground"
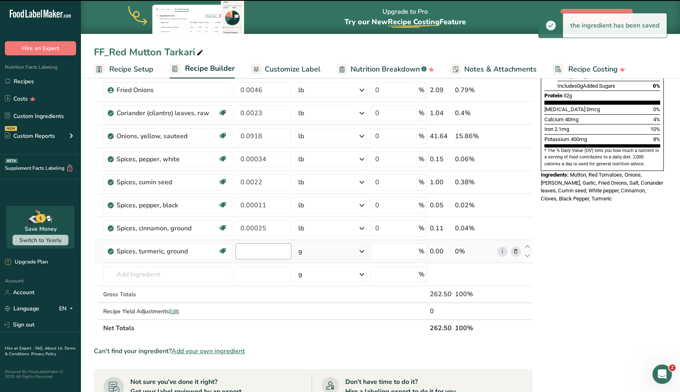
type input "0"
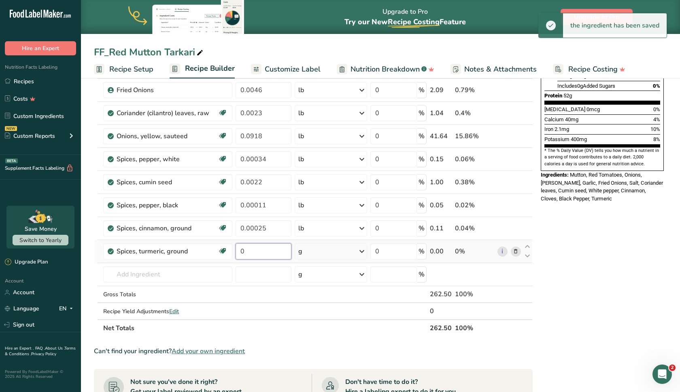
click at [252, 249] on input "0" at bounding box center [263, 252] width 56 height 16
click at [245, 253] on input "00000" at bounding box center [263, 252] width 56 height 16
click at [264, 252] on input "0.0000" at bounding box center [263, 252] width 56 height 16
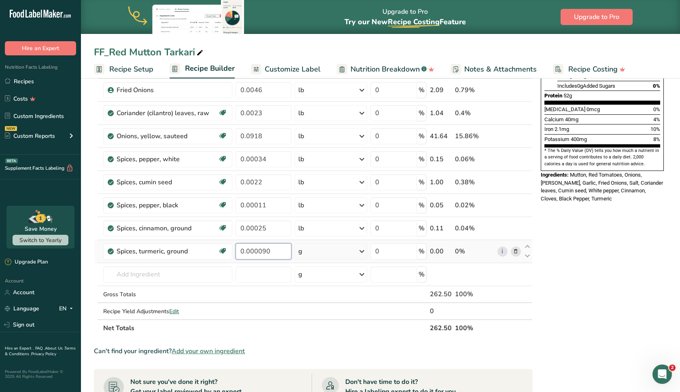
type input "0.000090"
click at [305, 252] on div "Ingredient * Amount * Unit * Waste * .a-a{fill:#347362;}.b-a{fill:#fff;} Grams …" at bounding box center [313, 130] width 438 height 414
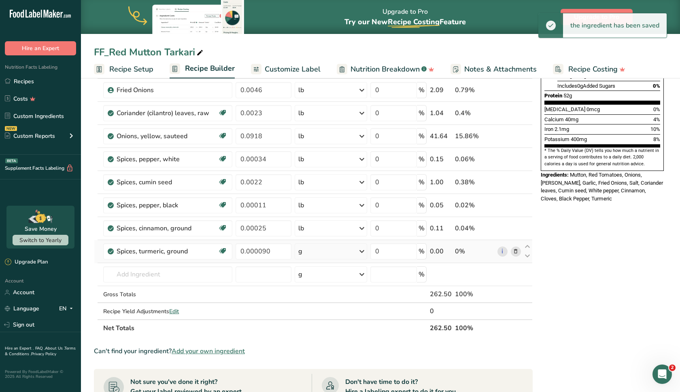
click at [305, 252] on div "g" at bounding box center [330, 252] width 72 height 16
click at [316, 351] on div "See more" at bounding box center [333, 351] width 68 height 8
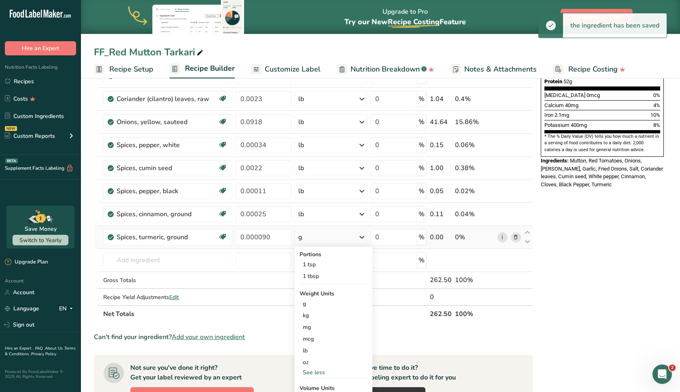
scroll to position [236, 0]
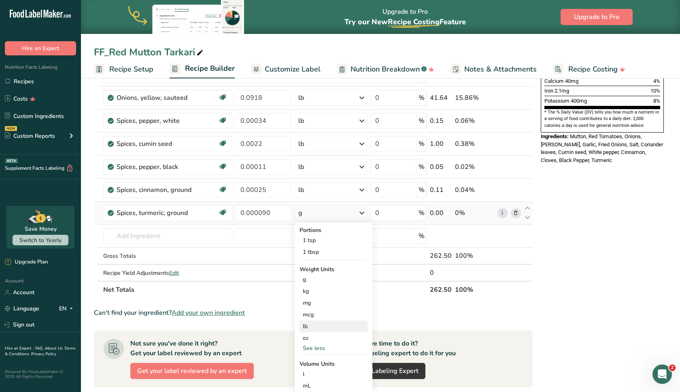
click at [315, 330] on div "lb" at bounding box center [333, 327] width 68 height 12
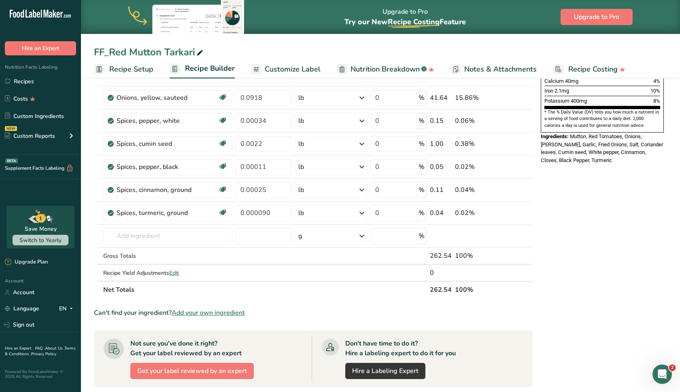
click at [315, 330] on section "Ingredient * Amount * Unit * Waste * .a-a{fill:#347362;}.b-a{fill:#fff;} Grams …" at bounding box center [313, 217] width 438 height 665
click at [199, 232] on input "text" at bounding box center [167, 236] width 129 height 16
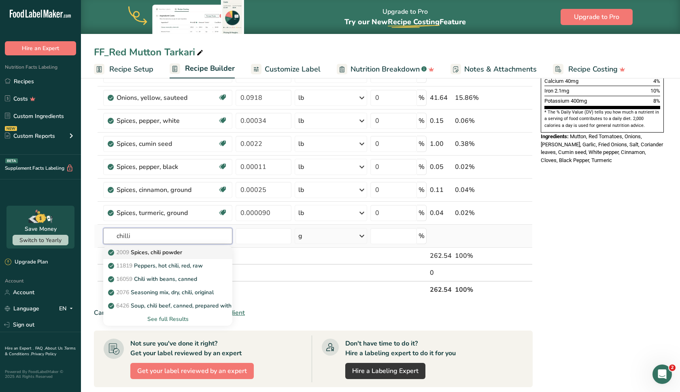
type input "chilli"
click at [161, 256] on p "2009 Spices, chili powder" at bounding box center [146, 252] width 72 height 8
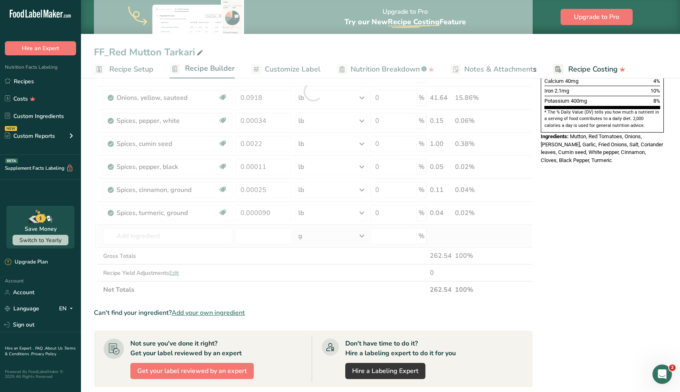
type input "Spices, chili powder"
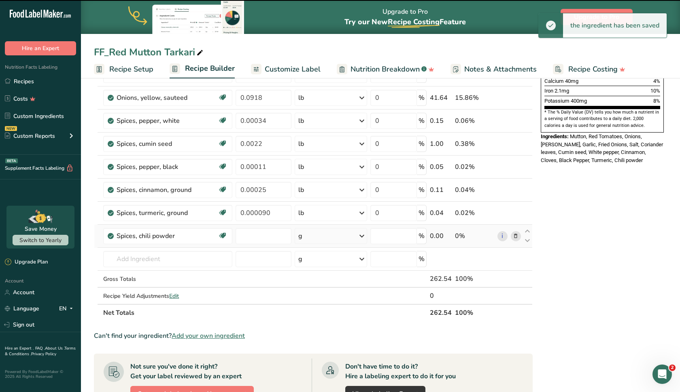
type input "0"
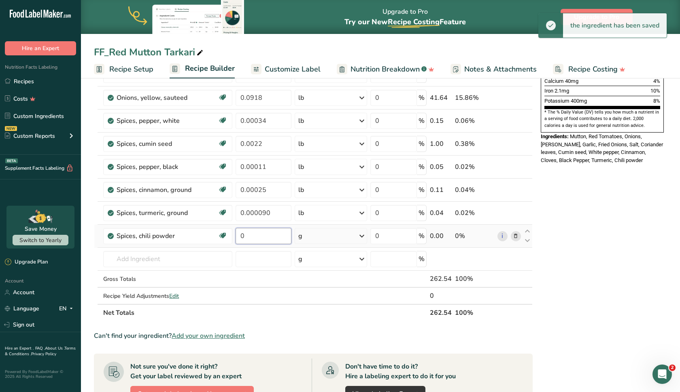
click at [256, 234] on input "0" at bounding box center [263, 236] width 56 height 16
click at [244, 237] on input "0000" at bounding box center [263, 236] width 56 height 16
click at [268, 238] on input "0.000" at bounding box center [263, 236] width 56 height 16
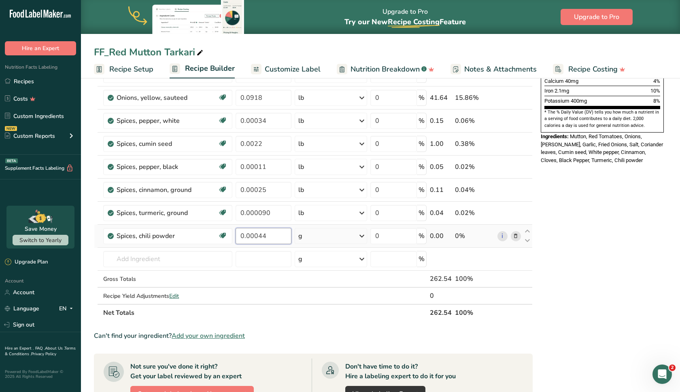
type input "0.00044"
click at [313, 243] on div "Ingredient * Amount * Unit * Waste * .a-a{fill:#347362;}.b-a{fill:#fff;} Grams …" at bounding box center [313, 103] width 438 height 437
click at [315, 239] on div "g" at bounding box center [330, 236] width 72 height 16
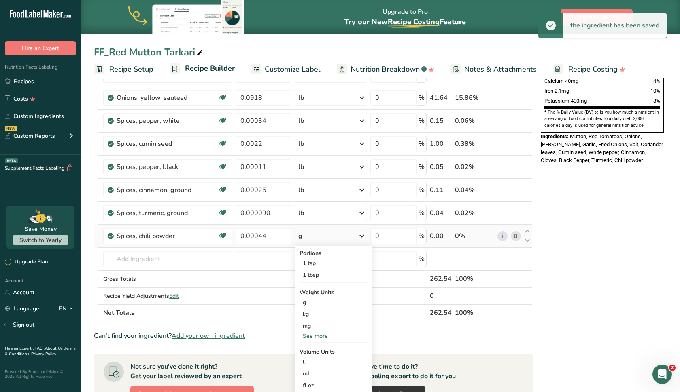
click at [317, 335] on div "See more" at bounding box center [333, 336] width 68 height 8
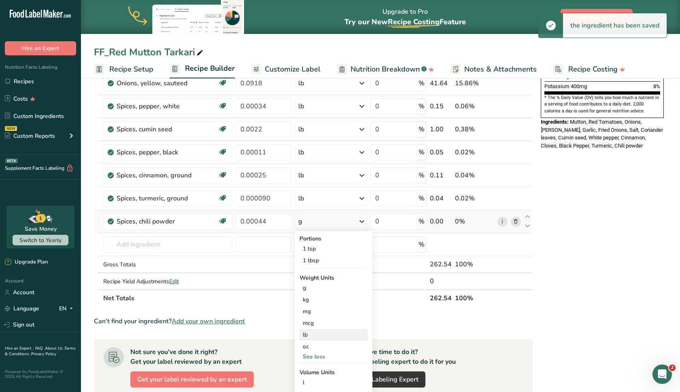
click at [317, 335] on div "lb" at bounding box center [333, 335] width 68 height 12
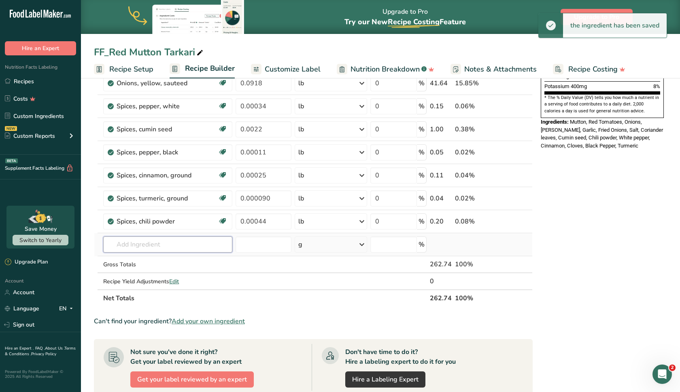
click at [172, 246] on input "text" at bounding box center [167, 245] width 129 height 16
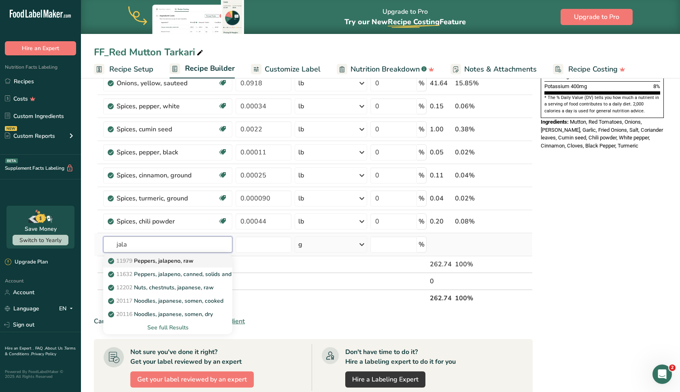
type input "jala"
click at [177, 261] on p "11979 [PERSON_NAME], jalapeno, raw" at bounding box center [152, 261] width 84 height 8
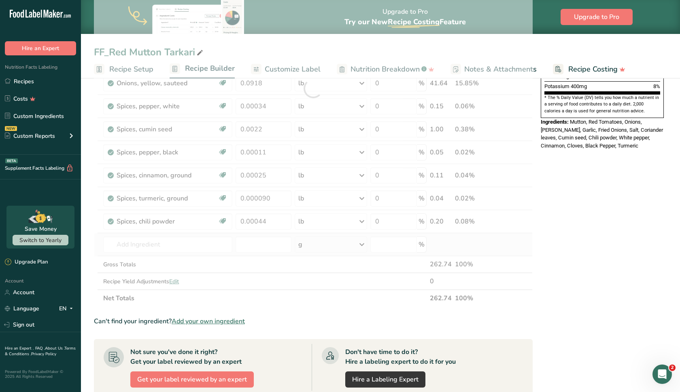
type input "Peppers, jalapeno, raw"
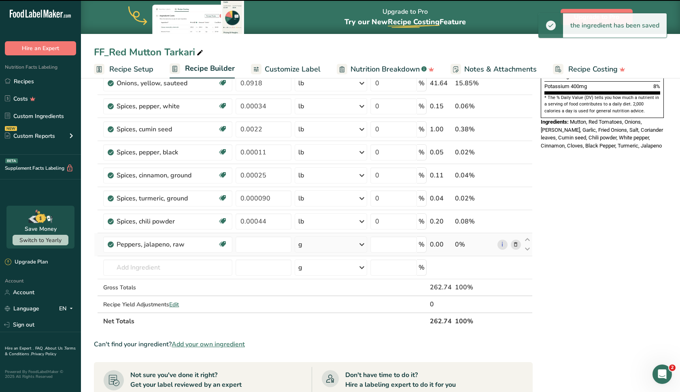
type input "0"
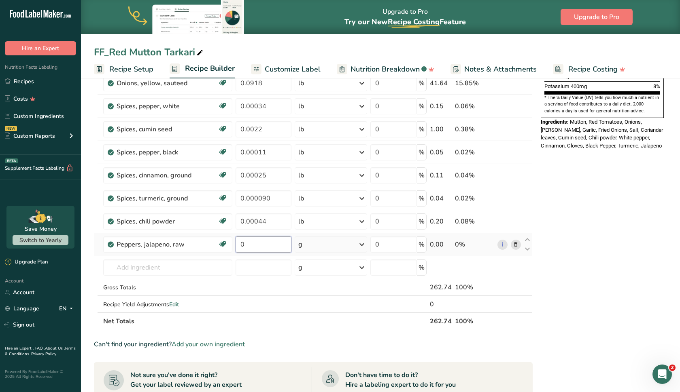
click at [265, 250] on input "0" at bounding box center [263, 245] width 56 height 16
click at [245, 248] on input "0000" at bounding box center [263, 245] width 56 height 16
click at [270, 239] on input "0.000" at bounding box center [263, 245] width 56 height 16
click at [269, 246] on input "0.000" at bounding box center [263, 245] width 56 height 16
type input "0.00091"
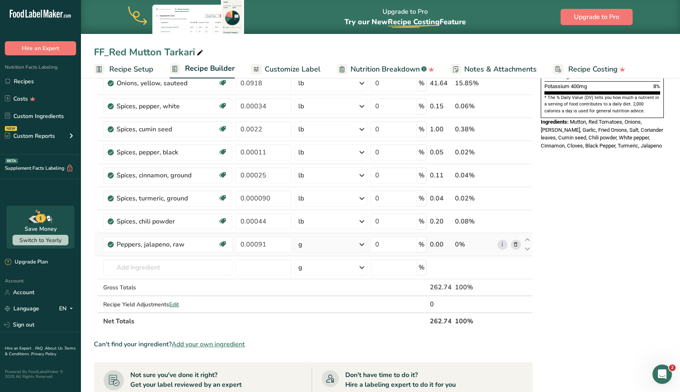
click at [311, 243] on div "Ingredient * Amount * Unit * Waste * .a-a{fill:#347362;}.b-a{fill:#fff;} Grams …" at bounding box center [313, 100] width 438 height 460
click at [311, 243] on div "g" at bounding box center [330, 245] width 72 height 16
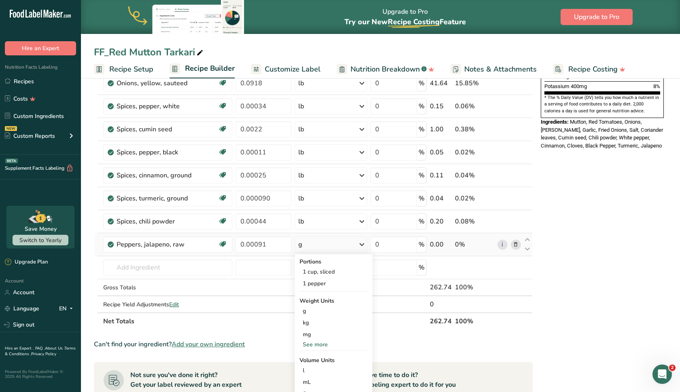
click at [316, 342] on div "See more" at bounding box center [333, 345] width 68 height 8
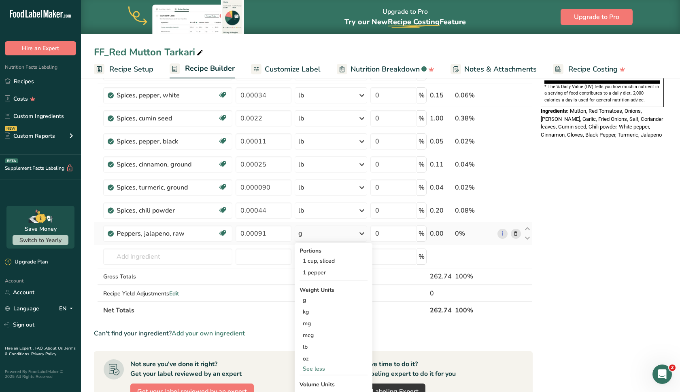
scroll to position [263, 0]
click at [317, 344] on div "lb" at bounding box center [333, 347] width 68 height 12
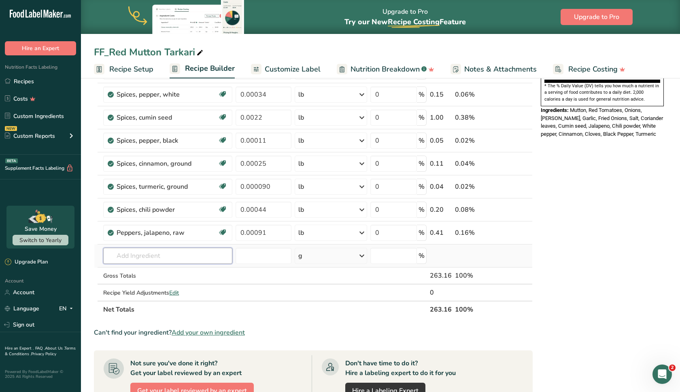
click at [174, 256] on input "text" at bounding box center [167, 256] width 129 height 16
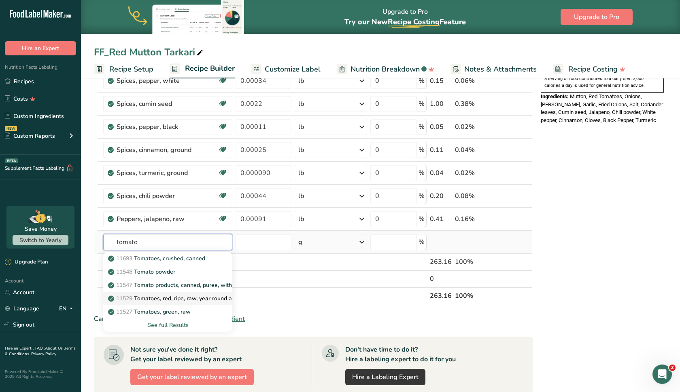
scroll to position [276, 0]
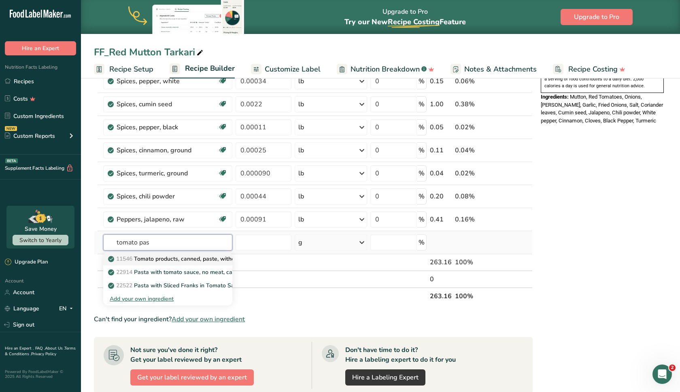
type input "tomato pas"
click at [187, 261] on p "11546 Tomato products, canned, paste, without salt added (Includes foods for US…" at bounding box center [262, 259] width 304 height 8
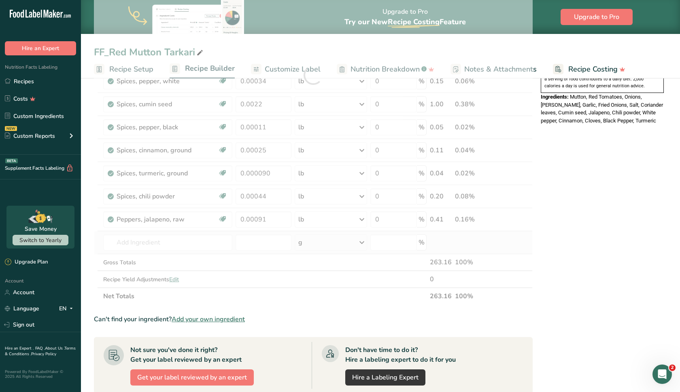
type input "Tomato products, canned, paste, without salt added (Includes foods for USDA's F…"
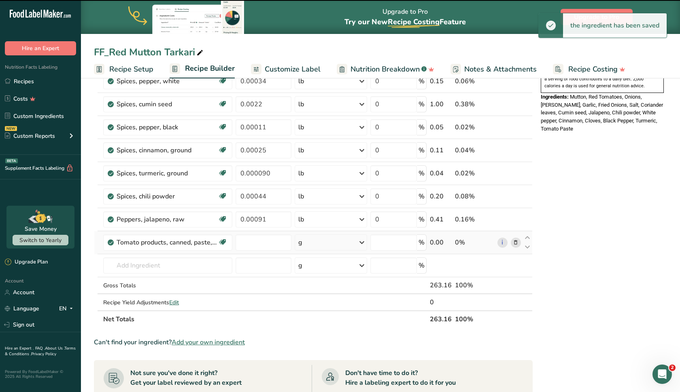
type input "0"
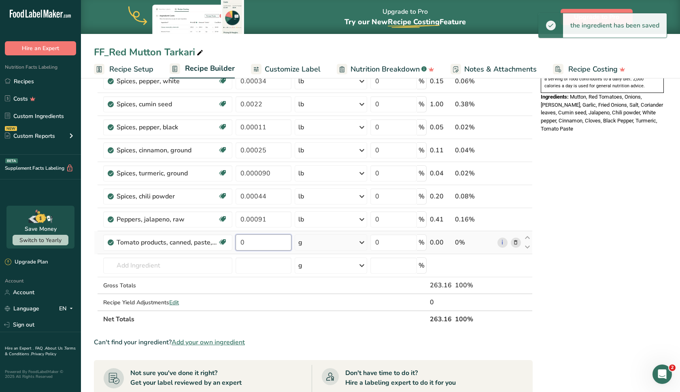
click at [252, 246] on input "0" at bounding box center [263, 243] width 56 height 16
click at [245, 246] on input "000" at bounding box center [263, 243] width 56 height 16
click at [258, 241] on input "0.00" at bounding box center [263, 243] width 56 height 16
type input "0.0018"
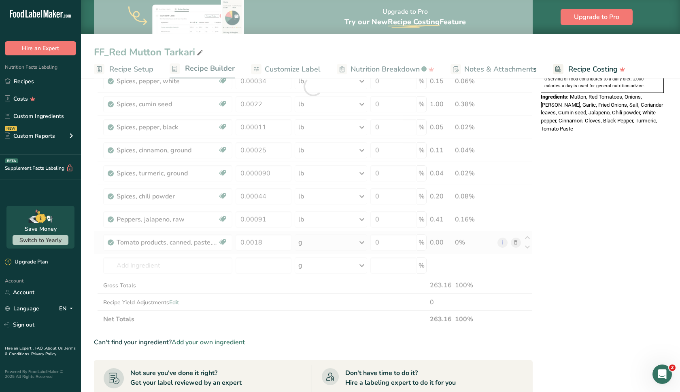
click at [302, 241] on div "Ingredient * Amount * Unit * Waste * .a-a{fill:#347362;}.b-a{fill:#fff;} Grams …" at bounding box center [313, 86] width 438 height 483
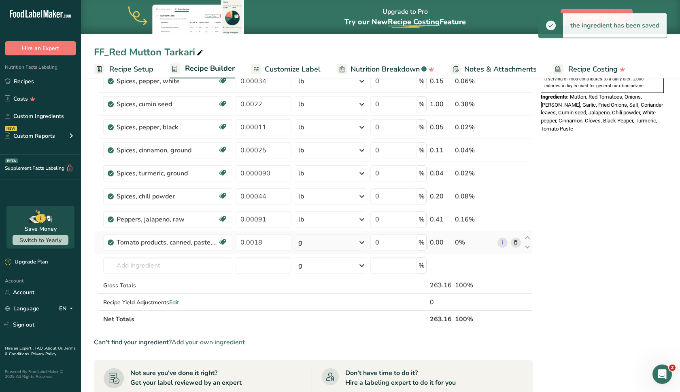
click at [305, 244] on div "g" at bounding box center [330, 243] width 72 height 16
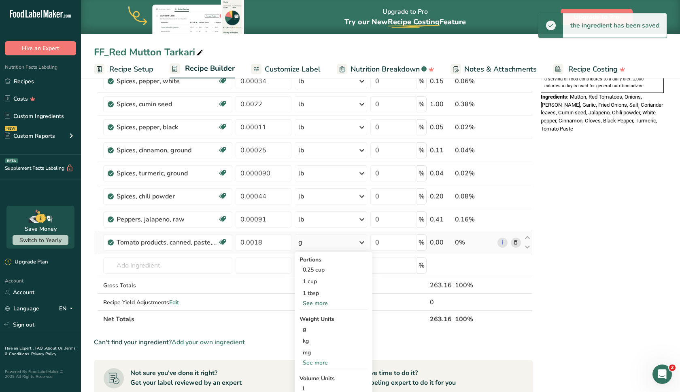
click at [317, 362] on div "See more" at bounding box center [333, 363] width 68 height 8
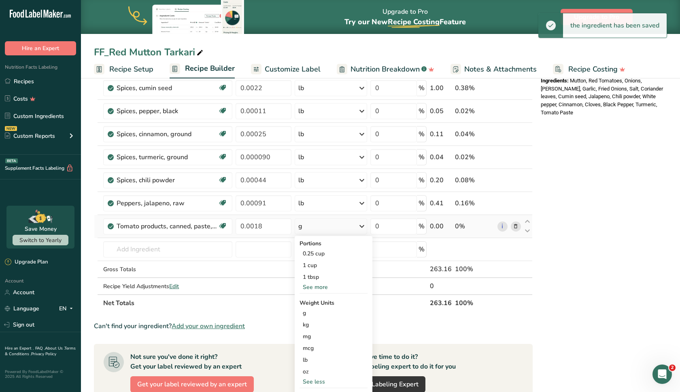
scroll to position [292, 0]
click at [317, 362] on div "lb" at bounding box center [333, 360] width 68 height 12
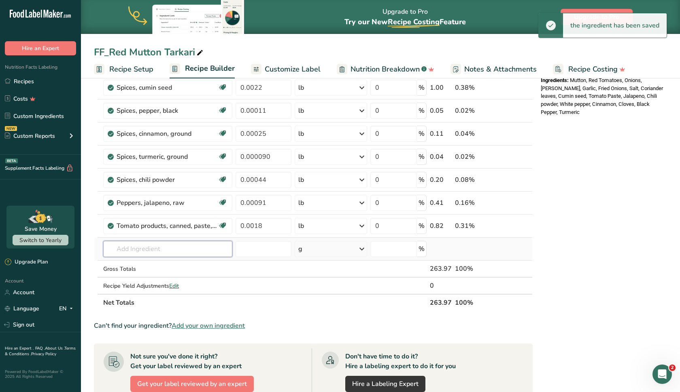
click at [163, 247] on input "text" at bounding box center [167, 249] width 129 height 16
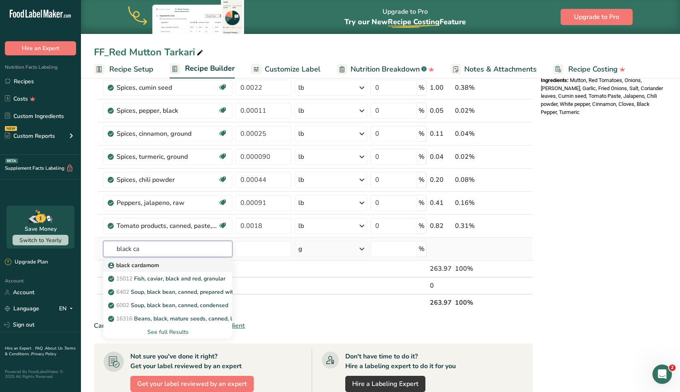
type input "black ca"
click at [167, 263] on div "black cardamom" at bounding box center [161, 265] width 103 height 8
type input "black cardamom"
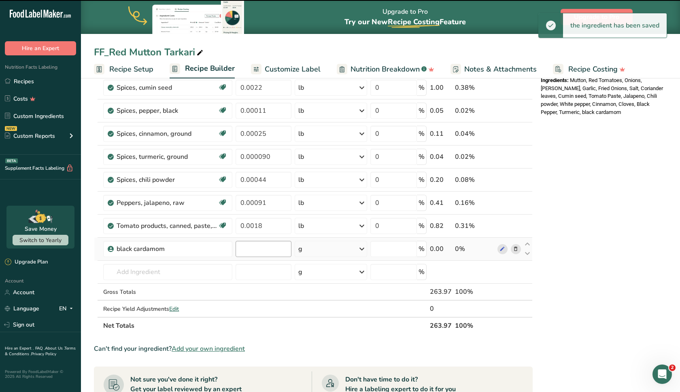
type input "0"
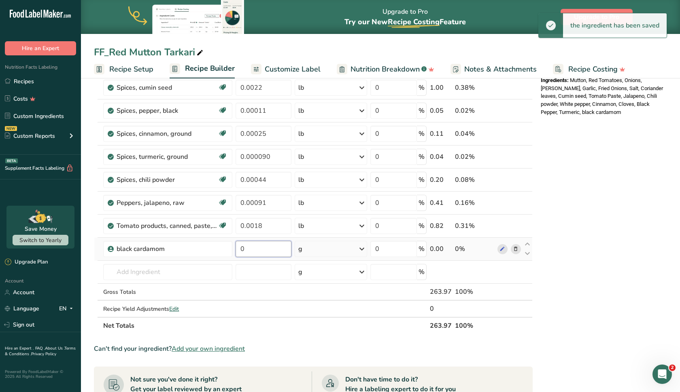
click at [261, 252] on input "0" at bounding box center [263, 249] width 56 height 16
click at [244, 252] on input "0000" at bounding box center [263, 249] width 56 height 16
click at [263, 252] on input "0.000" at bounding box center [263, 249] width 56 height 16
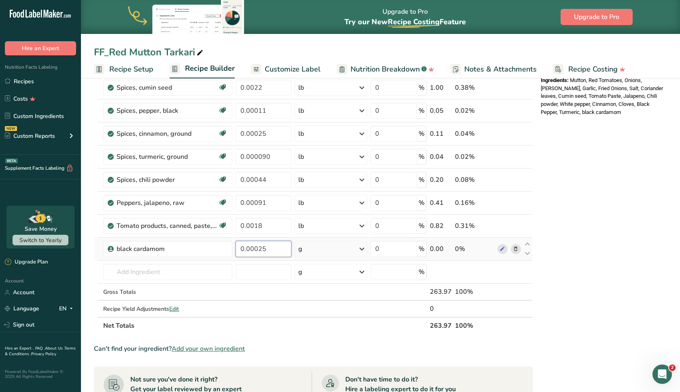
type input "0.00025"
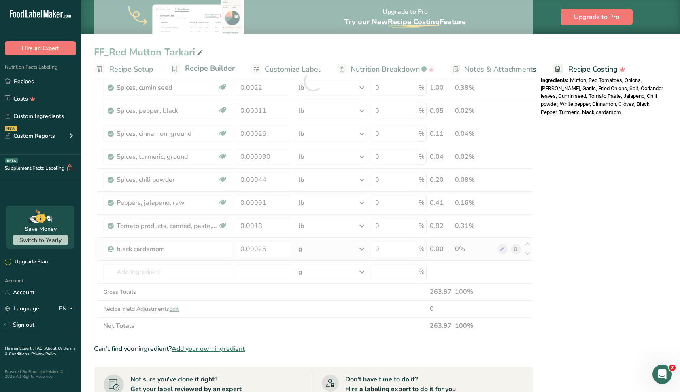
click at [299, 252] on div "Ingredient * Amount * Unit * Waste * .a-a{fill:#347362;}.b-a{fill:#fff;} Grams …" at bounding box center [313, 81] width 438 height 506
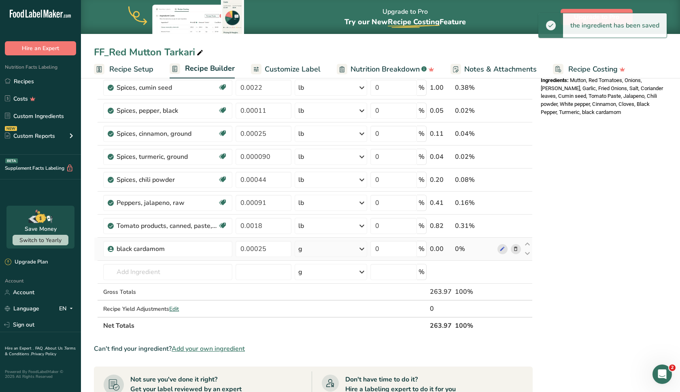
click at [310, 251] on div "g" at bounding box center [330, 249] width 72 height 16
click at [321, 315] on div "See more" at bounding box center [333, 313] width 68 height 8
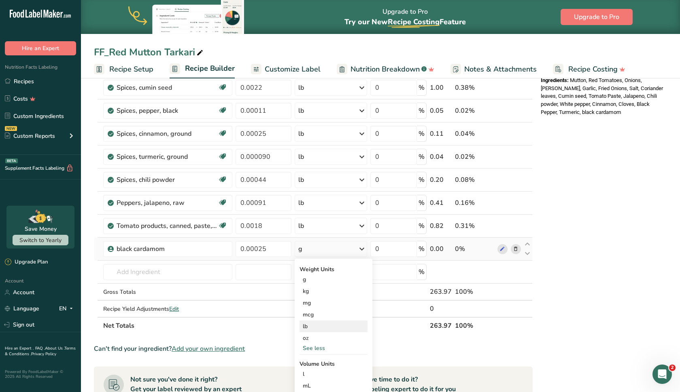
click at [321, 328] on div "lb" at bounding box center [333, 327] width 68 height 12
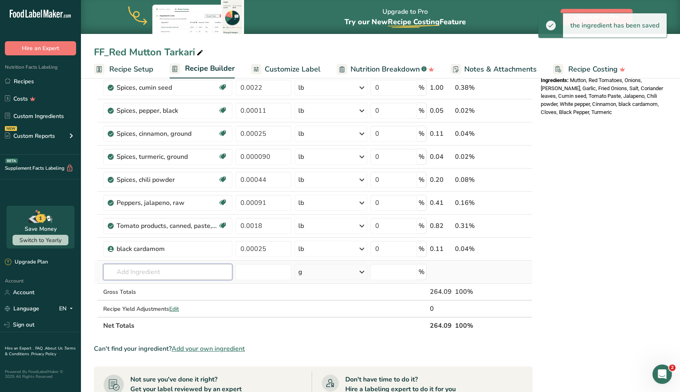
click at [182, 279] on input "text" at bounding box center [167, 272] width 129 height 16
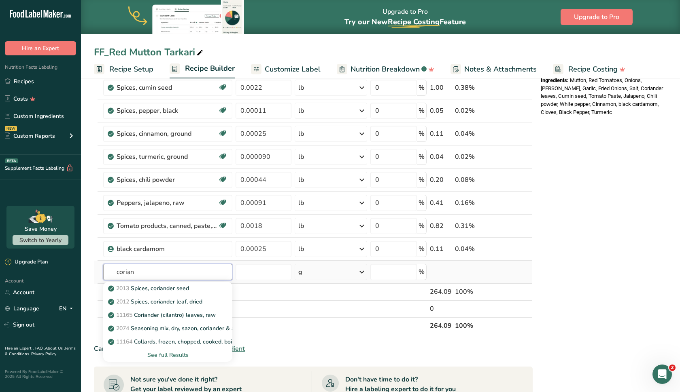
type input "corona"
drag, startPoint x: 182, startPoint y: 279, endPoint x: 182, endPoint y: 290, distance: 10.5
click at [182, 290] on p "2013 Spices, coriander seed" at bounding box center [149, 288] width 79 height 8
type input "Spices, coriander seed"
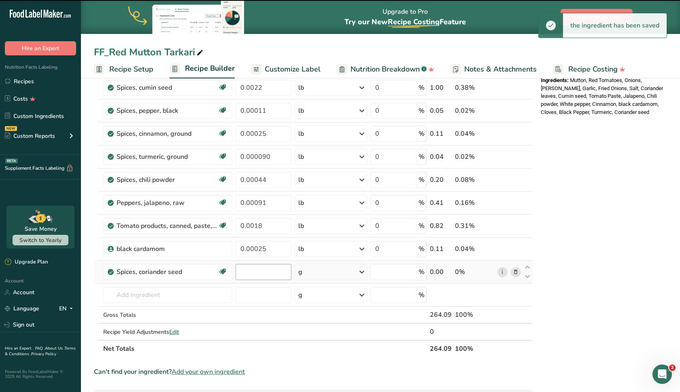
type input "0"
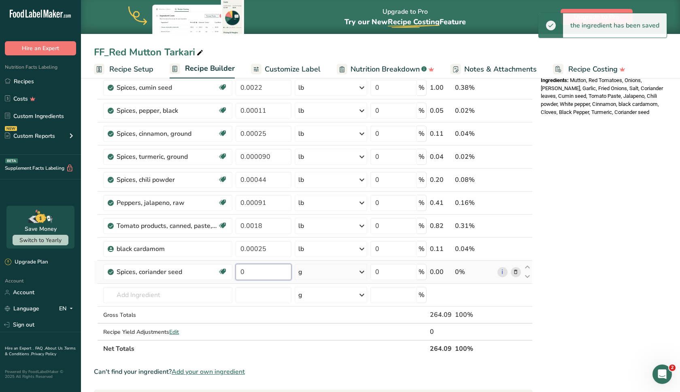
click at [254, 267] on input "0" at bounding box center [263, 272] width 56 height 16
click at [256, 271] on input "0" at bounding box center [263, 272] width 56 height 16
click at [245, 275] on input "000" at bounding box center [263, 272] width 56 height 16
click at [263, 273] on input "0.00" at bounding box center [263, 272] width 56 height 16
type input "0.0039"
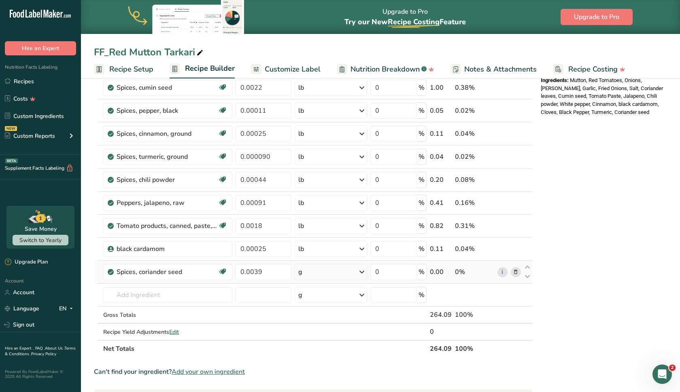
click at [307, 268] on div "Ingredient * Amount * Unit * Waste * .a-a{fill:#347362;}.b-a{fill:#fff;} Grams …" at bounding box center [313, 92] width 438 height 529
click at [308, 272] on div "g" at bounding box center [330, 272] width 72 height 16
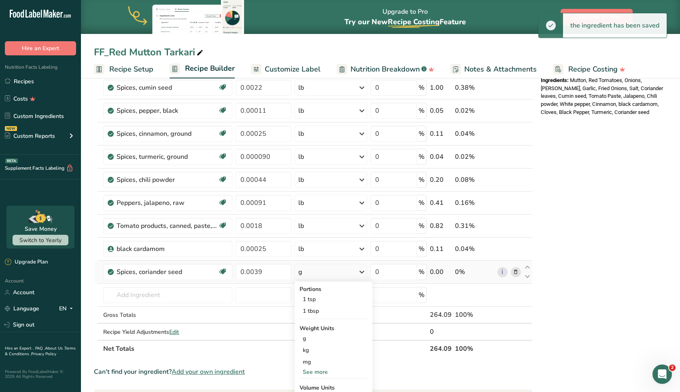
click at [313, 373] on div "See more" at bounding box center [333, 372] width 68 height 8
click at [313, 382] on div "lb" at bounding box center [333, 386] width 68 height 12
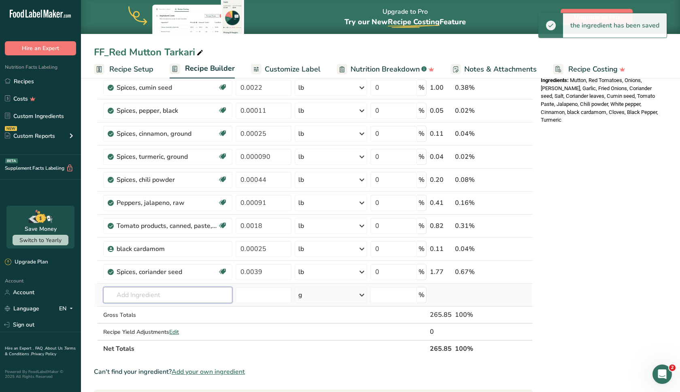
click at [195, 292] on input "text" at bounding box center [167, 295] width 129 height 16
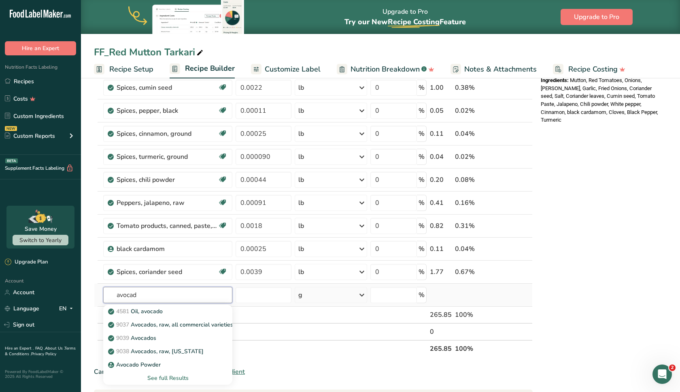
type input "avocado"
drag, startPoint x: 196, startPoint y: 293, endPoint x: 178, endPoint y: 317, distance: 30.0
click at [178, 317] on link "4581 Oil, avocado" at bounding box center [167, 311] width 129 height 13
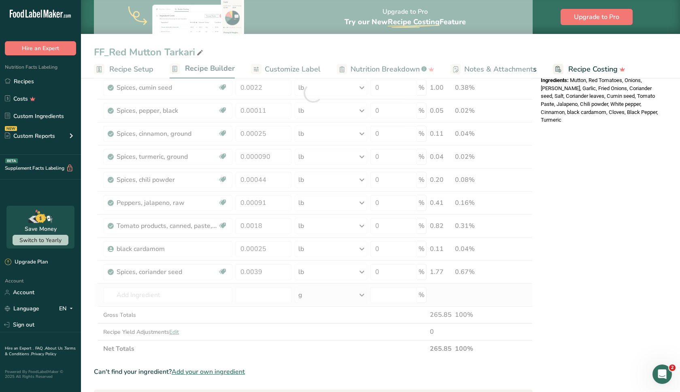
type input "Oil, avocado"
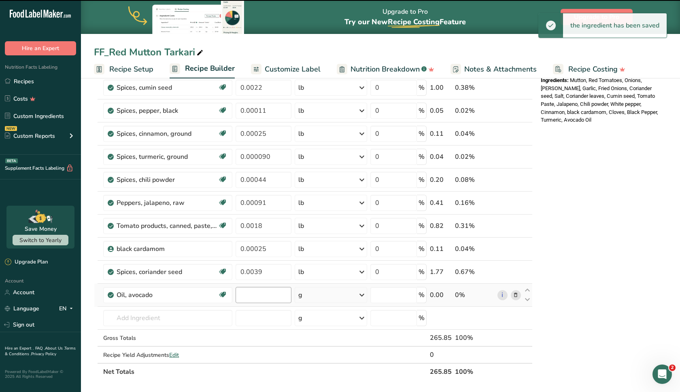
type input "0"
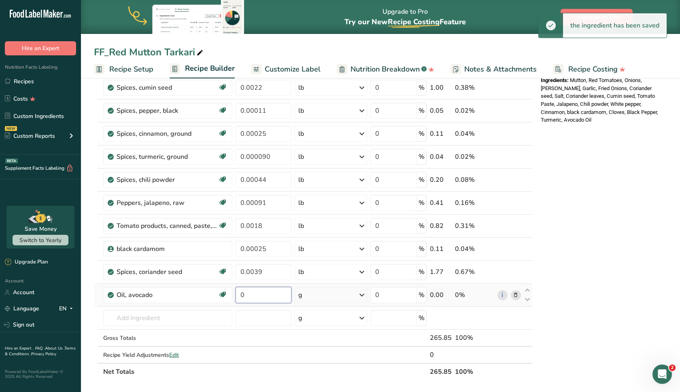
click at [263, 298] on input "0" at bounding box center [263, 295] width 56 height 16
click at [245, 298] on input "00" at bounding box center [263, 295] width 56 height 16
click at [265, 294] on input "0.0" at bounding box center [263, 295] width 56 height 16
type input "0.038"
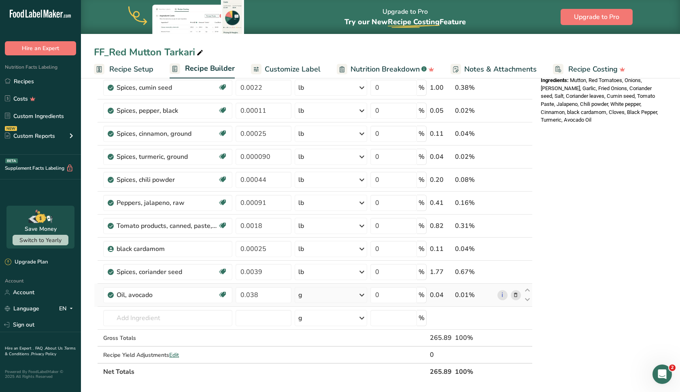
click at [311, 290] on div "Ingredient * Amount * Unit * Waste * .a-a{fill:#347362;}.b-a{fill:#fff;} Grams …" at bounding box center [313, 104] width 438 height 552
click at [311, 294] on div "g" at bounding box center [330, 295] width 72 height 16
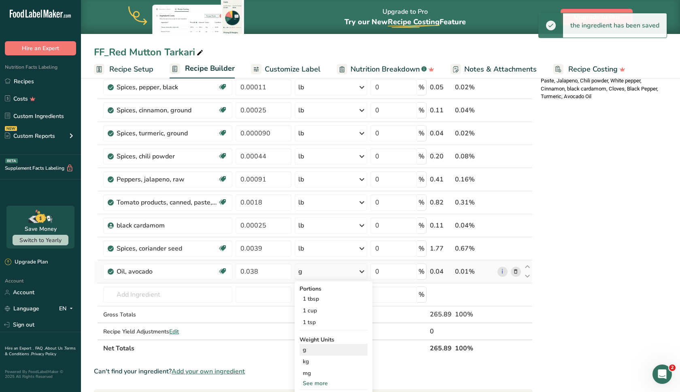
scroll to position [322, 0]
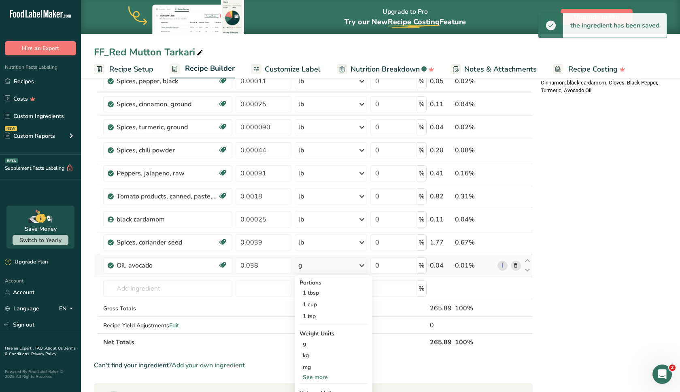
click at [308, 378] on div "See more" at bounding box center [333, 377] width 68 height 8
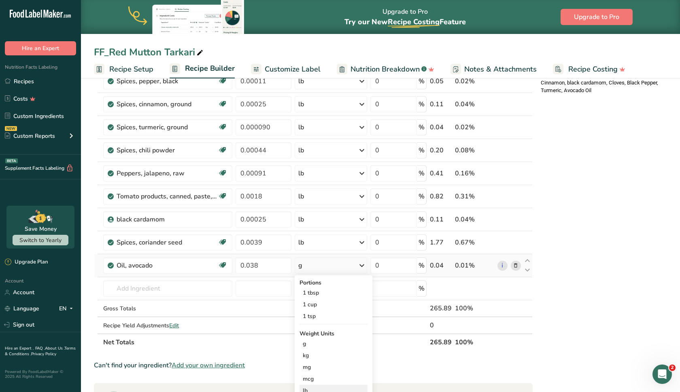
click at [308, 392] on div "lb" at bounding box center [333, 391] width 68 height 12
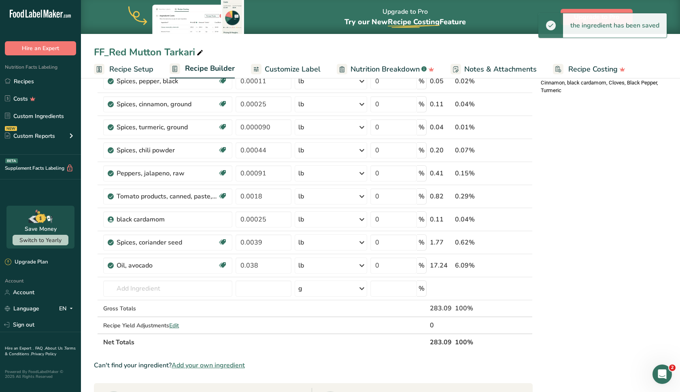
click at [288, 70] on span "Customize Label" at bounding box center [293, 69] width 56 height 11
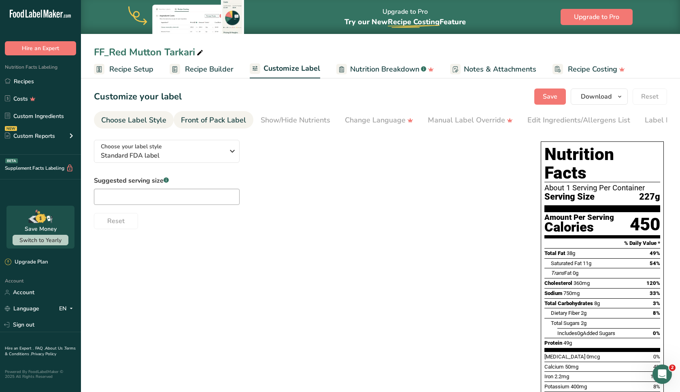
click at [231, 119] on div "Front of Pack Label" at bounding box center [213, 120] width 65 height 11
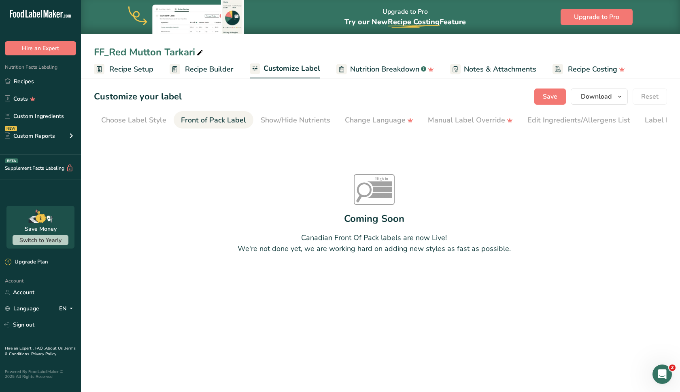
scroll to position [0, 34]
click at [263, 117] on div "Show/Hide Nutrients" at bounding box center [261, 120] width 70 height 11
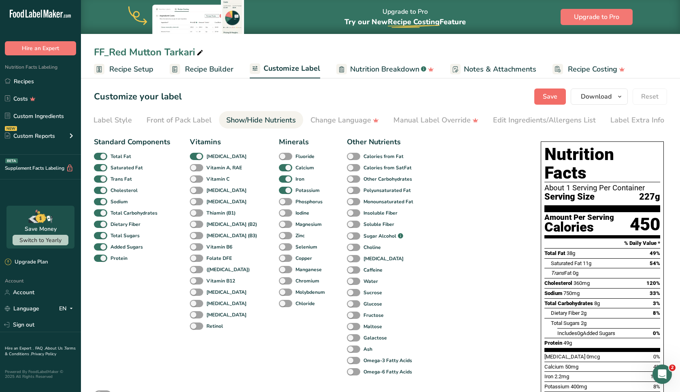
scroll to position [0, 0]
click at [549, 97] on span "Save" at bounding box center [549, 97] width 15 height 10
click at [36, 85] on link "Recipes" at bounding box center [40, 81] width 81 height 15
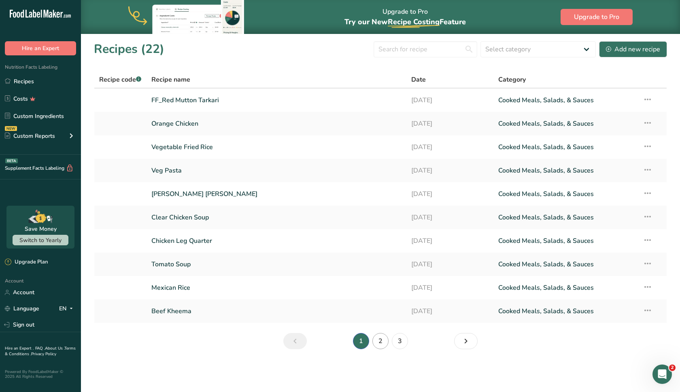
click at [373, 339] on link "2" at bounding box center [380, 341] width 16 height 16
click at [362, 335] on link "1" at bounding box center [361, 341] width 16 height 16
click at [377, 341] on link "2" at bounding box center [380, 341] width 16 height 16
click at [395, 339] on link "3" at bounding box center [400, 341] width 16 height 16
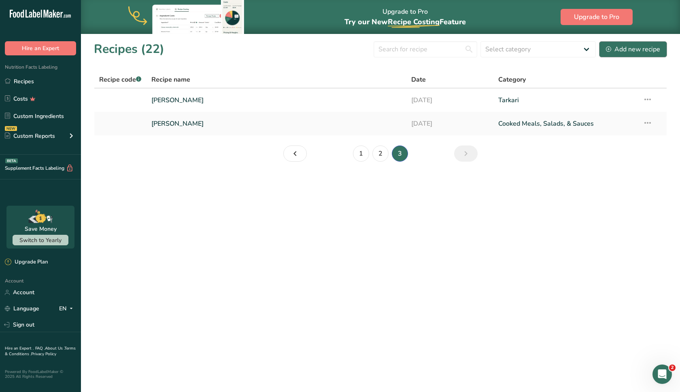
click at [627, 50] on div "Add new recipe" at bounding box center [633, 49] width 54 height 10
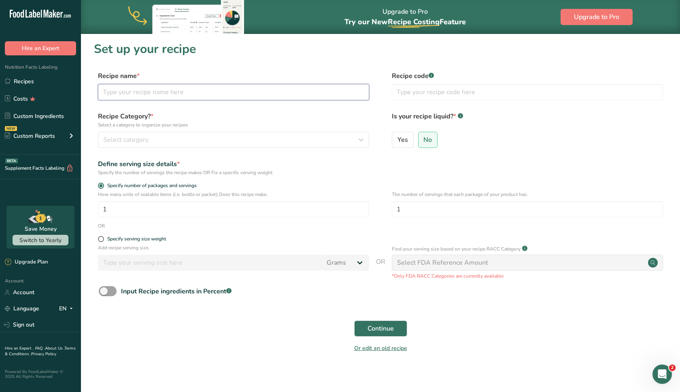
click at [218, 92] on input "text" at bounding box center [233, 92] width 271 height 16
click at [200, 139] on div "Select category" at bounding box center [231, 140] width 256 height 10
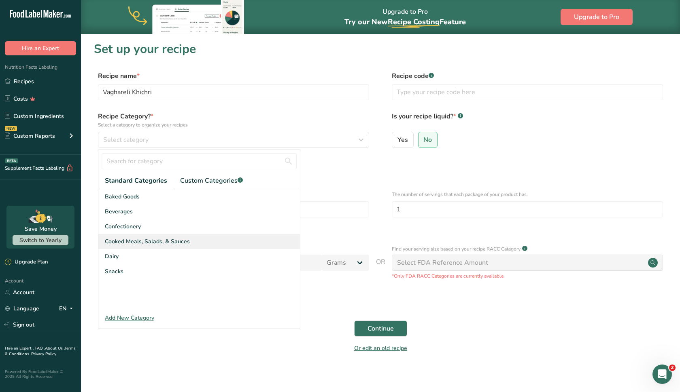
click at [177, 234] on div "Baked Goods [GEOGRAPHIC_DATA] Confectionery Cooked Meals, Salads, & Sauces [GEO…" at bounding box center [198, 249] width 201 height 121
click at [174, 244] on span "Cooked Meals, Salads, & Sauces" at bounding box center [147, 241] width 85 height 8
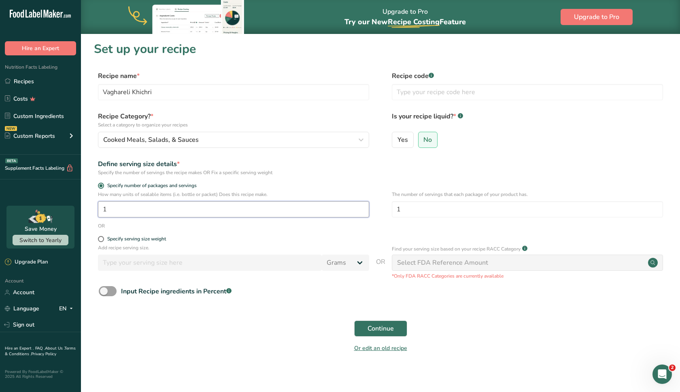
click at [206, 210] on input "1" at bounding box center [233, 209] width 271 height 16
click at [100, 239] on span at bounding box center [101, 239] width 6 height 6
click at [100, 239] on input "Specify serving size weight" at bounding box center [100, 239] width 5 height 5
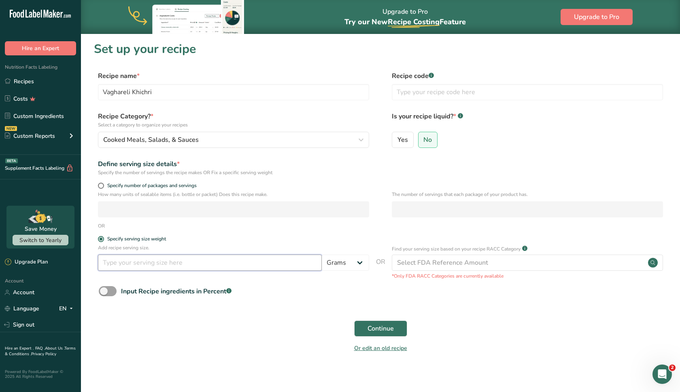
click at [124, 261] on input "number" at bounding box center [210, 263] width 224 height 16
click at [400, 330] on button "Continue" at bounding box center [380, 329] width 53 height 16
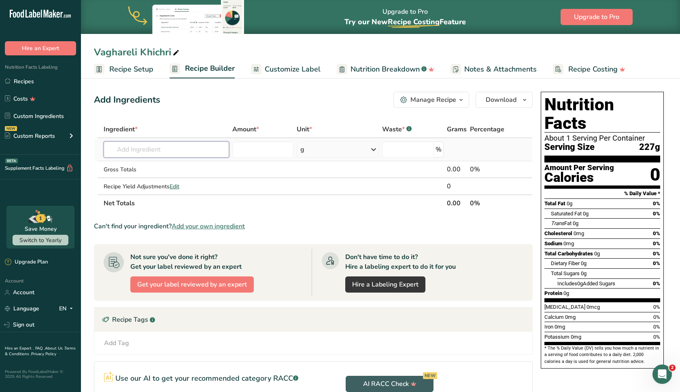
click at [186, 155] on input "text" at bounding box center [166, 150] width 125 height 16
click at [172, 167] on div "Basmati Rice" at bounding box center [160, 166] width 100 height 8
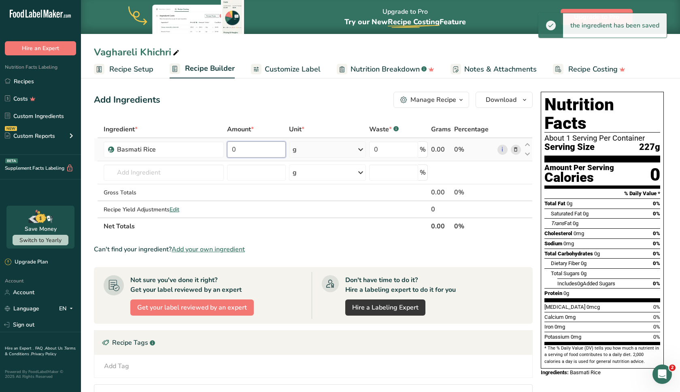
click at [270, 151] on input "0" at bounding box center [256, 150] width 59 height 16
click at [235, 150] on input "00" at bounding box center [256, 150] width 59 height 16
click at [245, 151] on input "0.0" at bounding box center [256, 150] width 59 height 16
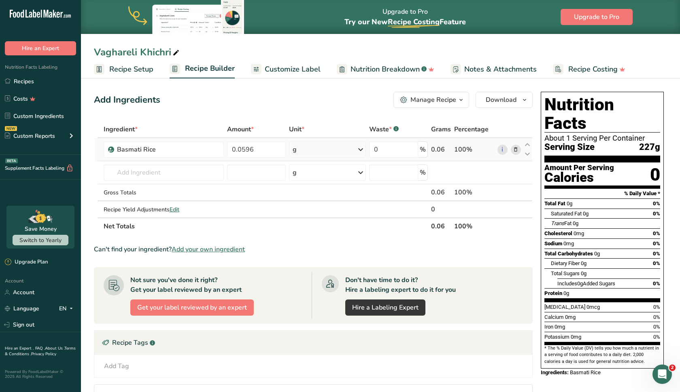
click at [305, 154] on div "Ingredient * Amount * Unit * Waste * .a-a{fill:#347362;}.b-a{fill:#fff;} Grams …" at bounding box center [313, 178] width 438 height 114
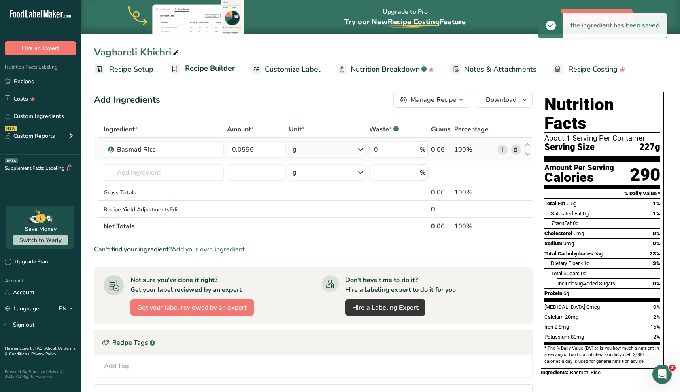
click at [305, 153] on div "g" at bounding box center [327, 150] width 77 height 16
click at [309, 215] on div "See more" at bounding box center [328, 214] width 68 height 8
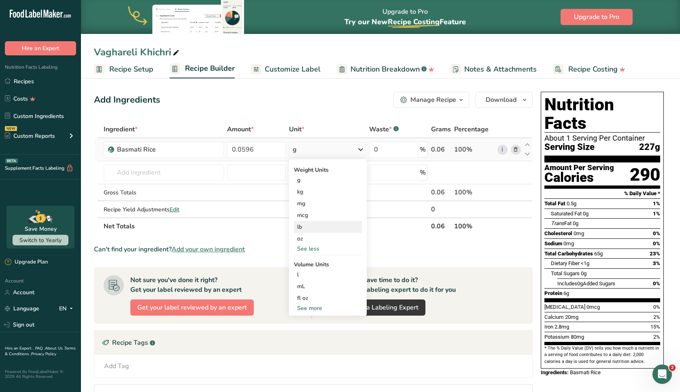
click at [307, 233] on div "lb" at bounding box center [328, 227] width 68 height 12
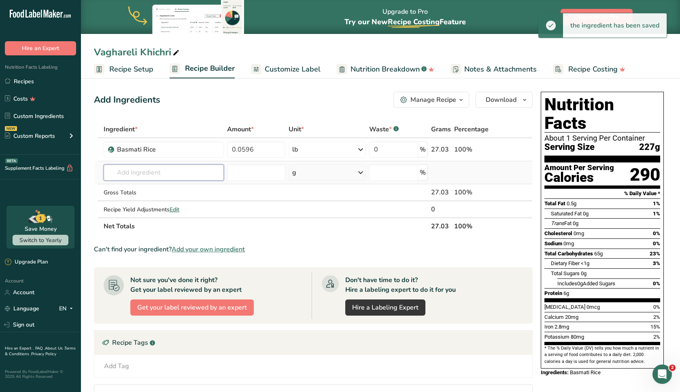
click at [181, 167] on input "text" at bounding box center [164, 173] width 120 height 16
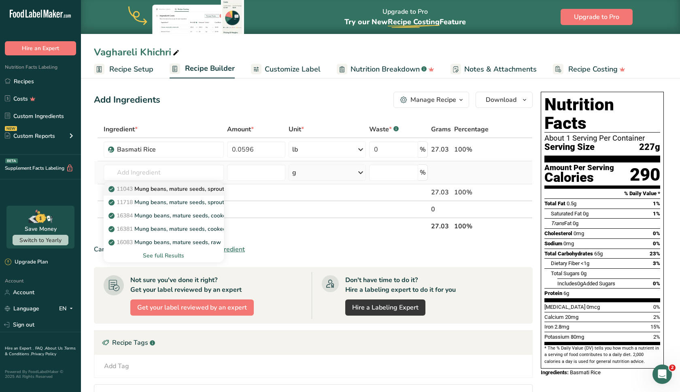
click at [177, 187] on p "11043 Mung beans, mature seeds, sprouted, raw" at bounding box center [176, 189] width 133 height 8
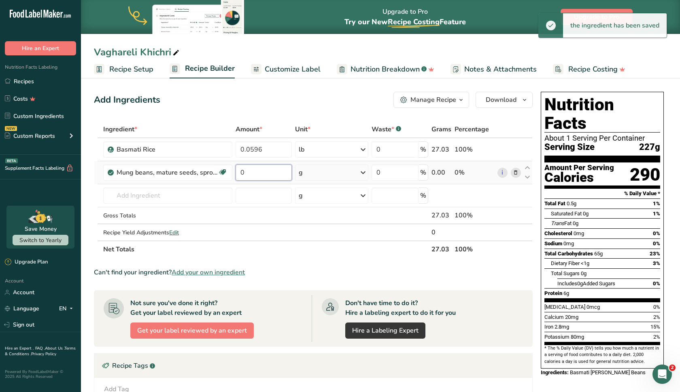
click at [255, 176] on input "0" at bounding box center [263, 173] width 56 height 16
click at [244, 174] on input "00" at bounding box center [263, 173] width 56 height 16
click at [271, 161] on div "Ingredient * Amount * Unit * Waste * .a-a{fill:#347362;}.b-a{fill:#fff;} Grams …" at bounding box center [313, 189] width 438 height 137
click at [255, 172] on input "0.0" at bounding box center [263, 173] width 56 height 16
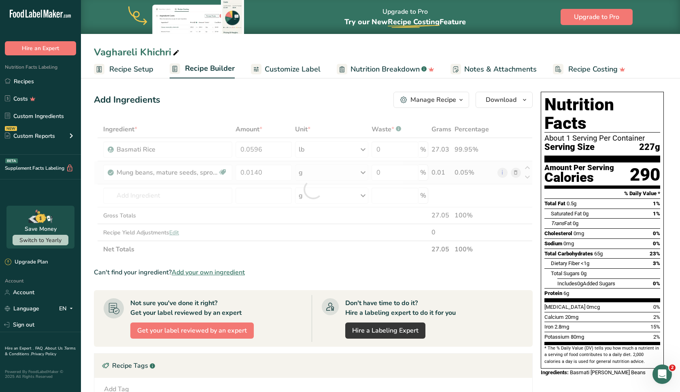
click at [314, 173] on div "Ingredient * Amount * Unit * Waste * .a-a{fill:#347362;}.b-a{fill:#fff;} Grams …" at bounding box center [313, 189] width 438 height 137
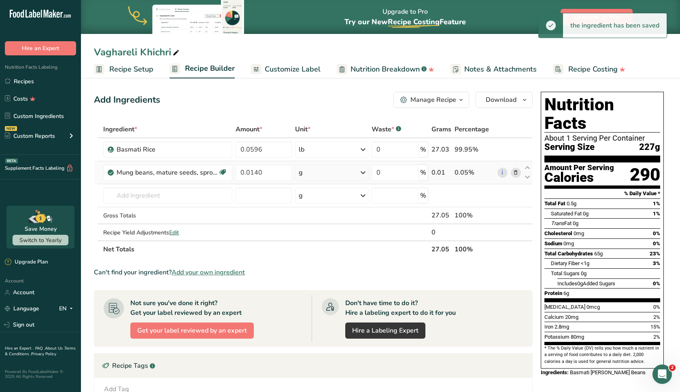
click at [314, 173] on div "g" at bounding box center [331, 173] width 73 height 16
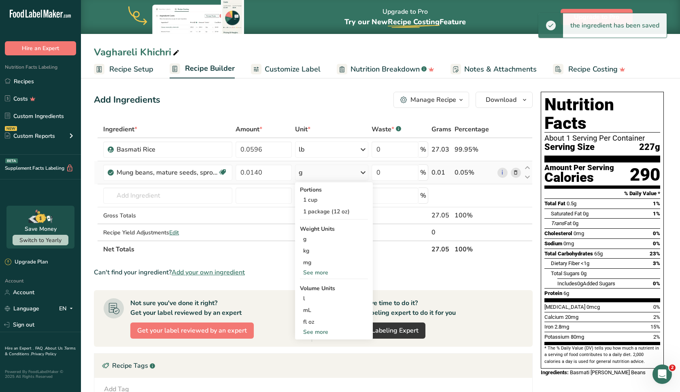
click at [319, 274] on div "See more" at bounding box center [334, 273] width 68 height 8
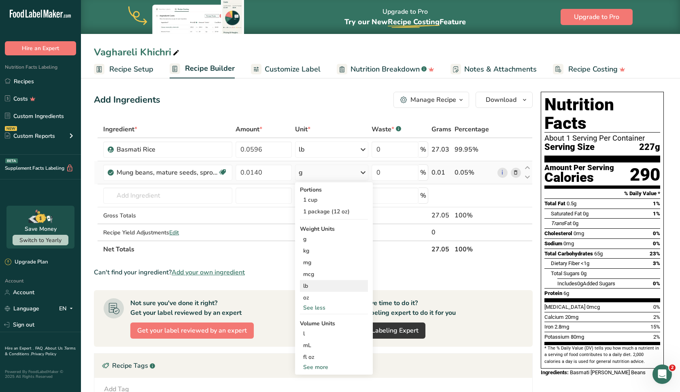
click at [319, 286] on div "lb" at bounding box center [334, 286] width 68 height 12
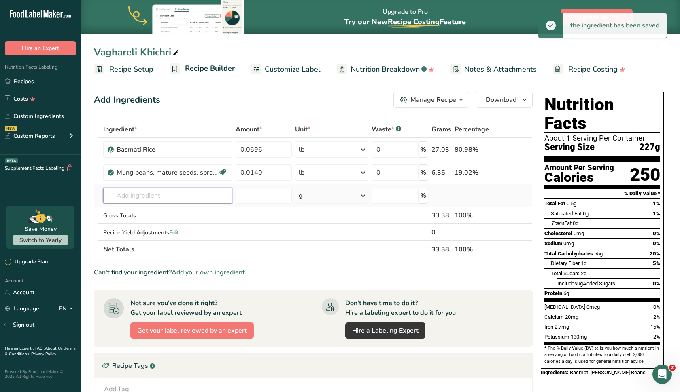
click at [180, 194] on input "text" at bounding box center [167, 196] width 129 height 16
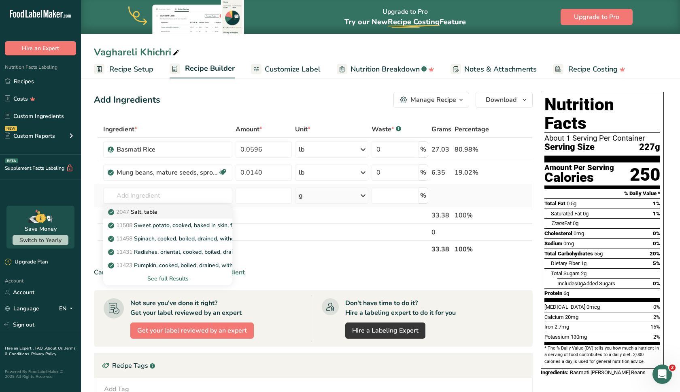
click at [182, 208] on link "2047 Salt, table" at bounding box center [167, 211] width 129 height 13
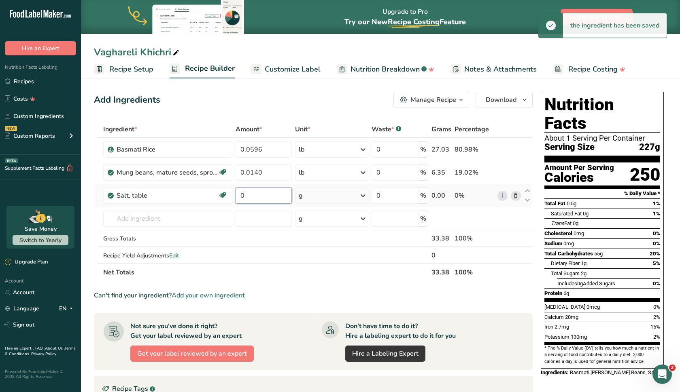
click at [260, 198] on input "0" at bounding box center [263, 196] width 56 height 16
click at [244, 197] on input "000" at bounding box center [263, 196] width 56 height 16
click at [256, 198] on input "0.00" at bounding box center [263, 196] width 56 height 16
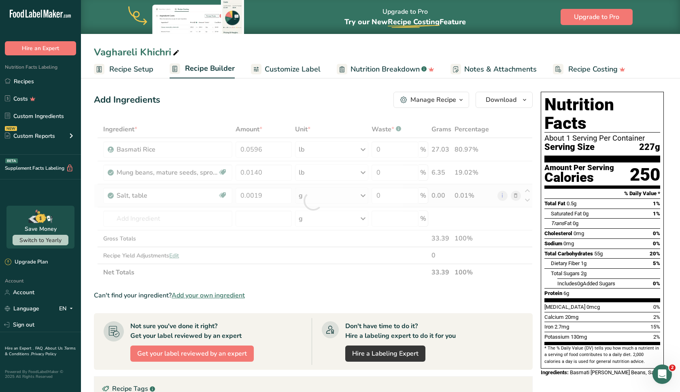
click at [302, 202] on div "Ingredient * Amount * Unit * Waste * .a-a{fill:#347362;}.b-a{fill:#fff;} Grams …" at bounding box center [313, 201] width 438 height 160
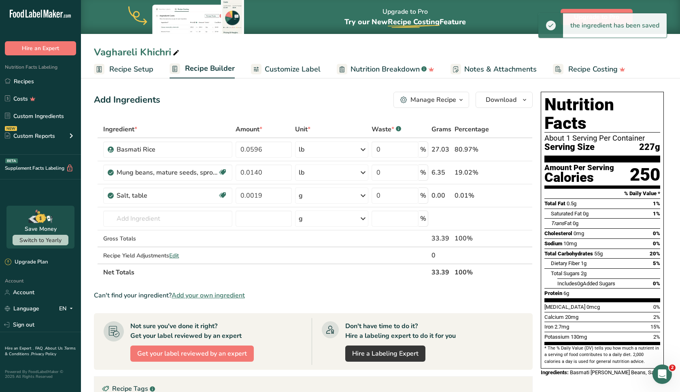
click at [303, 202] on div "g" at bounding box center [331, 196] width 73 height 16
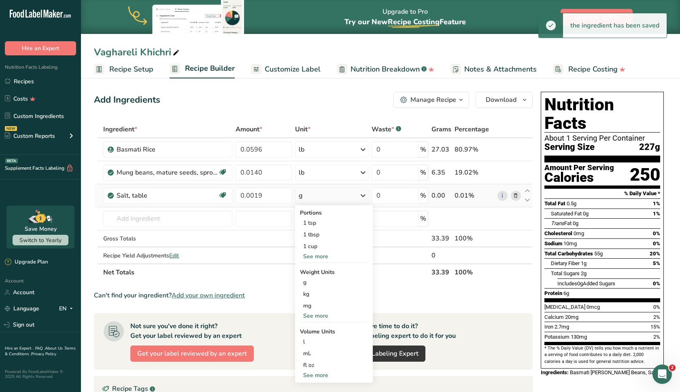
click at [311, 315] on div "See more" at bounding box center [334, 316] width 68 height 8
click at [314, 328] on div "lb" at bounding box center [334, 330] width 68 height 12
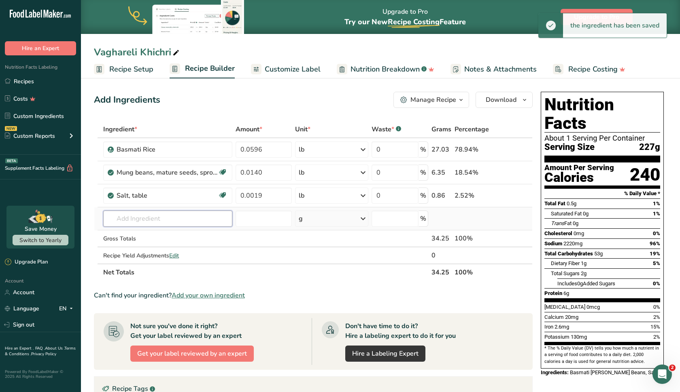
click at [190, 218] on input "text" at bounding box center [167, 219] width 129 height 16
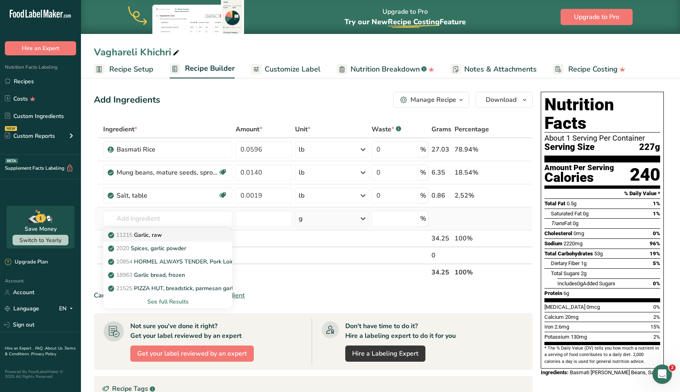
click at [190, 235] on div "11215 Garlic, raw" at bounding box center [161, 235] width 103 height 8
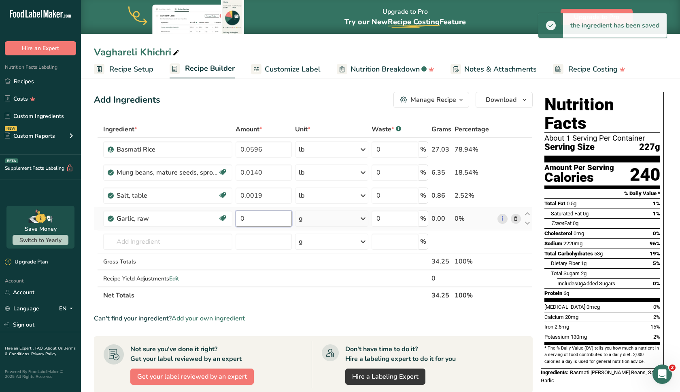
click at [268, 220] on input "0" at bounding box center [263, 219] width 56 height 16
click at [244, 220] on input "00" at bounding box center [263, 219] width 56 height 16
click at [252, 219] on input "0.0" at bounding box center [263, 219] width 56 height 16
click at [313, 215] on div "Ingredient * Amount * Unit * Waste * .a-a{fill:#347362;}.b-a{fill:#fff;} Grams …" at bounding box center [313, 212] width 438 height 183
click at [314, 215] on div "g" at bounding box center [331, 219] width 73 height 16
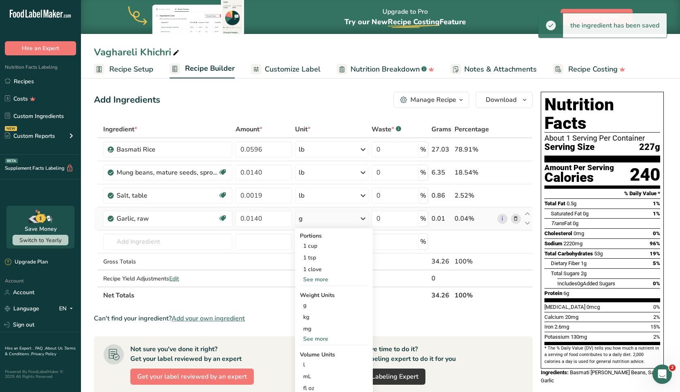
drag, startPoint x: 320, startPoint y: 331, endPoint x: 320, endPoint y: 340, distance: 8.9
click at [320, 340] on div "Portions 1 cup 1 tsp 1 clove See more Weight Units g kg mg See more Volume Unit…" at bounding box center [334, 318] width 78 height 178
click at [320, 340] on div "See more" at bounding box center [334, 339] width 68 height 8
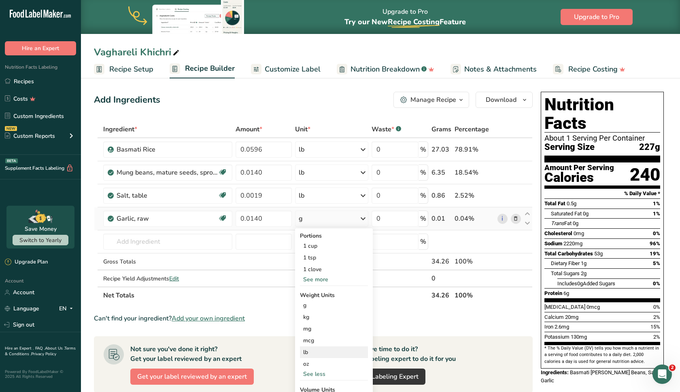
click at [315, 354] on div "lb" at bounding box center [334, 353] width 68 height 12
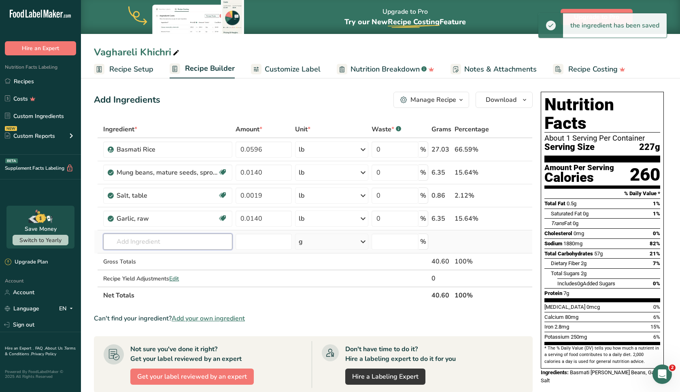
click at [175, 240] on input "text" at bounding box center [167, 242] width 129 height 16
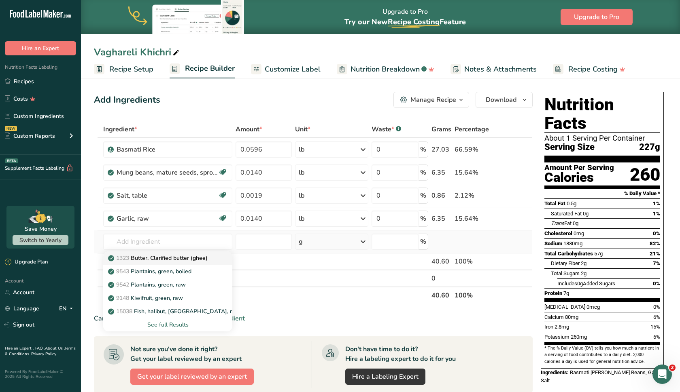
click at [176, 263] on link "1323 Butter, Clarified butter (ghee)" at bounding box center [167, 258] width 129 height 13
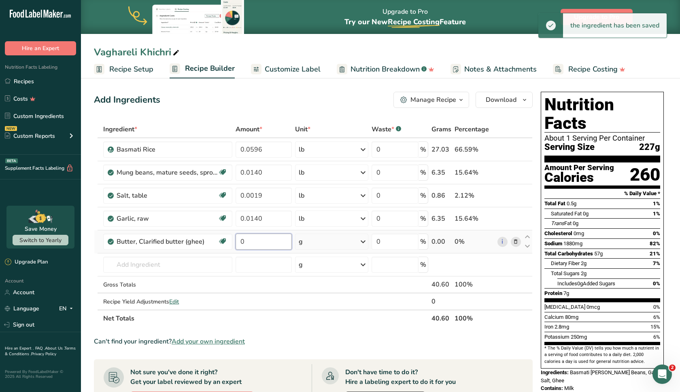
click at [251, 245] on input "0" at bounding box center [263, 242] width 56 height 16
click at [243, 244] on input "00" at bounding box center [263, 242] width 56 height 16
click at [256, 241] on input "0.0" at bounding box center [263, 242] width 56 height 16
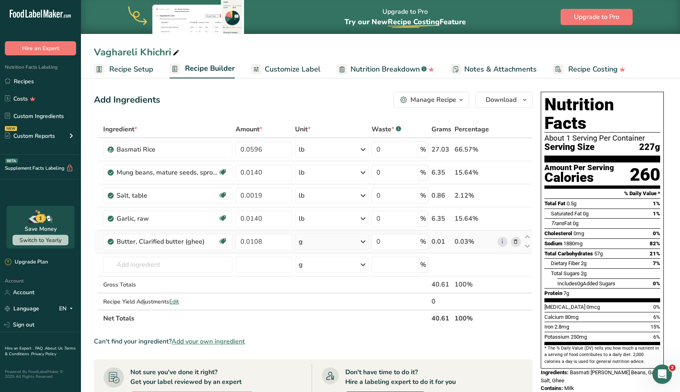
click at [305, 243] on div "Ingredient * Amount * Unit * Waste * .a-a{fill:#347362;}.b-a{fill:#fff;} Grams …" at bounding box center [313, 224] width 438 height 206
click at [305, 243] on div "g" at bounding box center [331, 242] width 73 height 16
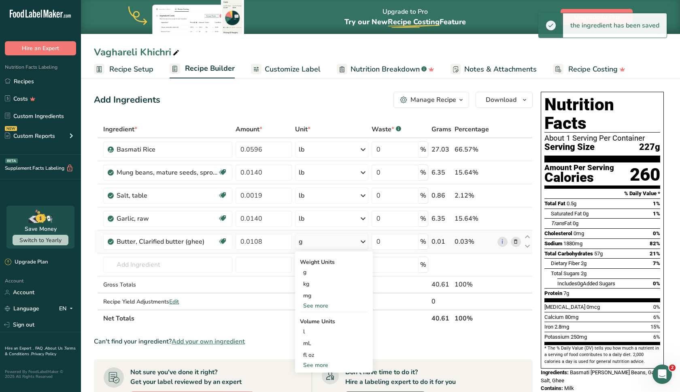
click at [316, 304] on div "See more" at bounding box center [334, 306] width 68 height 8
click at [322, 319] on div "lb" at bounding box center [334, 319] width 68 height 12
click at [187, 256] on td "1323 Butter, Clarified butter (ghee) 9543 Plantains, green, boiled 9542 Plantai…" at bounding box center [168, 265] width 132 height 23
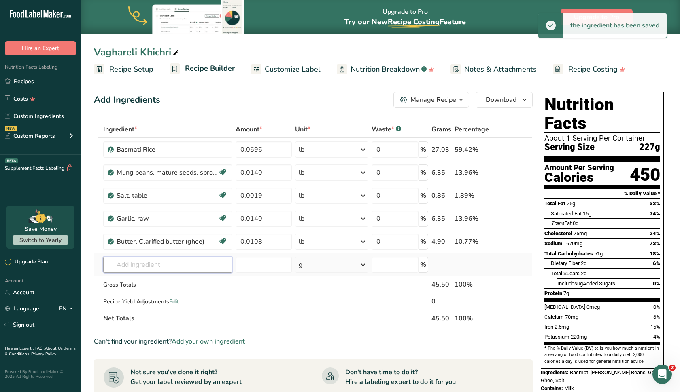
click at [186, 263] on input "text" at bounding box center [167, 265] width 129 height 16
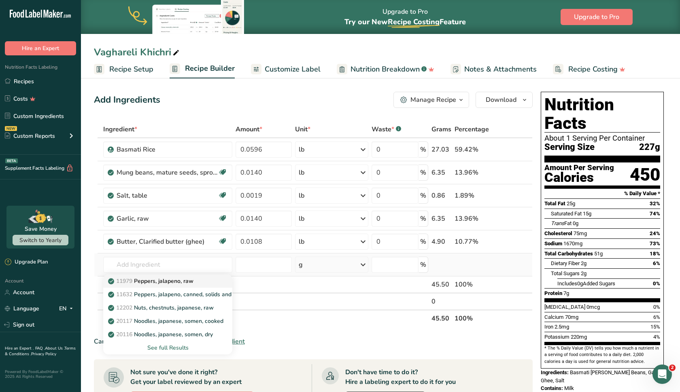
click at [195, 281] on div "11979 [PERSON_NAME], jalapeno, raw" at bounding box center [161, 281] width 103 height 8
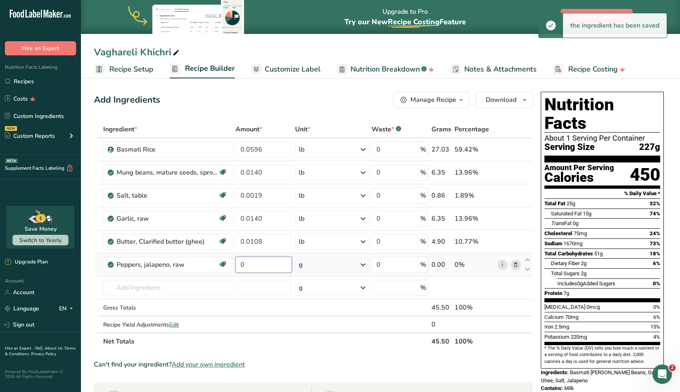
click at [263, 267] on input "0" at bounding box center [263, 265] width 56 height 16
click at [241, 265] on input "00" at bounding box center [263, 265] width 56 height 16
click at [247, 265] on input "00" at bounding box center [263, 265] width 56 height 16
click at [244, 265] on input "00" at bounding box center [263, 265] width 56 height 16
click at [256, 263] on input "0.0" at bounding box center [263, 265] width 56 height 16
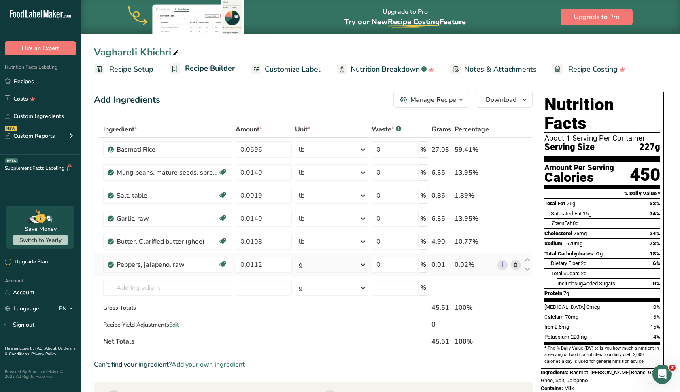
click at [314, 263] on div "Ingredient * Amount * Unit * Waste * .a-a{fill:#347362;}.b-a{fill:#fff;} Grams …" at bounding box center [313, 235] width 438 height 229
click at [314, 263] on div "g" at bounding box center [331, 265] width 73 height 16
click at [311, 364] on div "See more" at bounding box center [334, 365] width 68 height 8
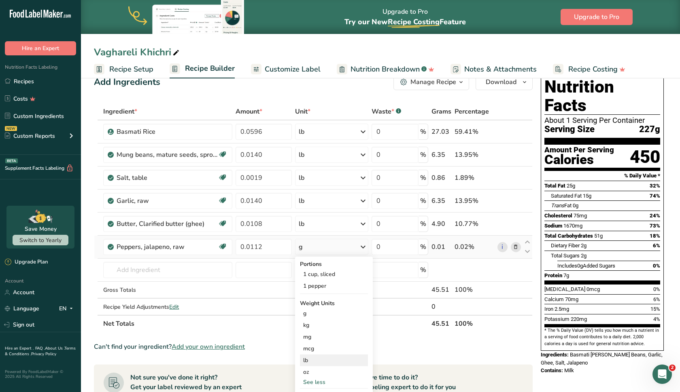
click at [309, 362] on div "lb" at bounding box center [334, 361] width 68 height 12
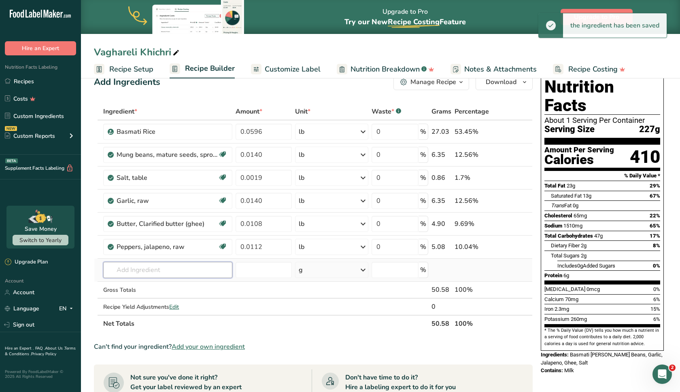
click at [202, 271] on input "text" at bounding box center [167, 270] width 129 height 16
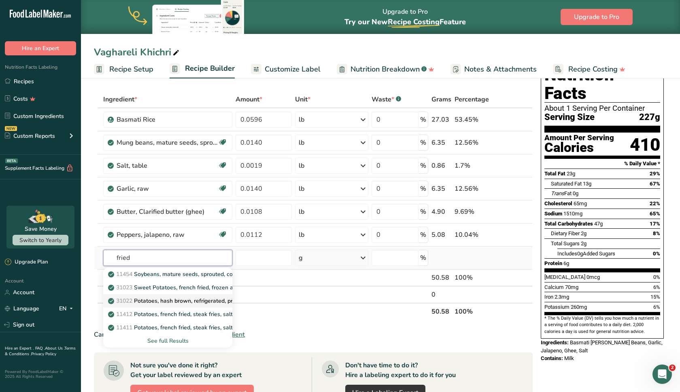
scroll to position [29, 0]
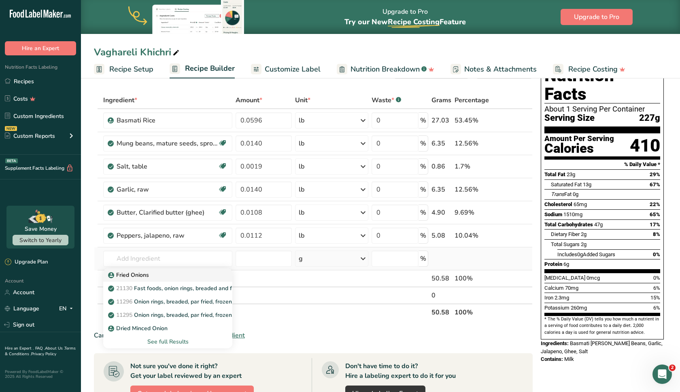
click at [190, 277] on div "Fried Onions" at bounding box center [161, 275] width 103 height 8
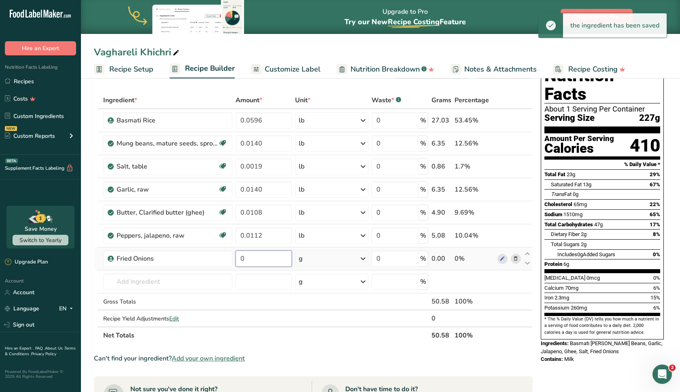
click at [257, 257] on input "0" at bounding box center [263, 259] width 56 height 16
click at [243, 259] on input "000" at bounding box center [263, 259] width 56 height 16
click at [261, 261] on input "0.00" at bounding box center [263, 259] width 56 height 16
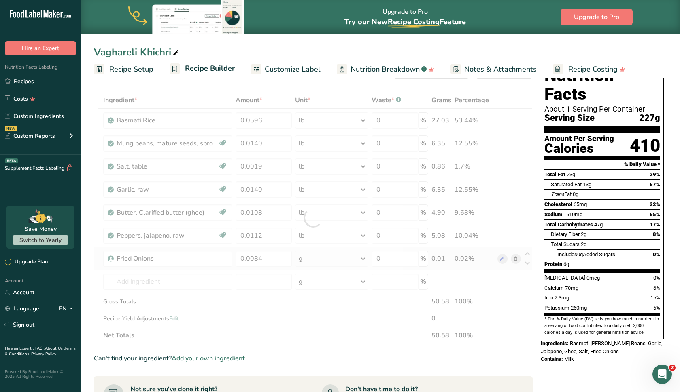
click at [307, 261] on div "Ingredient * Amount * Unit * Waste * .a-a{fill:#347362;}.b-a{fill:#fff;} Grams …" at bounding box center [313, 218] width 438 height 252
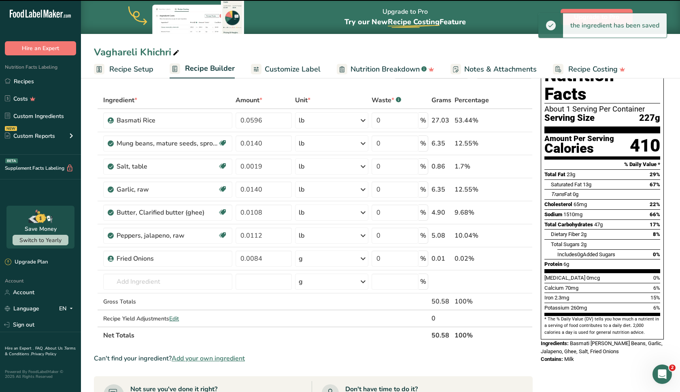
click at [308, 261] on div "g" at bounding box center [331, 259] width 73 height 16
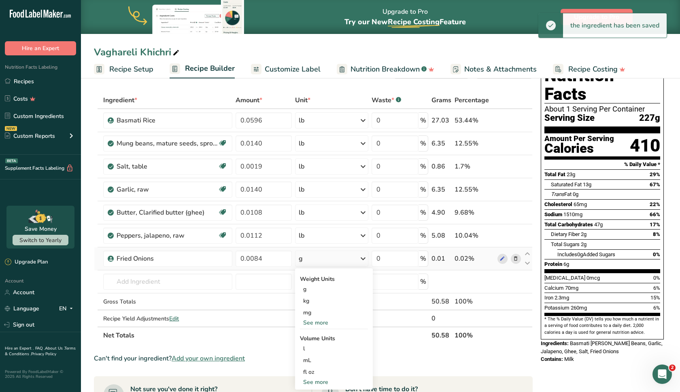
click at [311, 324] on div "See more" at bounding box center [334, 323] width 68 height 8
click at [313, 335] on div "lb" at bounding box center [334, 336] width 68 height 12
click at [270, 67] on span "Customize Label" at bounding box center [293, 69] width 56 height 11
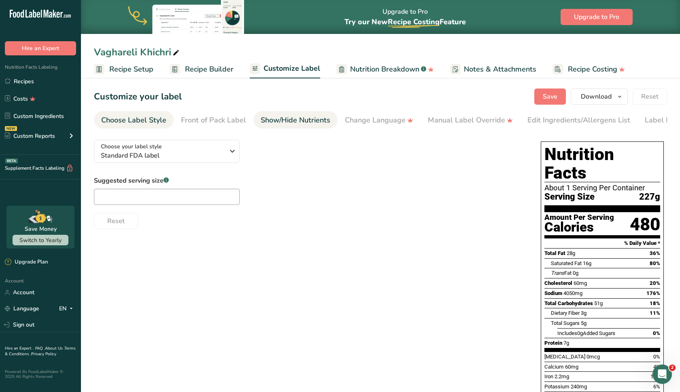
click at [280, 118] on div "Show/Hide Nutrients" at bounding box center [296, 120] width 70 height 11
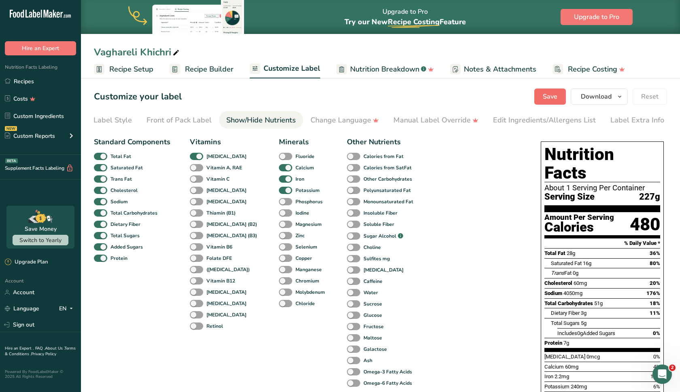
click at [553, 96] on span "Save" at bounding box center [549, 97] width 15 height 10
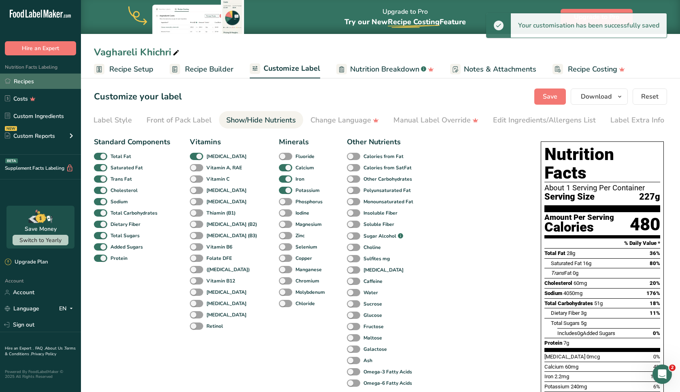
click at [46, 87] on link "Recipes" at bounding box center [40, 81] width 81 height 15
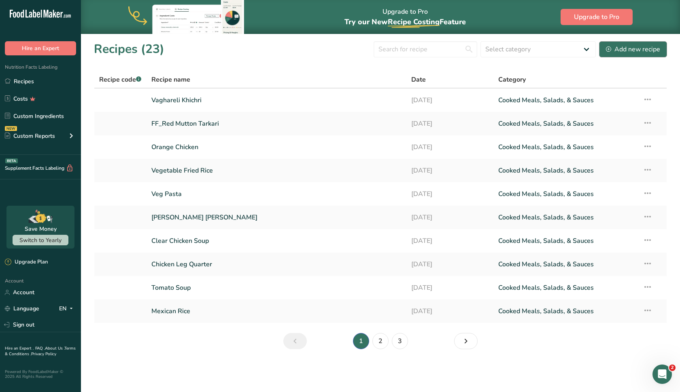
click at [612, 47] on div "Add new recipe" at bounding box center [633, 49] width 54 height 10
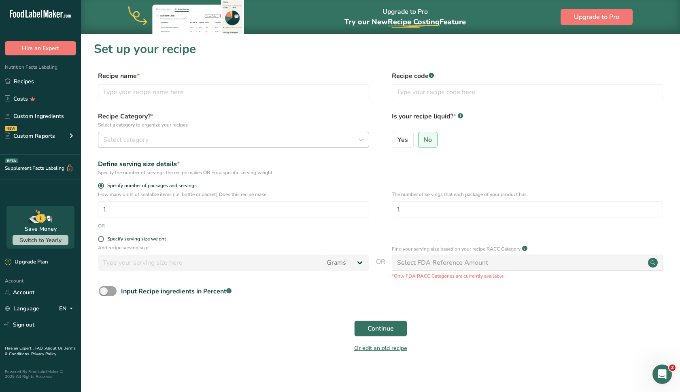
click at [222, 136] on div "Select category" at bounding box center [231, 140] width 256 height 10
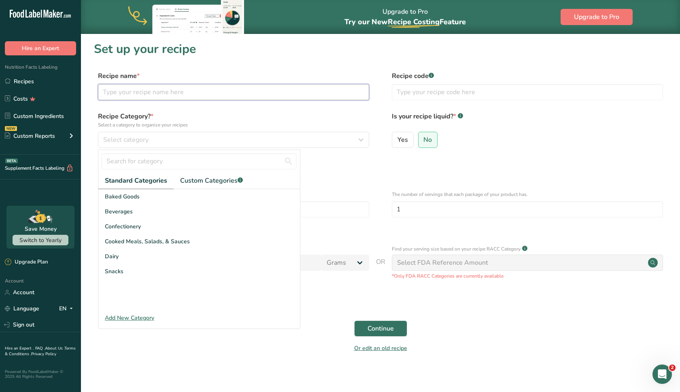
click at [199, 93] on input "text" at bounding box center [233, 92] width 271 height 16
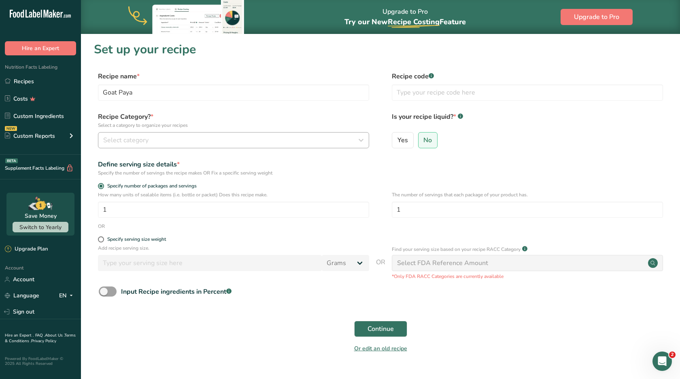
click at [202, 134] on button "Select category" at bounding box center [233, 140] width 271 height 16
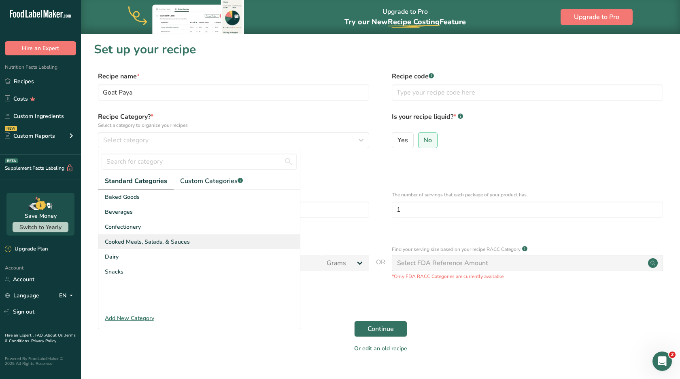
click at [168, 240] on span "Cooked Meals, Salads, & Sauces" at bounding box center [147, 242] width 85 height 8
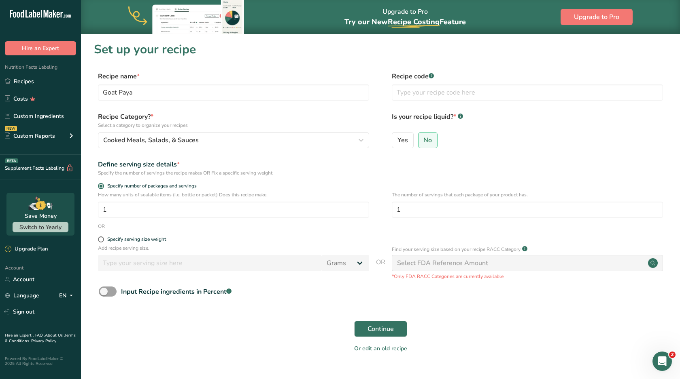
click at [165, 218] on div "How many units of sealable items (i.e. bottle or packet) Does this recipe make.…" at bounding box center [380, 207] width 573 height 32
click at [164, 265] on input "number" at bounding box center [210, 263] width 224 height 16
click at [100, 235] on form "Recipe name * Goat Paya Recipe code .a-a{fill:#347362;}.b-a{fill:#fff;} Recipe …" at bounding box center [380, 215] width 573 height 287
click at [100, 241] on span at bounding box center [101, 240] width 6 height 6
click at [100, 241] on input "Specify serving size weight" at bounding box center [100, 239] width 5 height 5
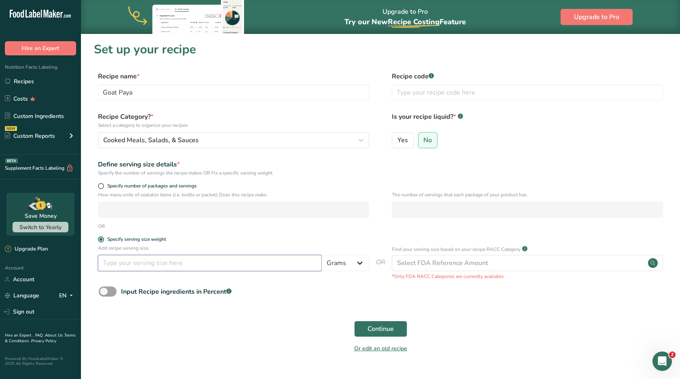
click at [106, 269] on input "number" at bounding box center [210, 263] width 224 height 16
click at [380, 324] on span "Continue" at bounding box center [380, 329] width 26 height 10
